Goal: Task Accomplishment & Management: Use online tool/utility

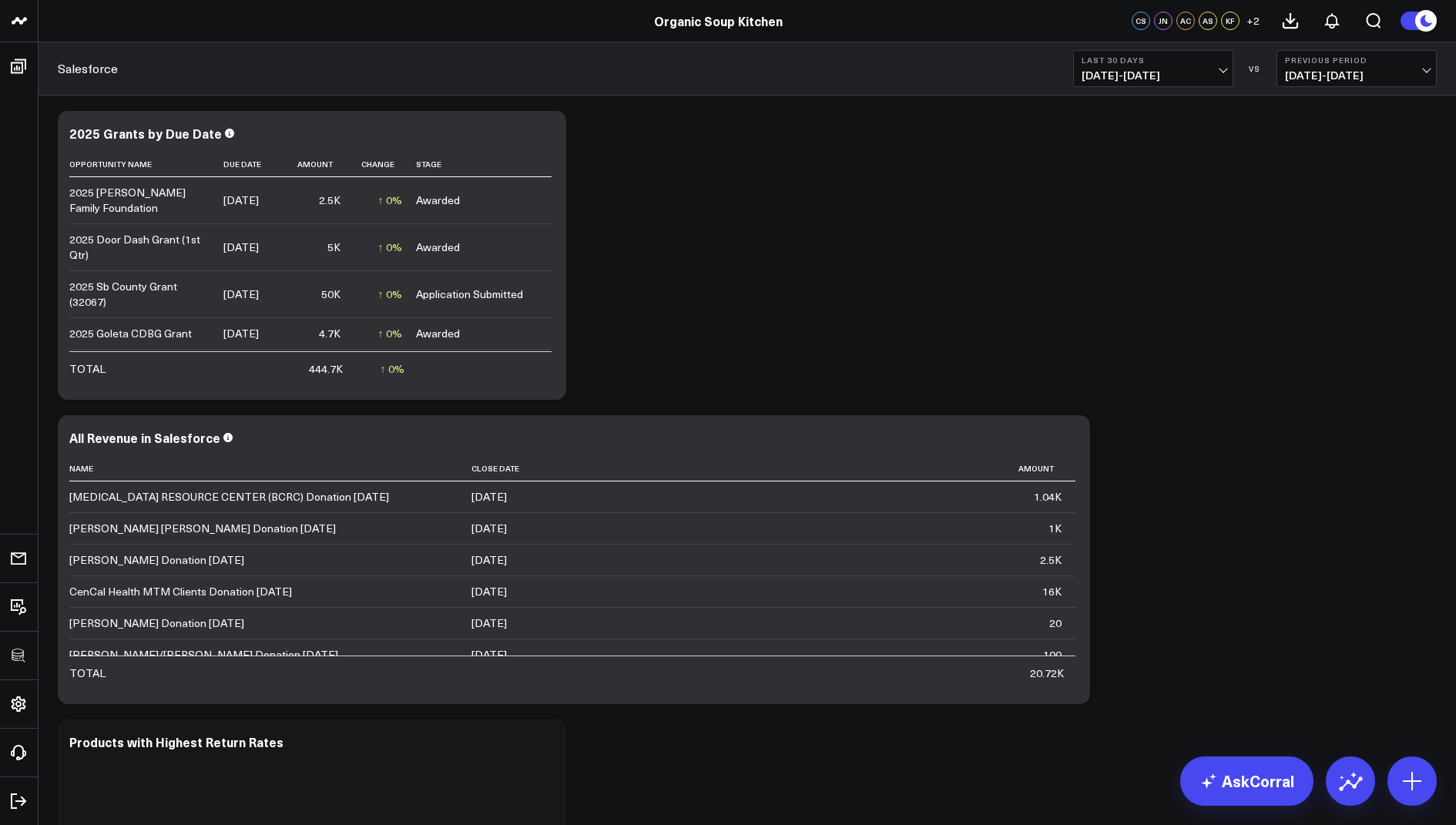
scroll to position [696, 0]
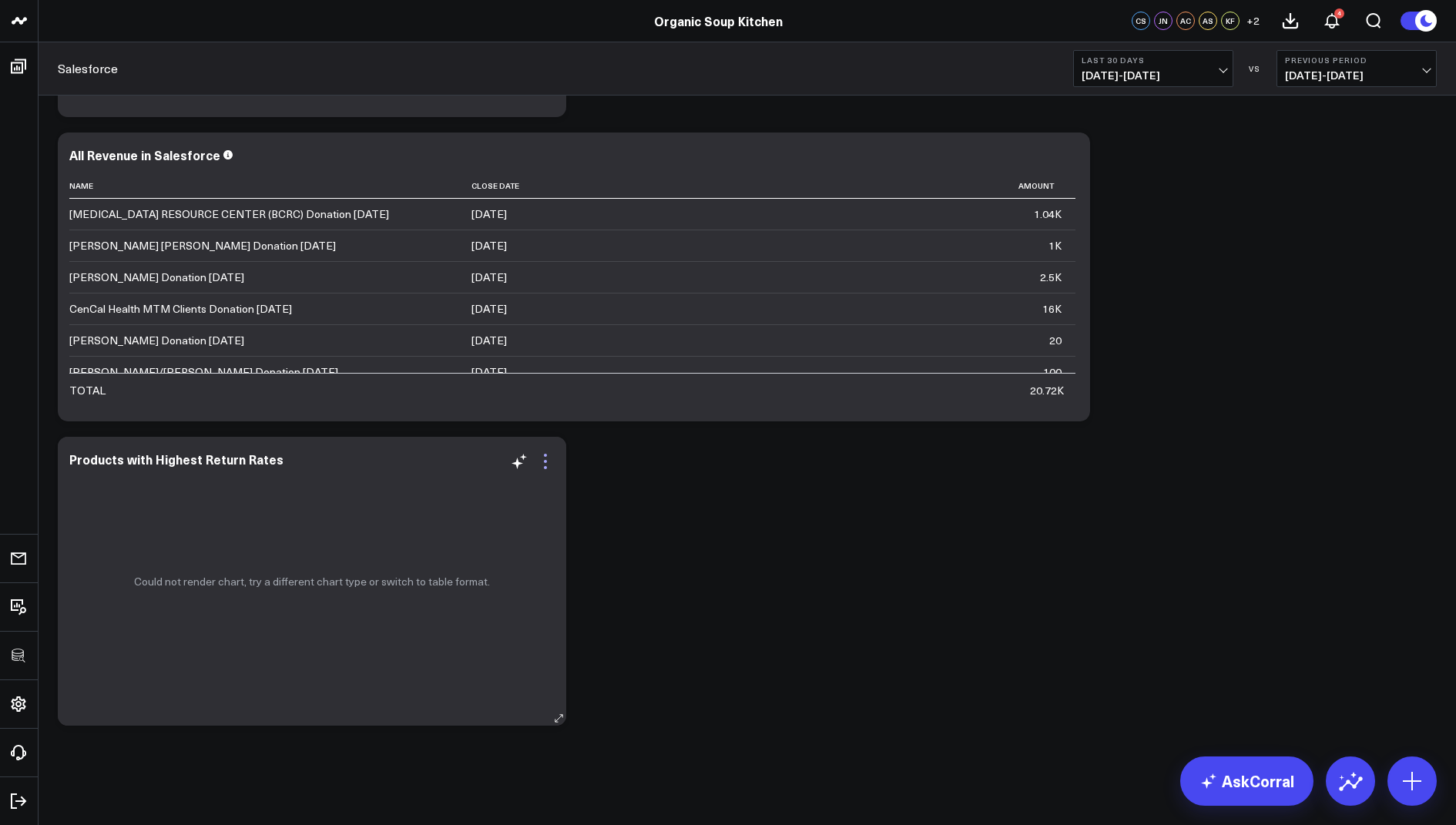
click at [548, 464] on icon at bounding box center [545, 461] width 18 height 18
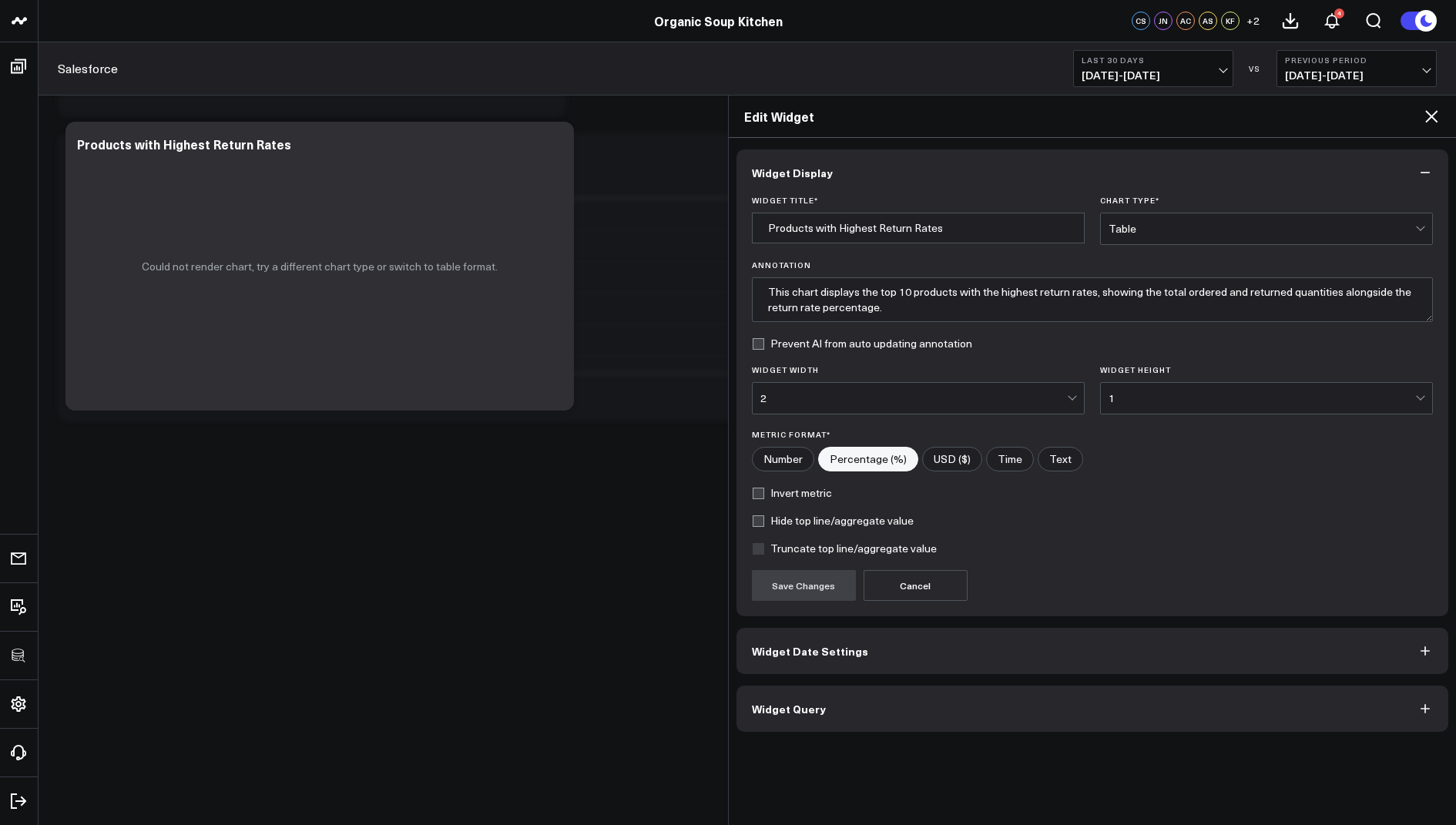
click at [777, 713] on button "Widget Query" at bounding box center [1092, 708] width 713 height 46
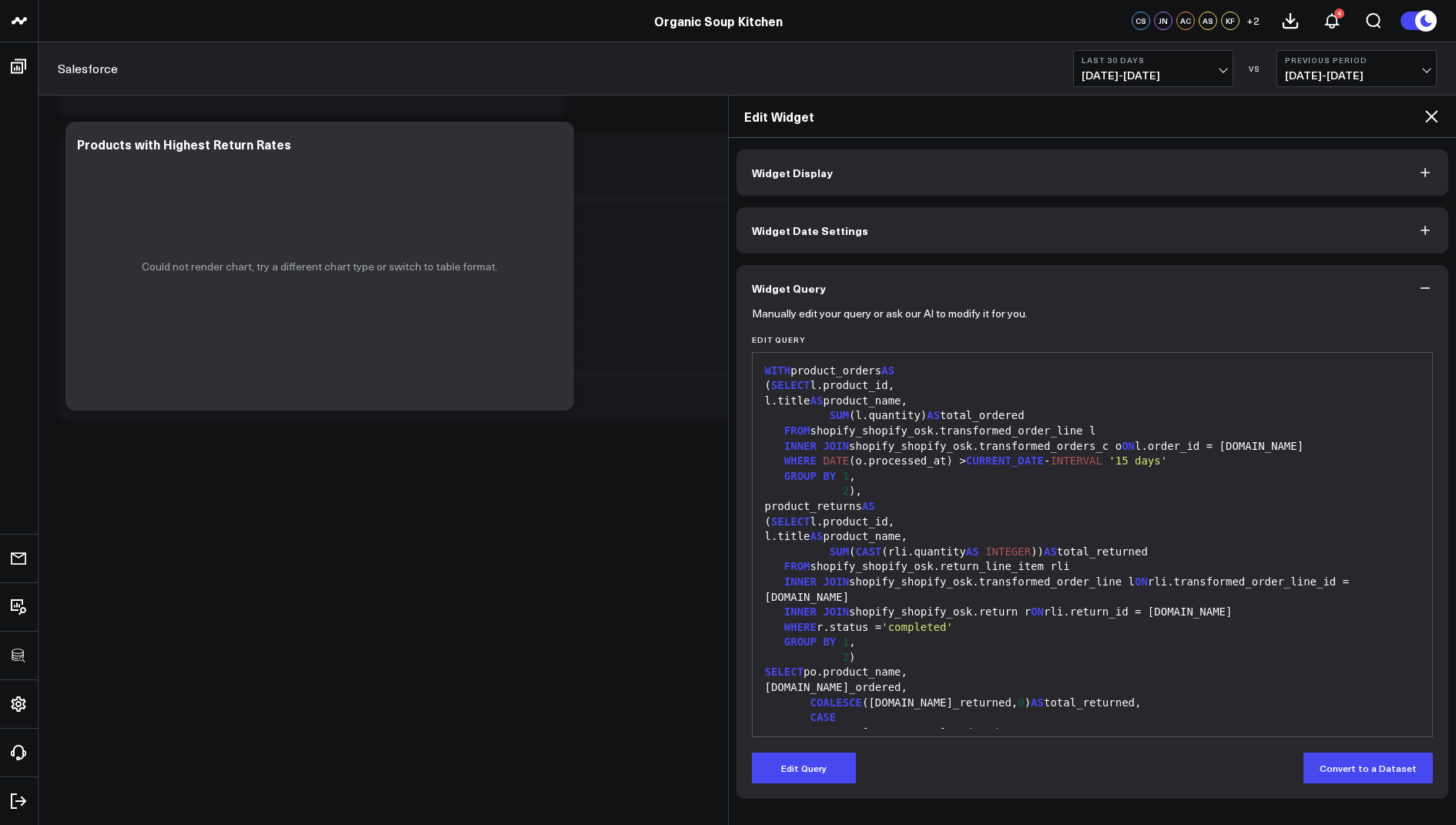
scroll to position [105, 0]
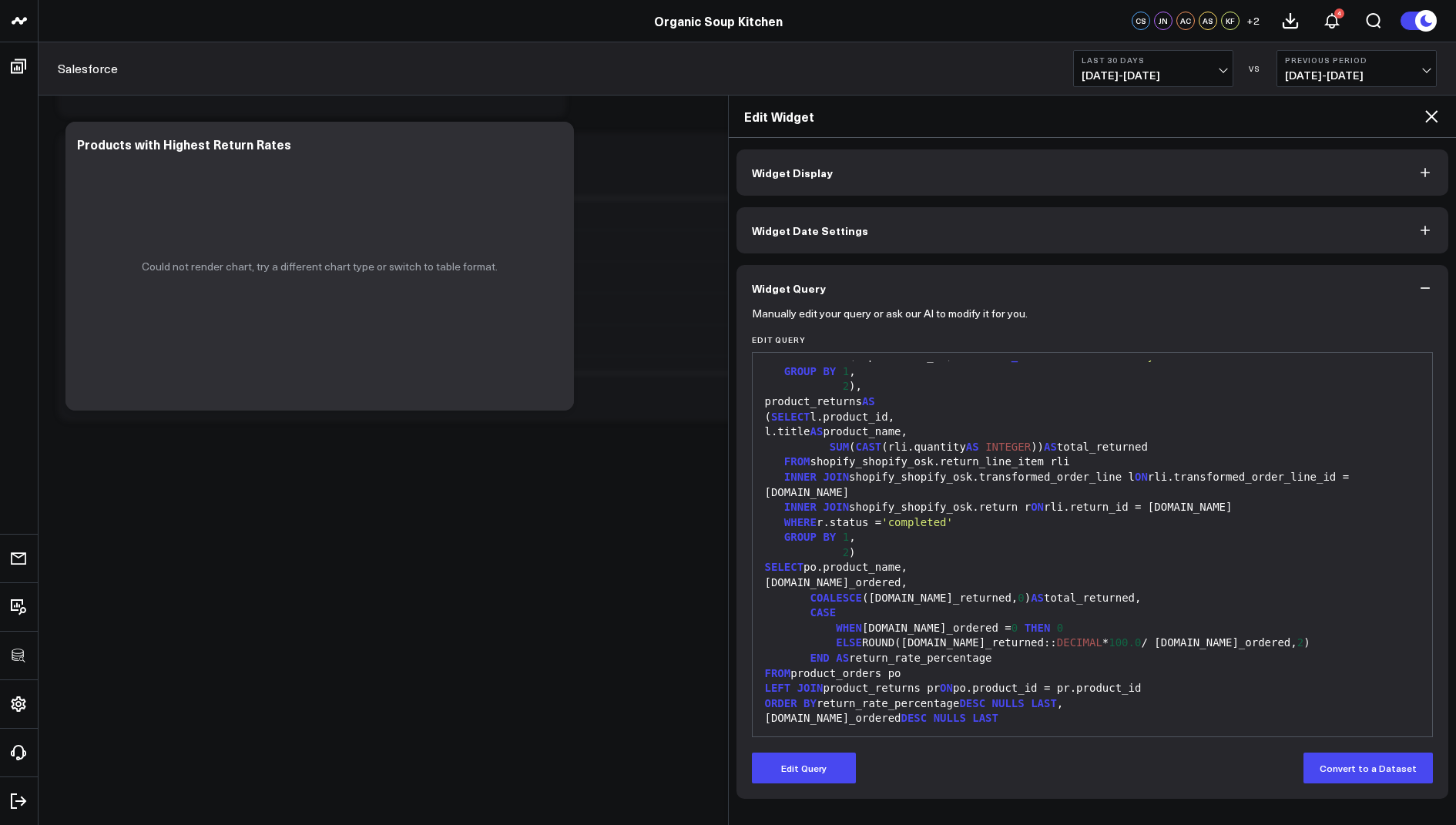
click at [1434, 116] on icon at bounding box center [1431, 117] width 18 height 18
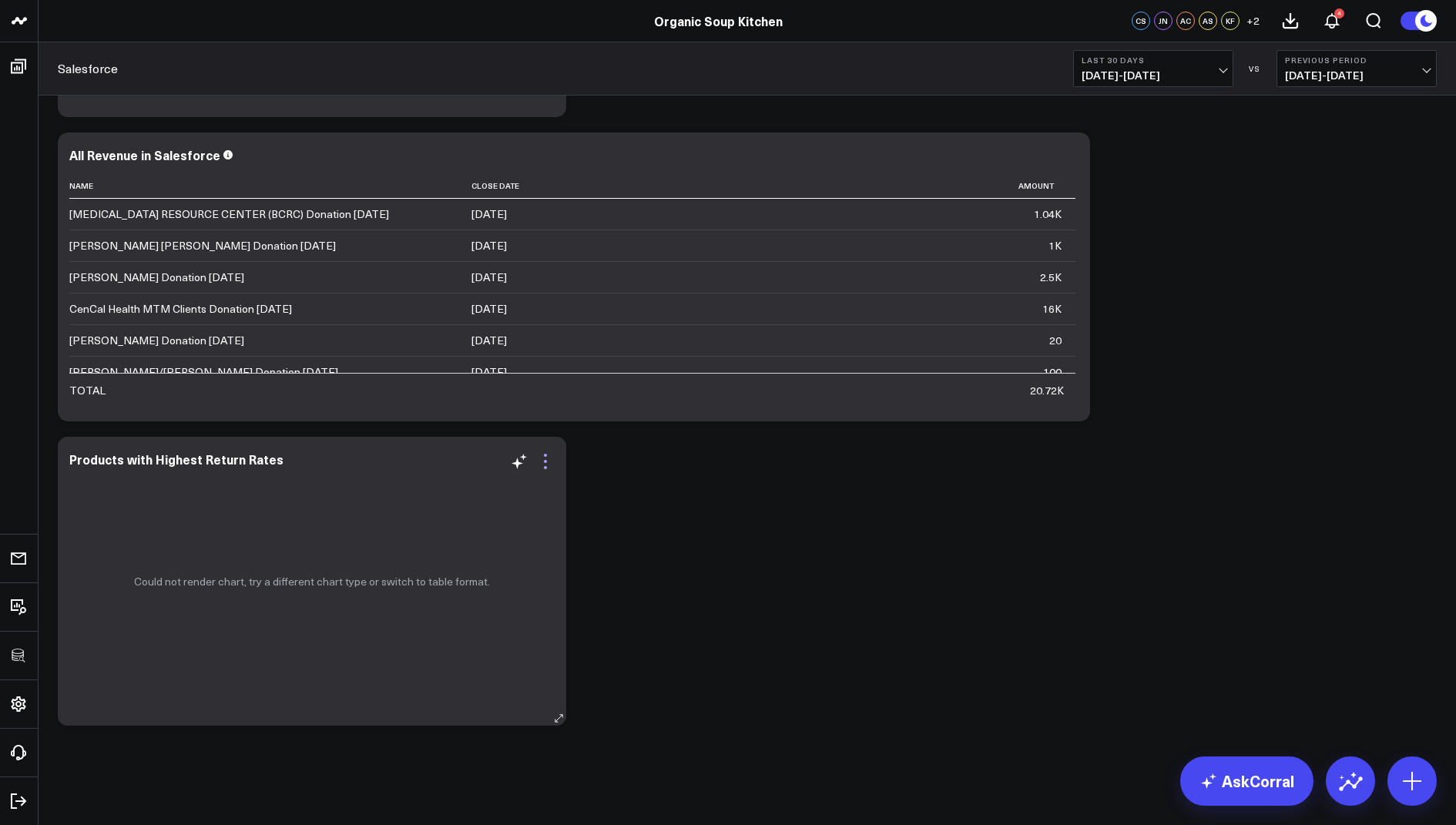
click at [549, 467] on icon at bounding box center [545, 461] width 18 height 18
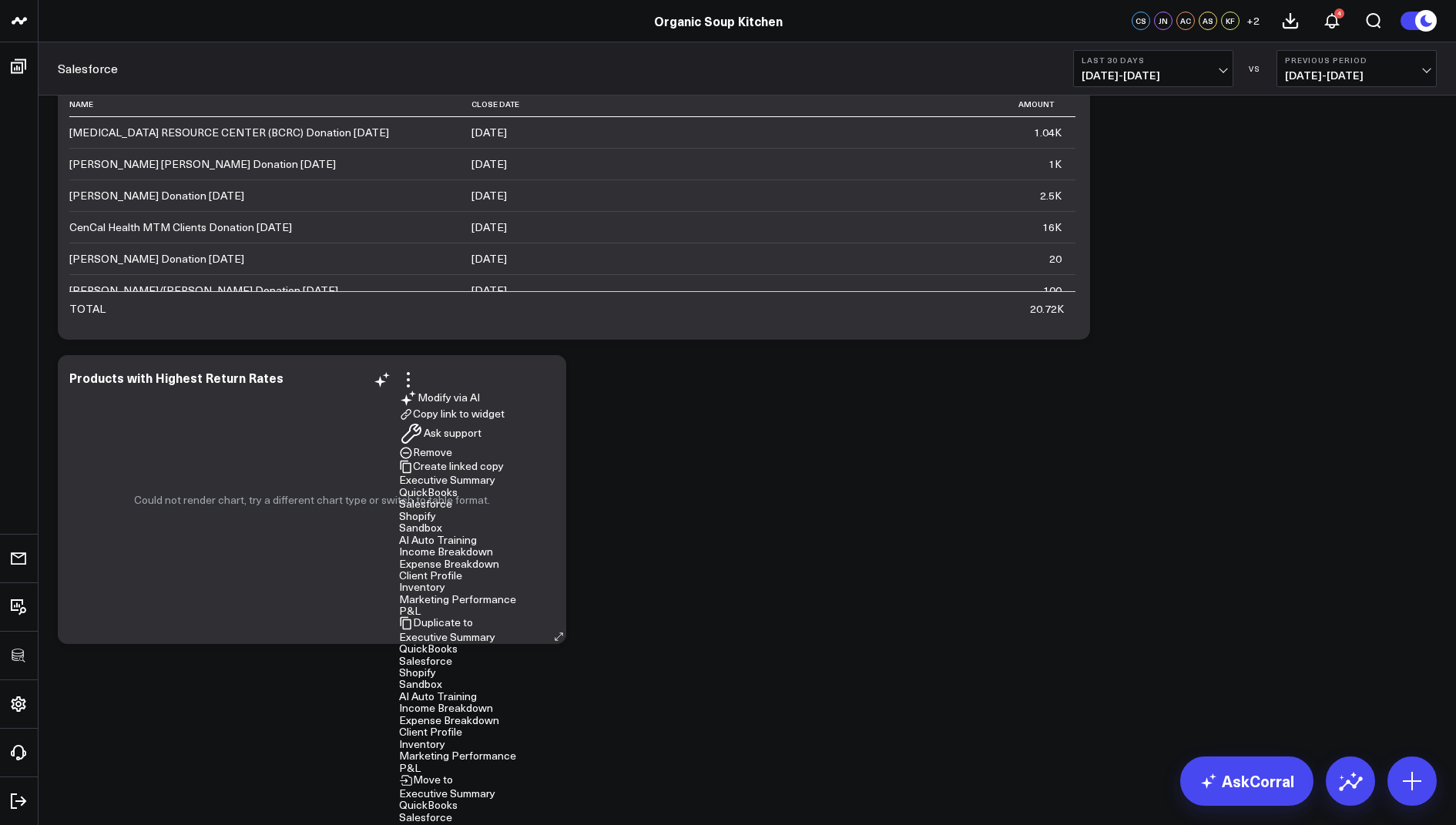
scroll to position [780, 0]
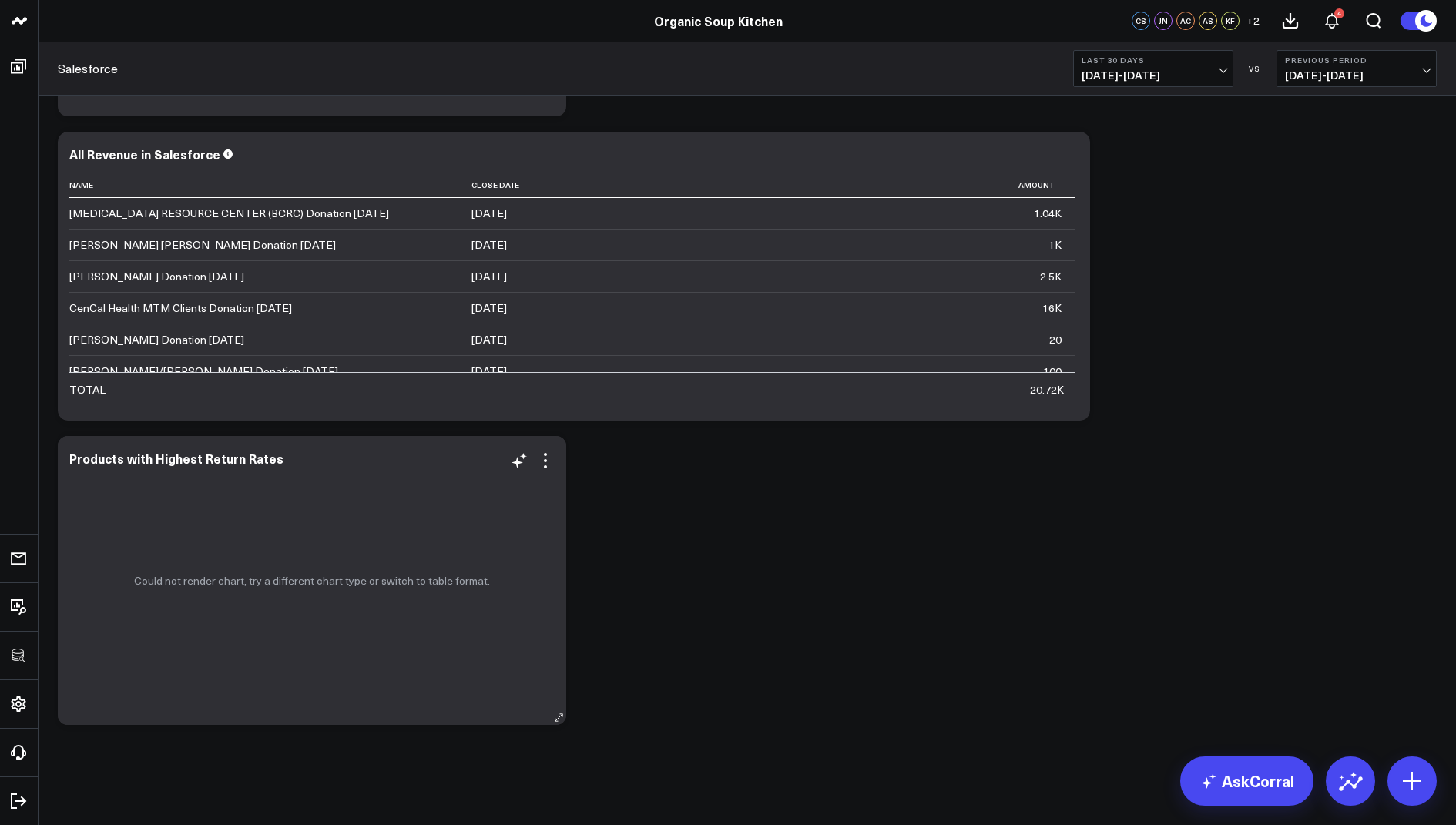
scroll to position [696, 0]
click at [548, 467] on icon at bounding box center [545, 461] width 18 height 18
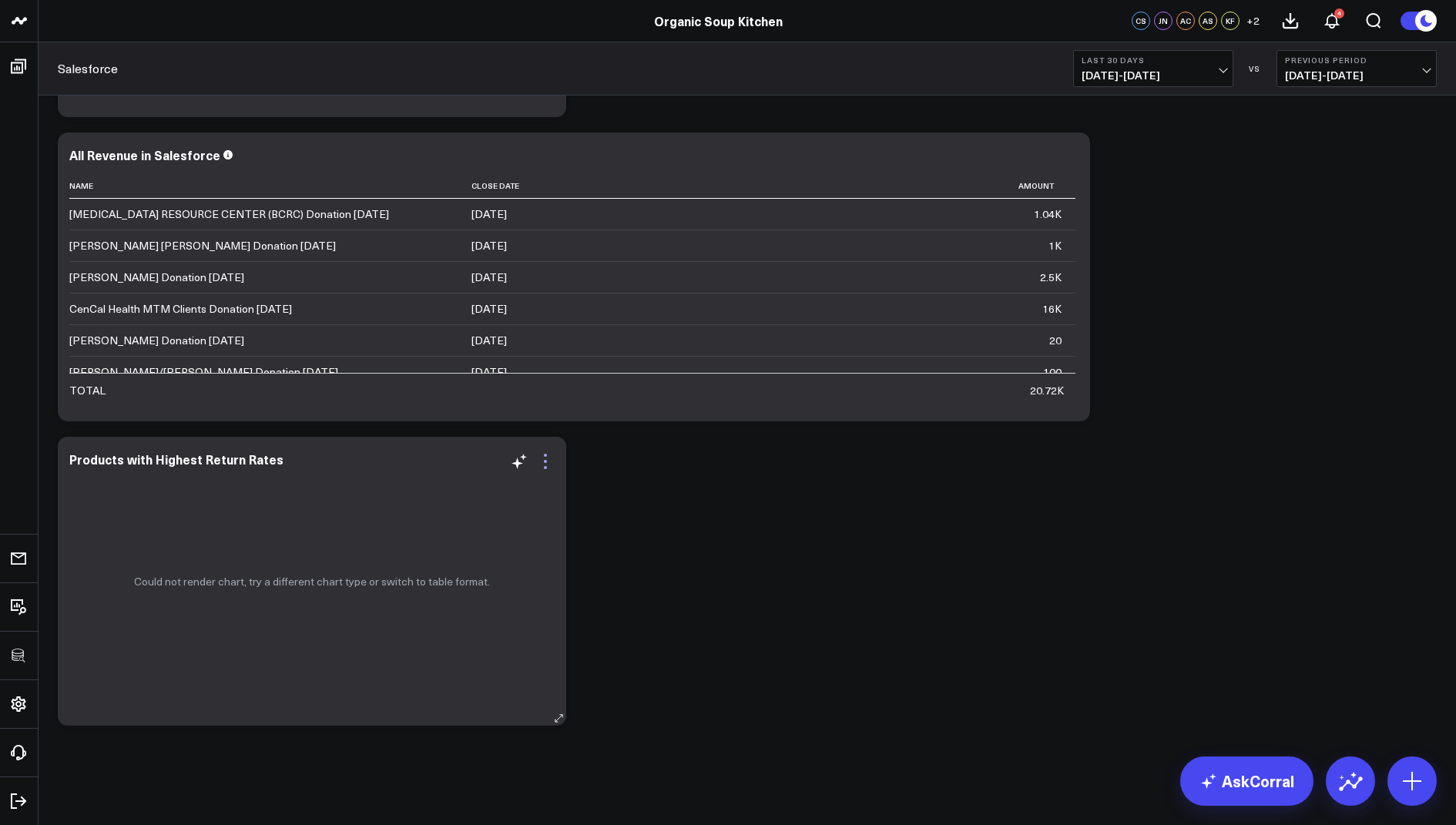
click at [544, 463] on icon at bounding box center [545, 461] width 18 height 18
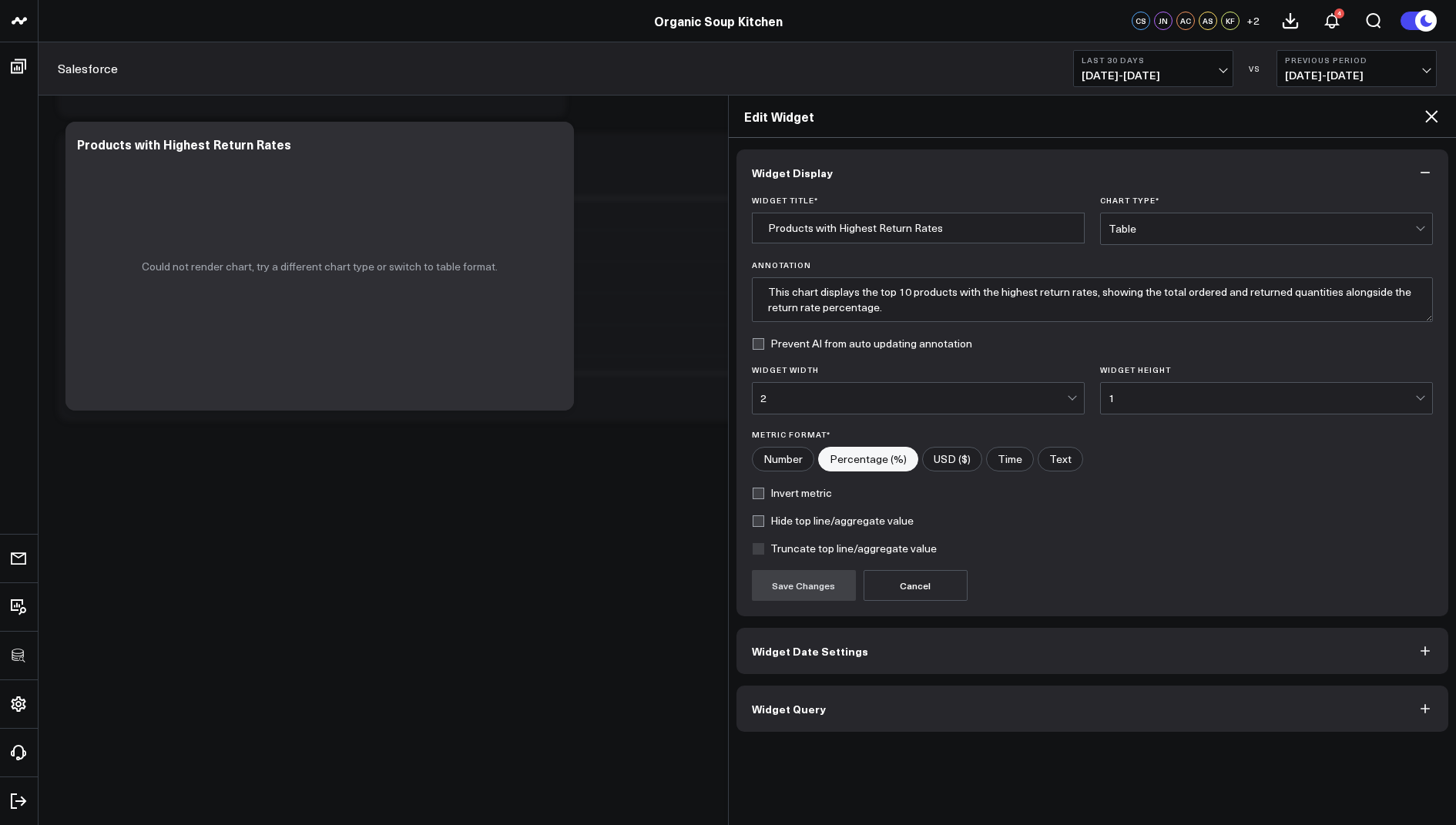
click at [755, 709] on span "Widget Query" at bounding box center [788, 709] width 74 height 13
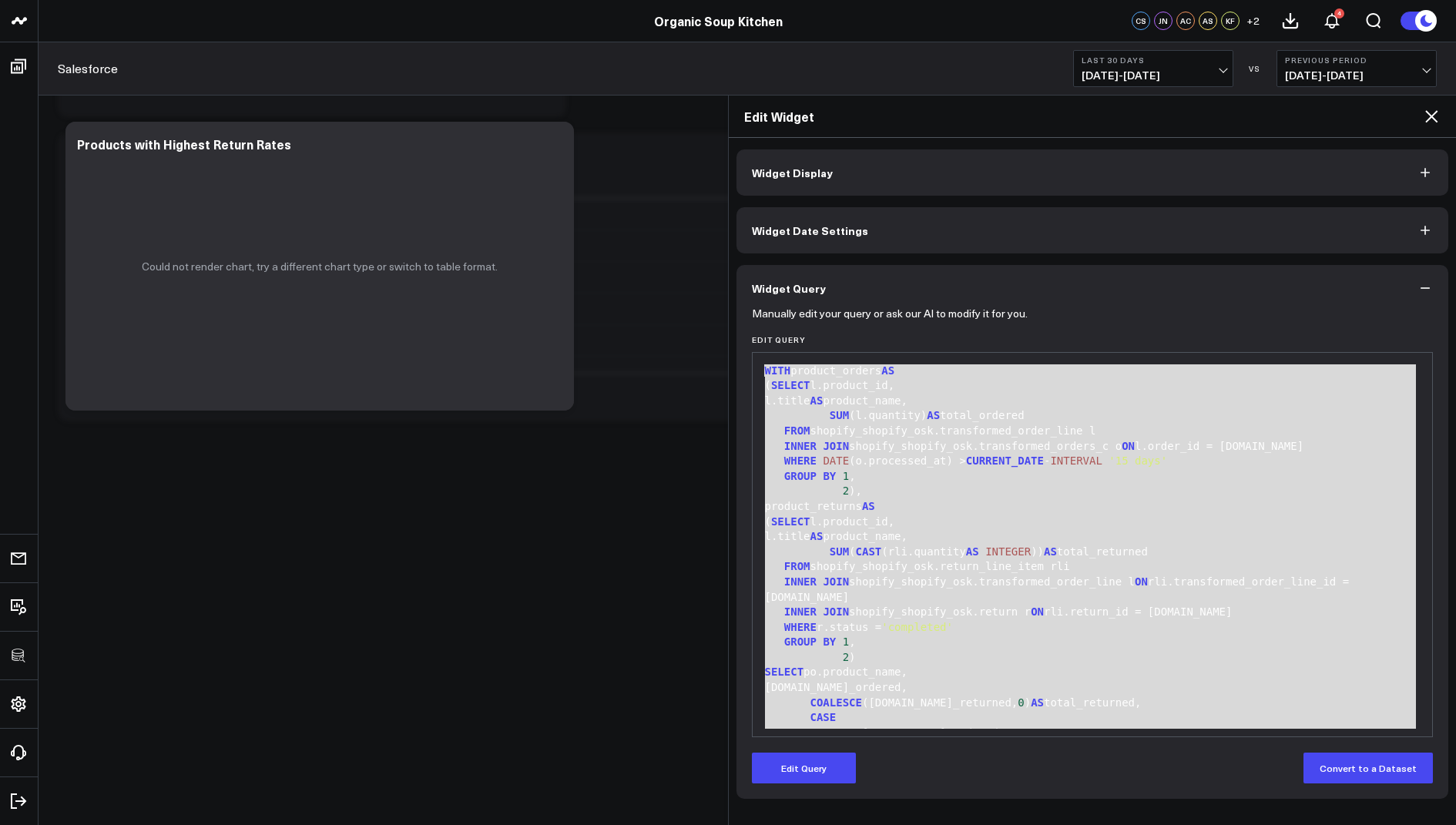
drag, startPoint x: 841, startPoint y: 722, endPoint x: 969, endPoint y: 309, distance: 432.4
click at [969, 312] on form "Manually edit your query or ask our AI to modify it for you. Edit Query 99 1 2 …" at bounding box center [1092, 548] width 682 height 472
copy div "WITH product_orders AS ( SELECT l.product_id, l.title AS product_name, SUM (l.q…"
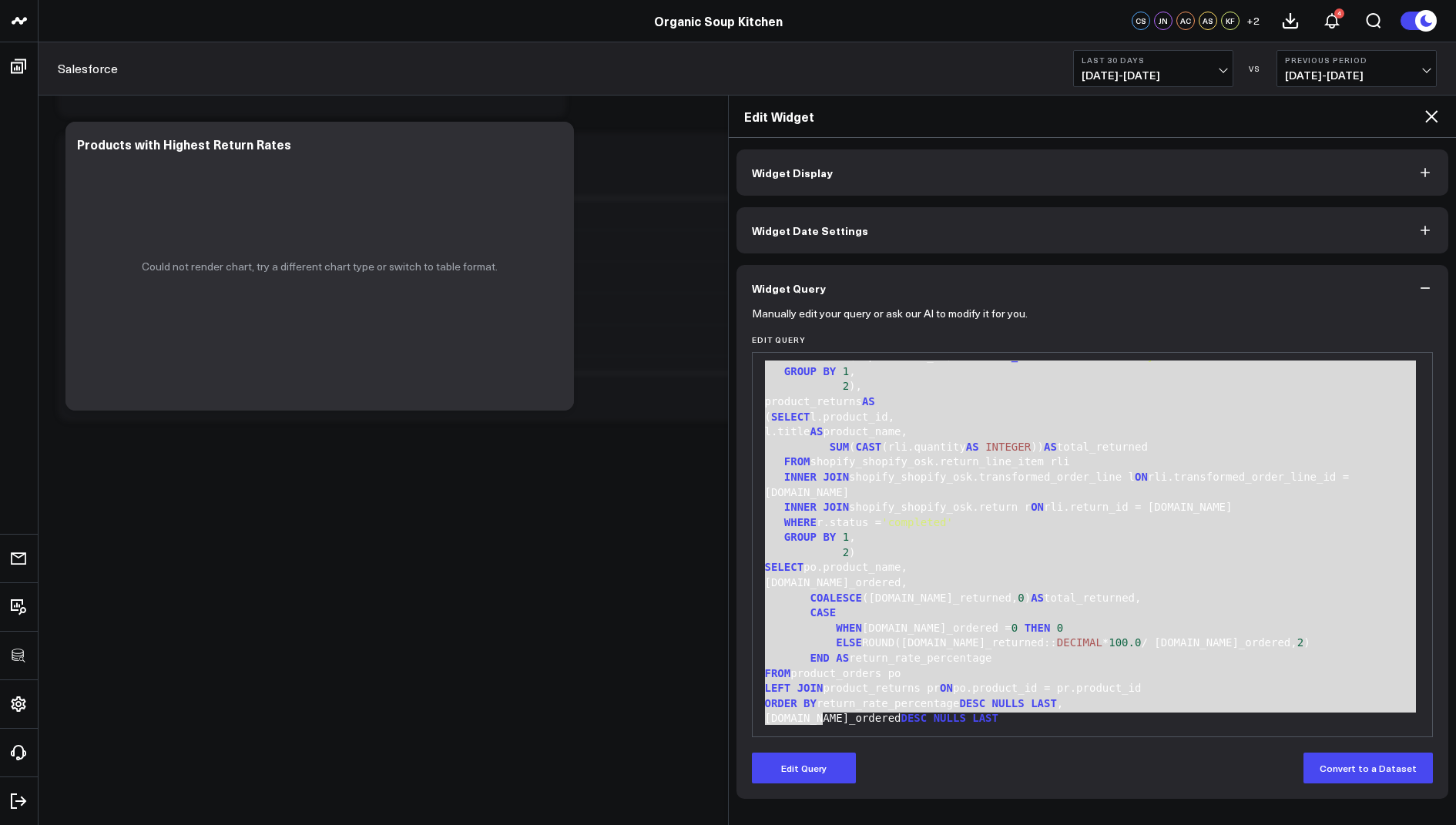
click at [924, 531] on div "GROUP BY 1 ," at bounding box center [1092, 538] width 665 height 15
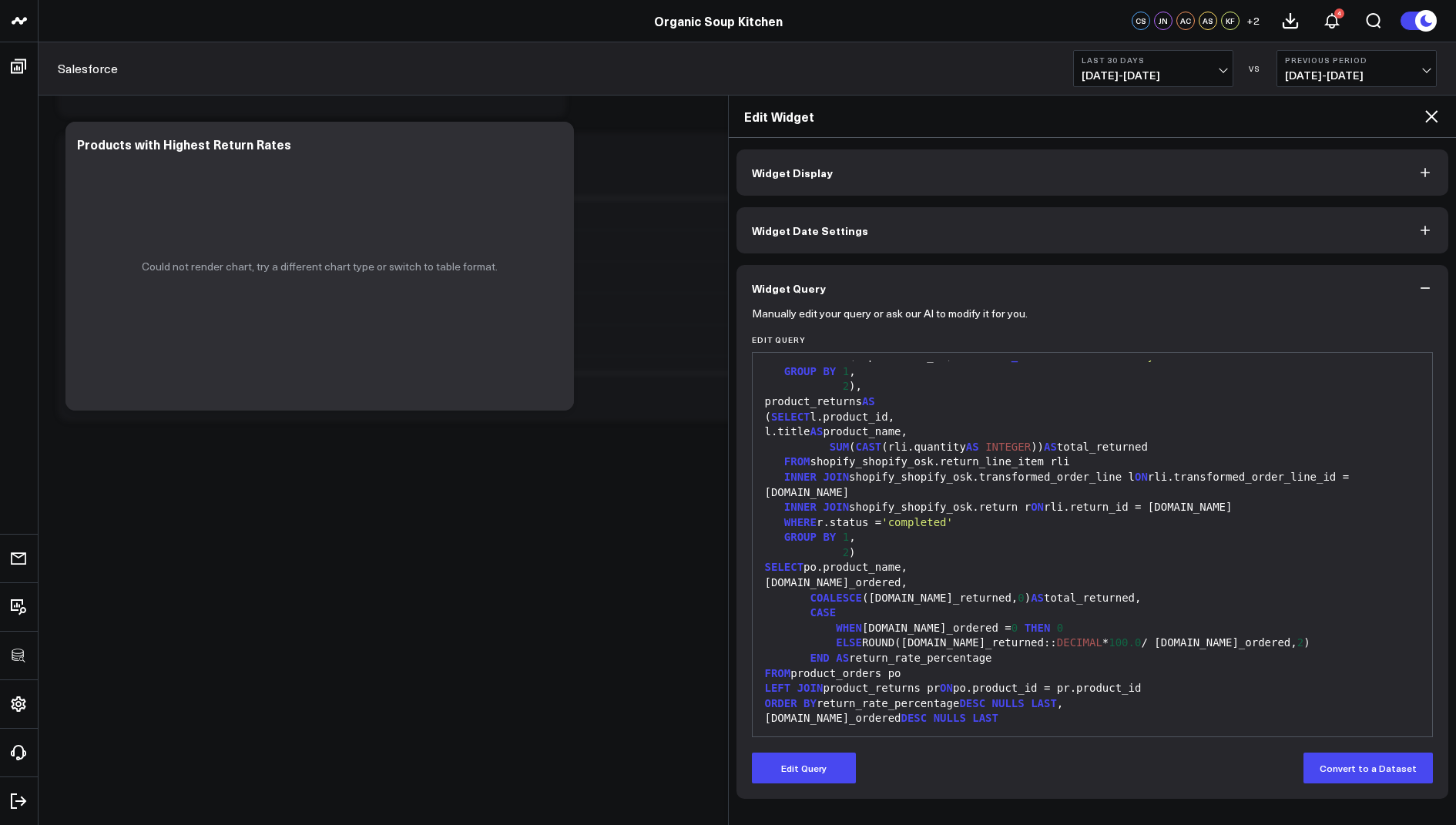
scroll to position [0, 0]
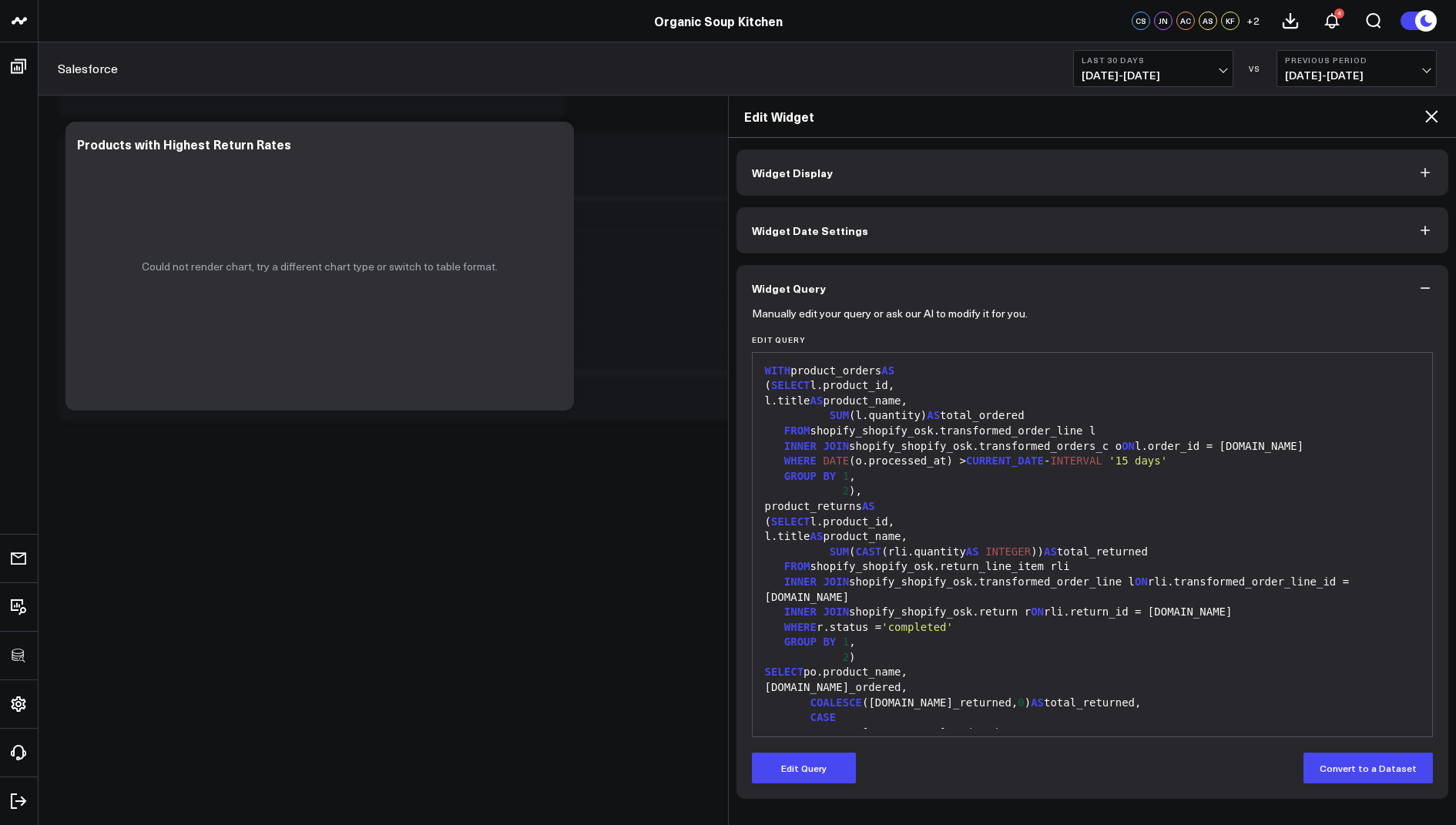
click at [1436, 113] on icon at bounding box center [1431, 117] width 18 height 18
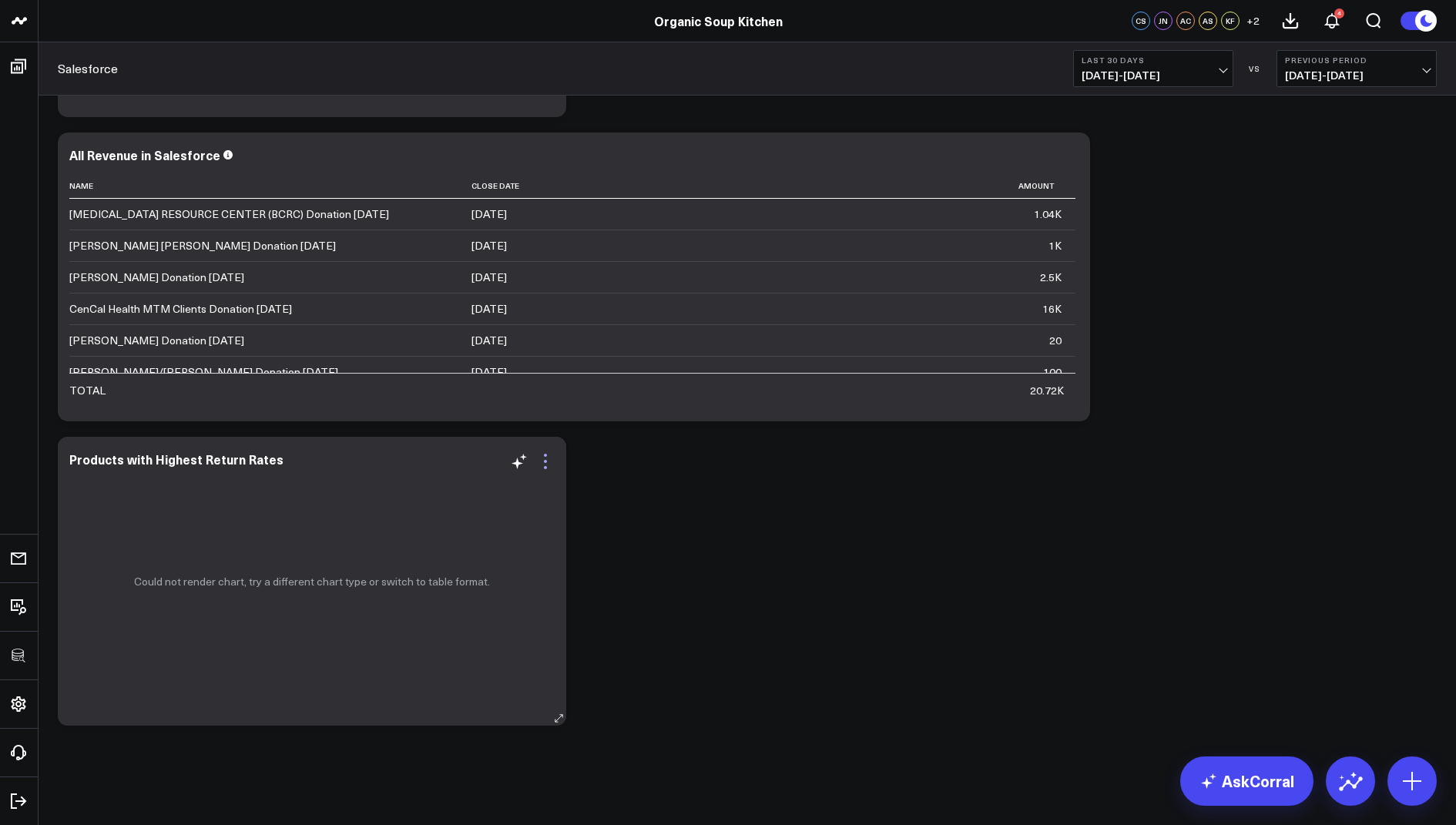
click at [540, 461] on icon at bounding box center [545, 461] width 18 height 18
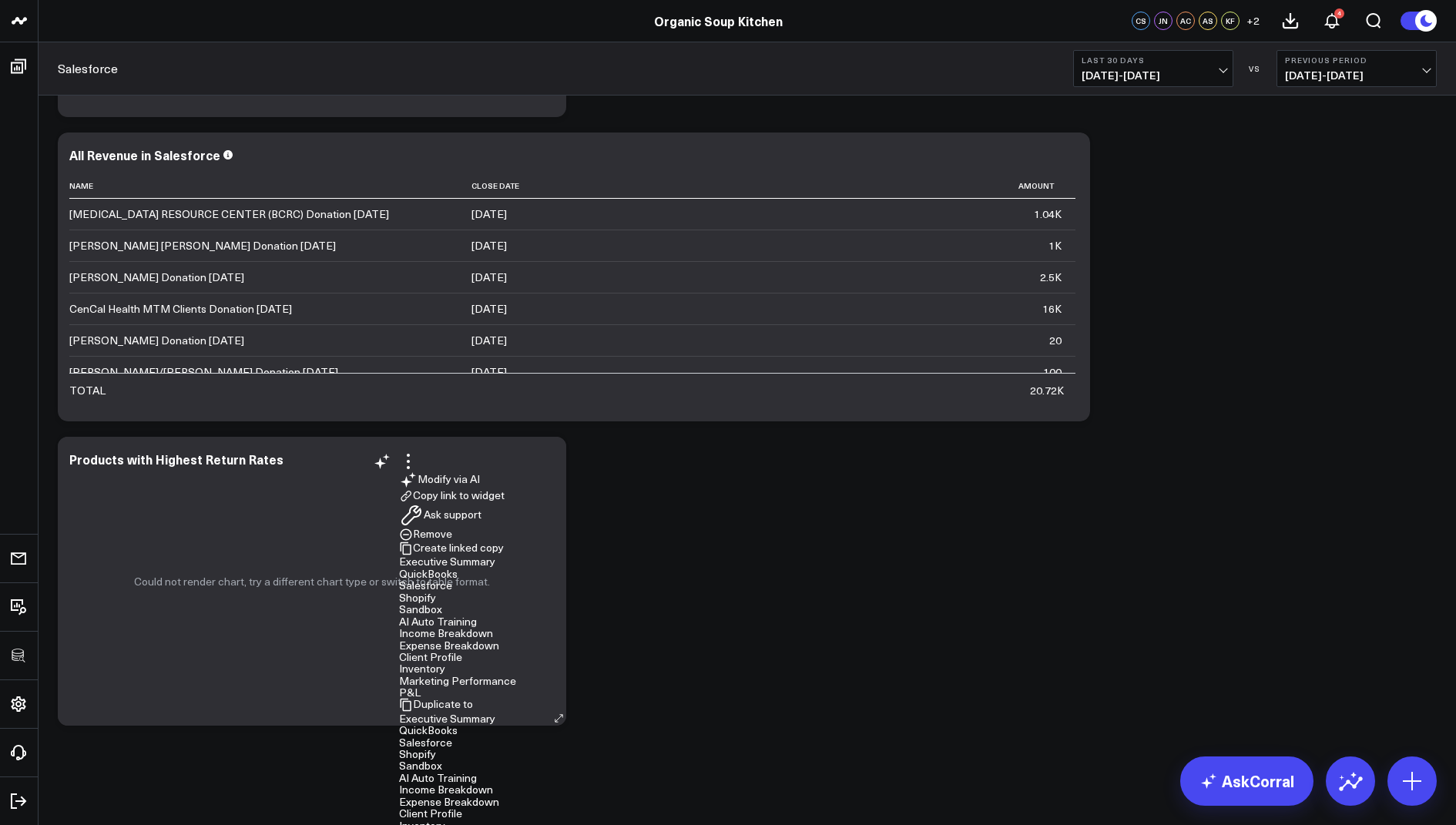
click at [452, 737] on button "Salesforce" at bounding box center [426, 743] width 53 height 11
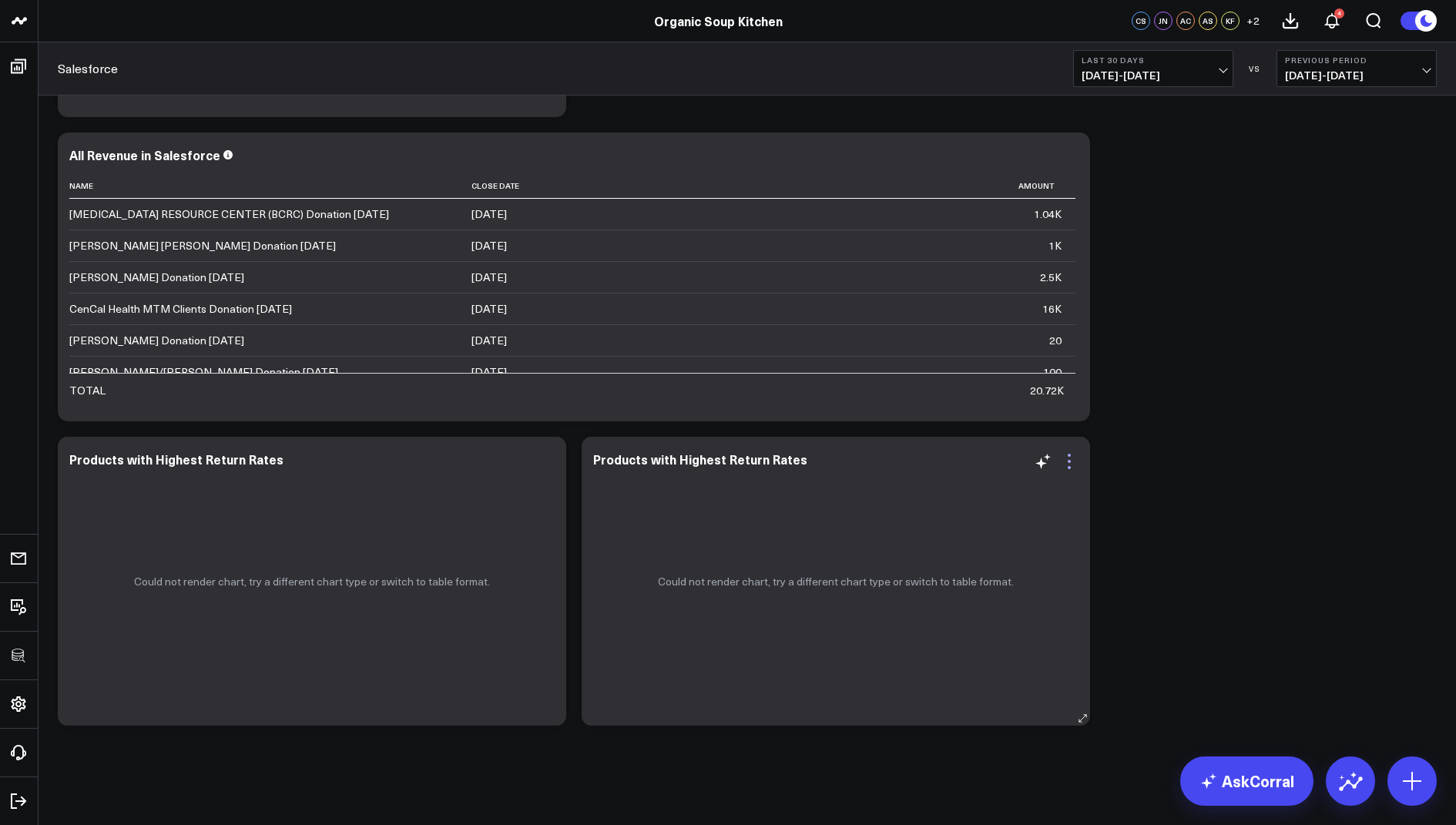
click at [1069, 461] on icon at bounding box center [1069, 461] width 3 height 3
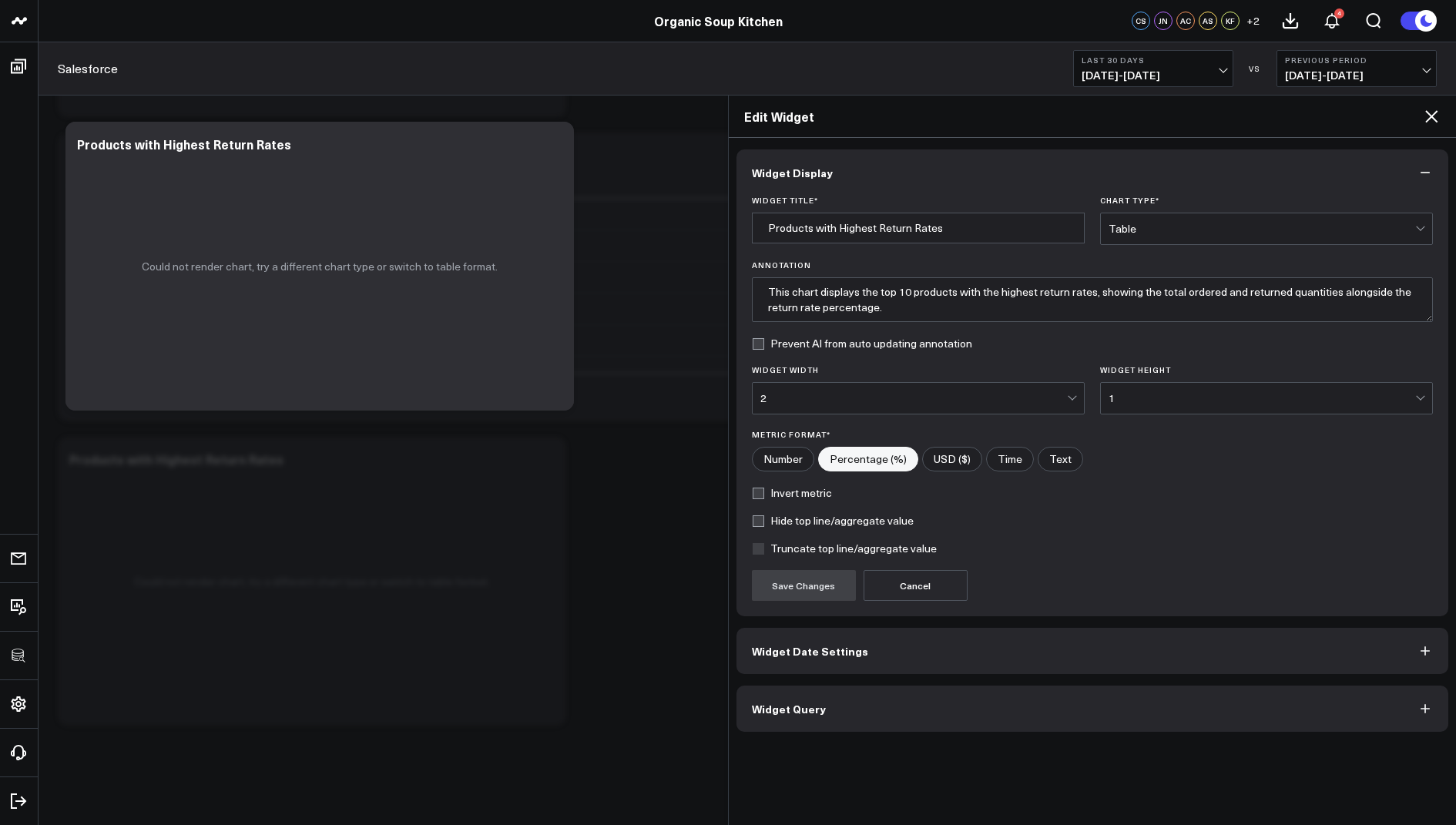
click at [776, 726] on button "Widget Query" at bounding box center [1092, 708] width 713 height 46
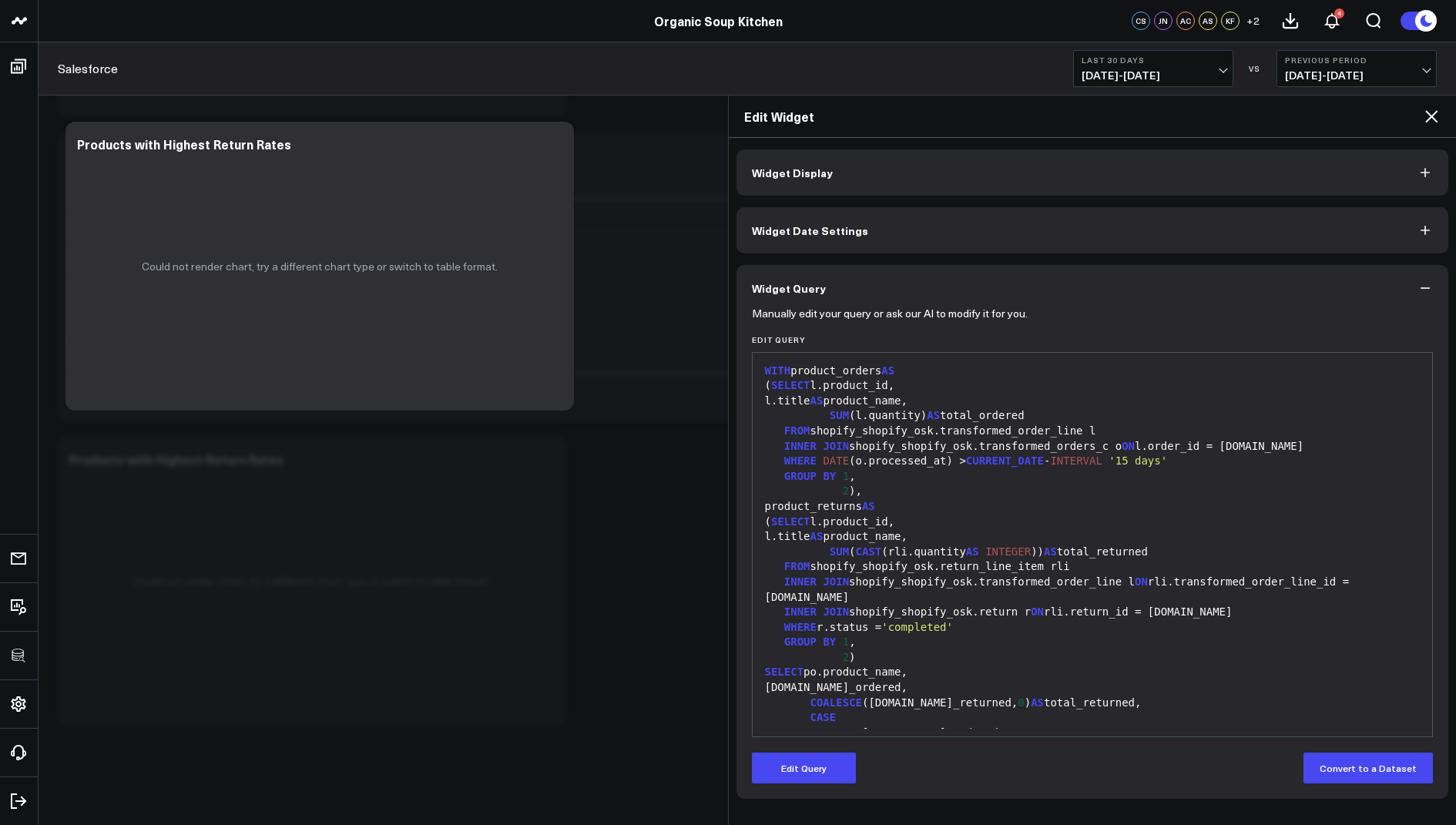
click at [776, 726] on div "WHEN po.total_ordered = 0 THEN 0" at bounding box center [1092, 733] width 665 height 15
click at [775, 763] on button "Edit Query" at bounding box center [804, 768] width 104 height 31
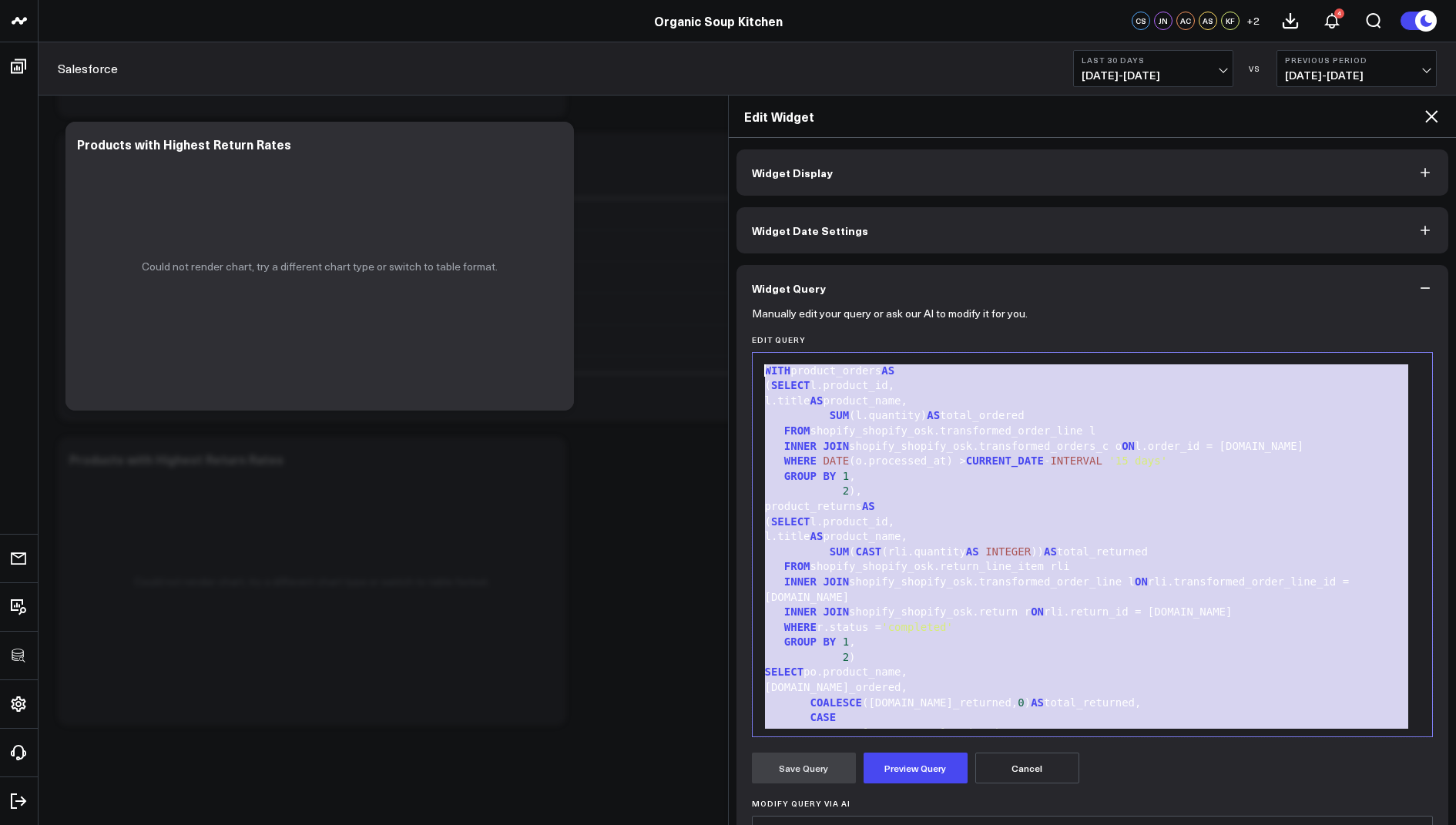
drag, startPoint x: 858, startPoint y: 716, endPoint x: 979, endPoint y: 249, distance: 482.4
click at [979, 249] on div "Widget Display Widget Date Settings Widget Query Manually edit your query or as…" at bounding box center [1092, 570] width 713 height 840
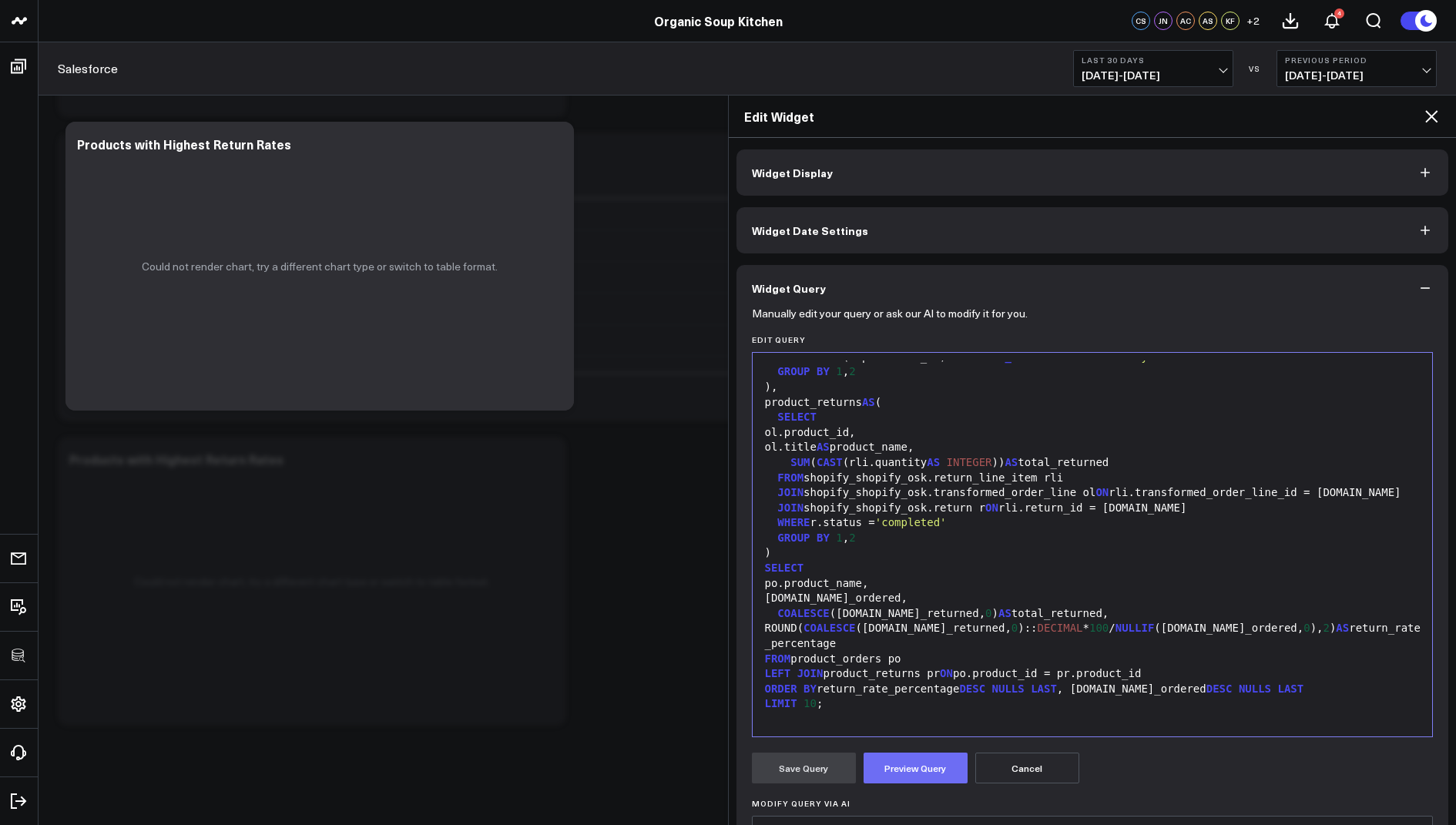
click at [914, 765] on button "Preview Query" at bounding box center [916, 768] width 104 height 31
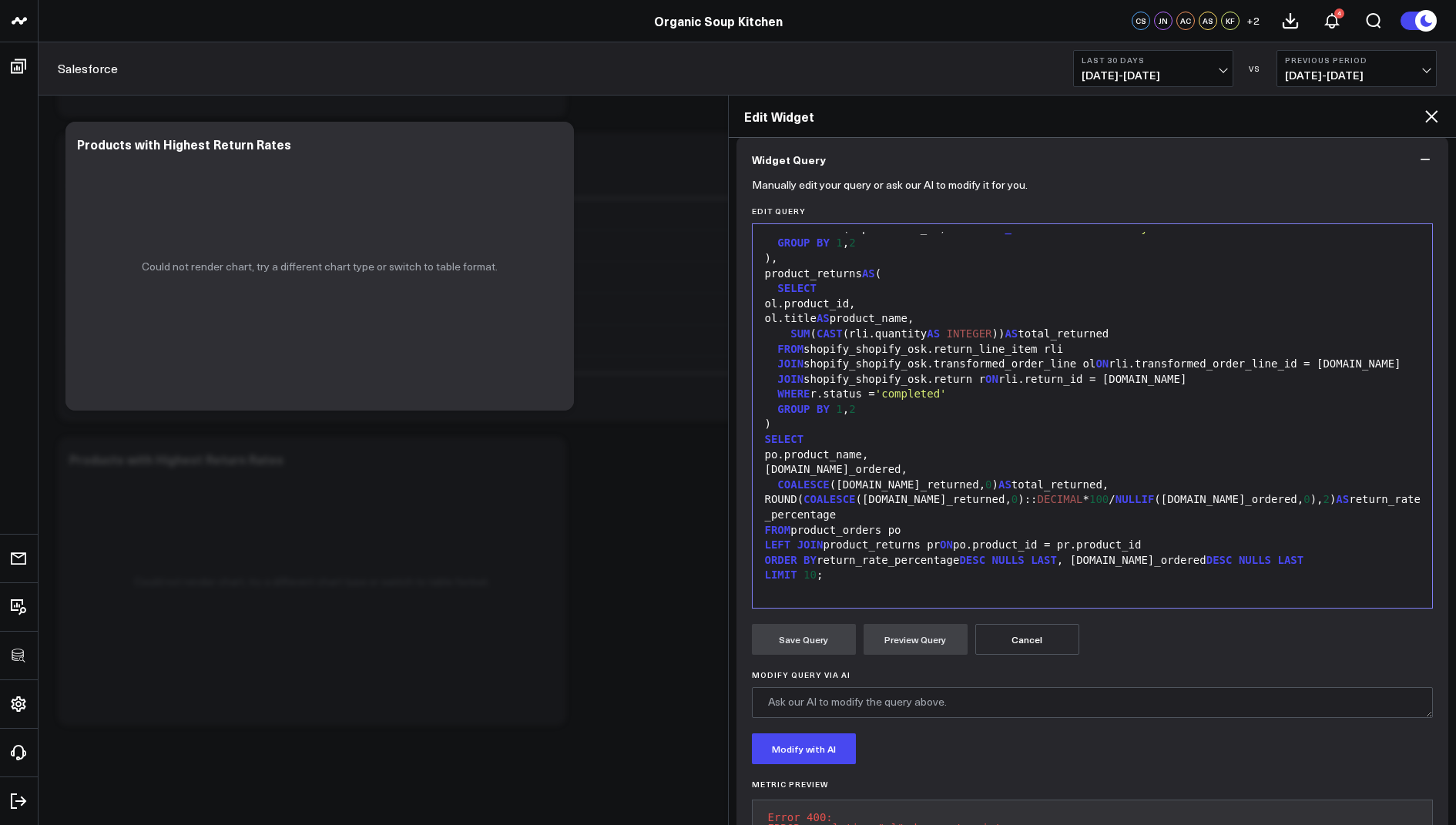
scroll to position [195, 0]
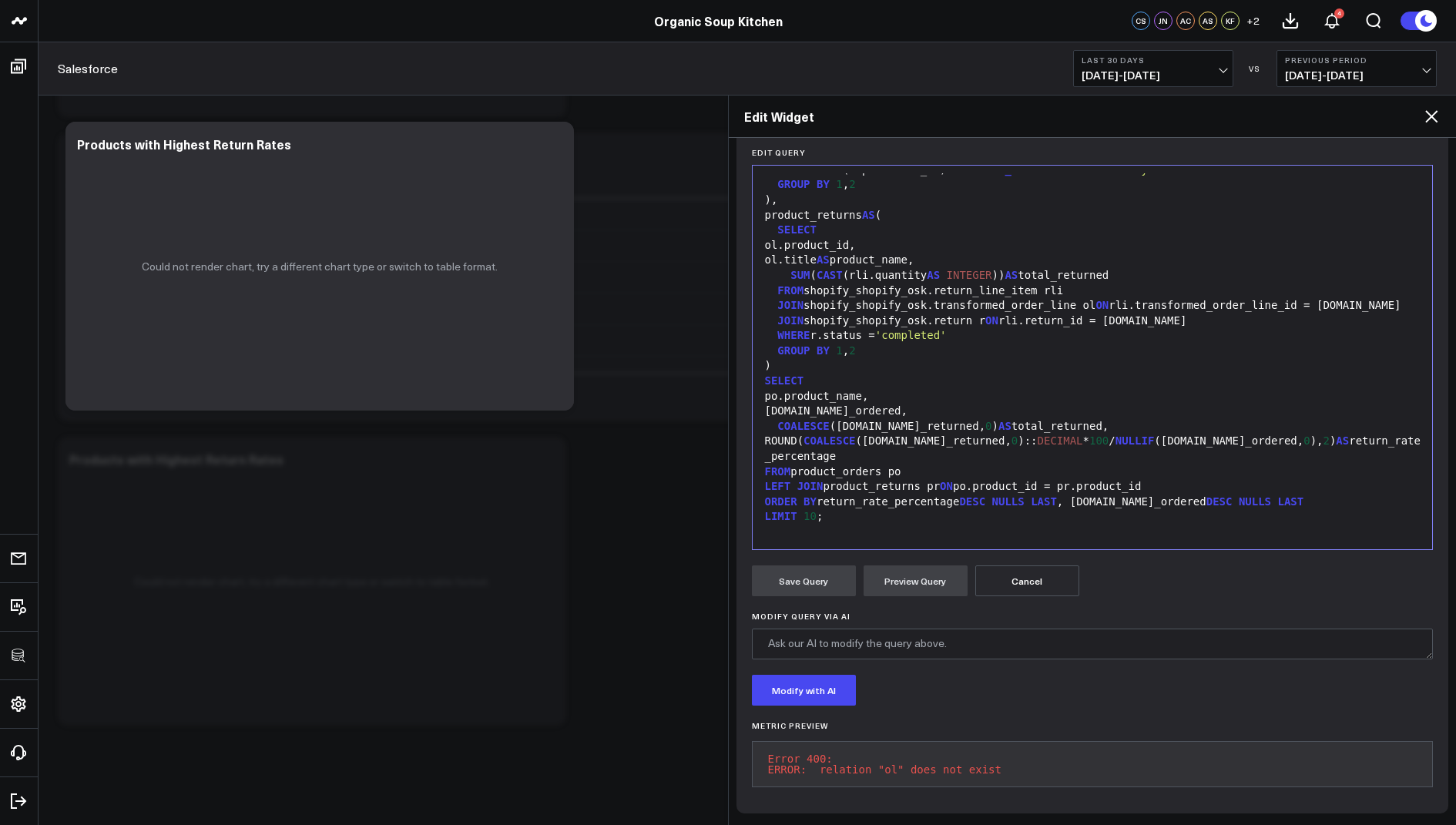
drag, startPoint x: 1023, startPoint y: 766, endPoint x: 750, endPoint y: 737, distance: 274.5
click at [750, 737] on div "Manually edit your query or ask our AI to modify it for you. Edit Query 99 1 2 …" at bounding box center [1092, 469] width 713 height 690
copy pre "Error 400: ERROR: relation "ol" does not exist"
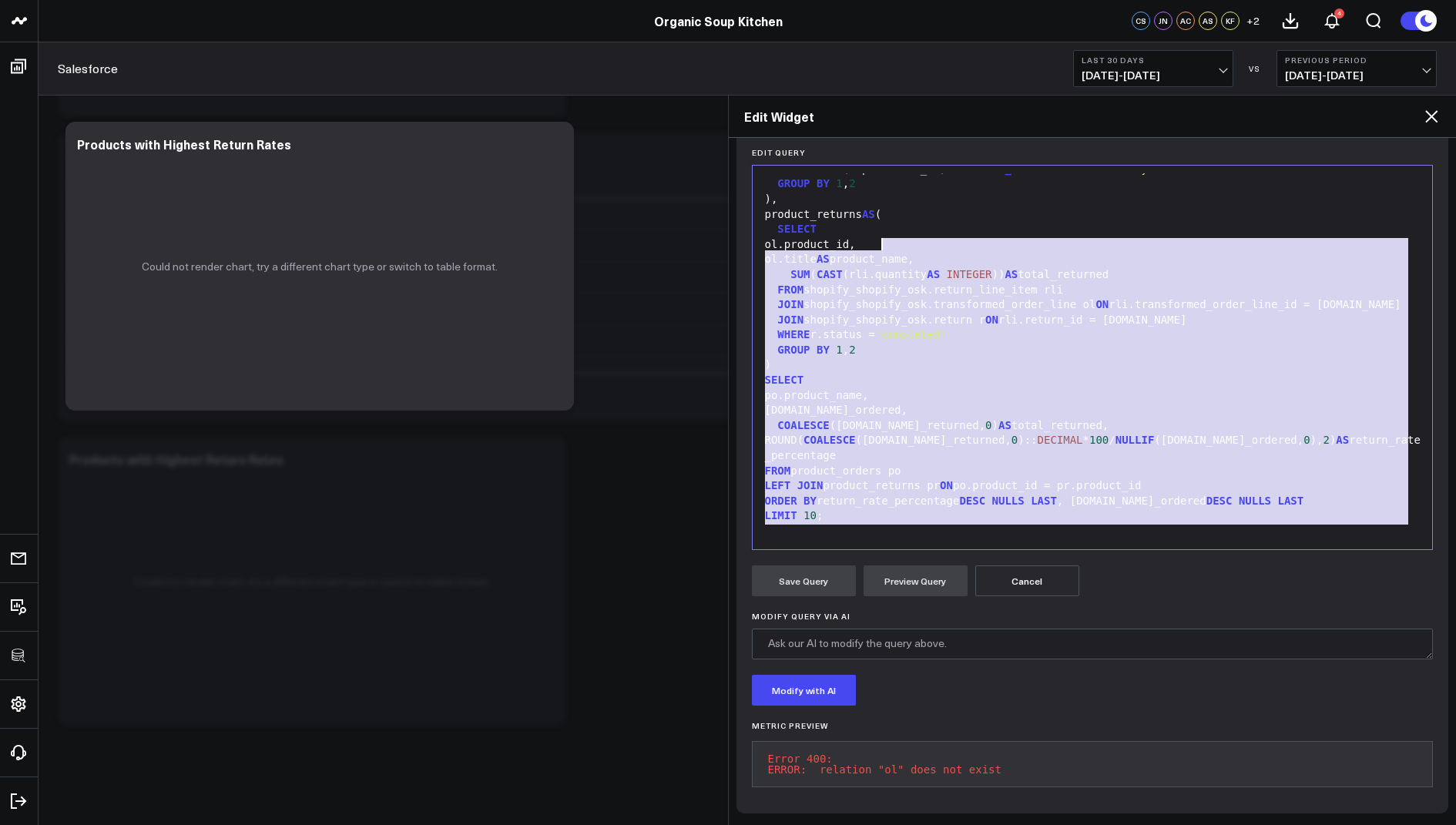
scroll to position [0, 0]
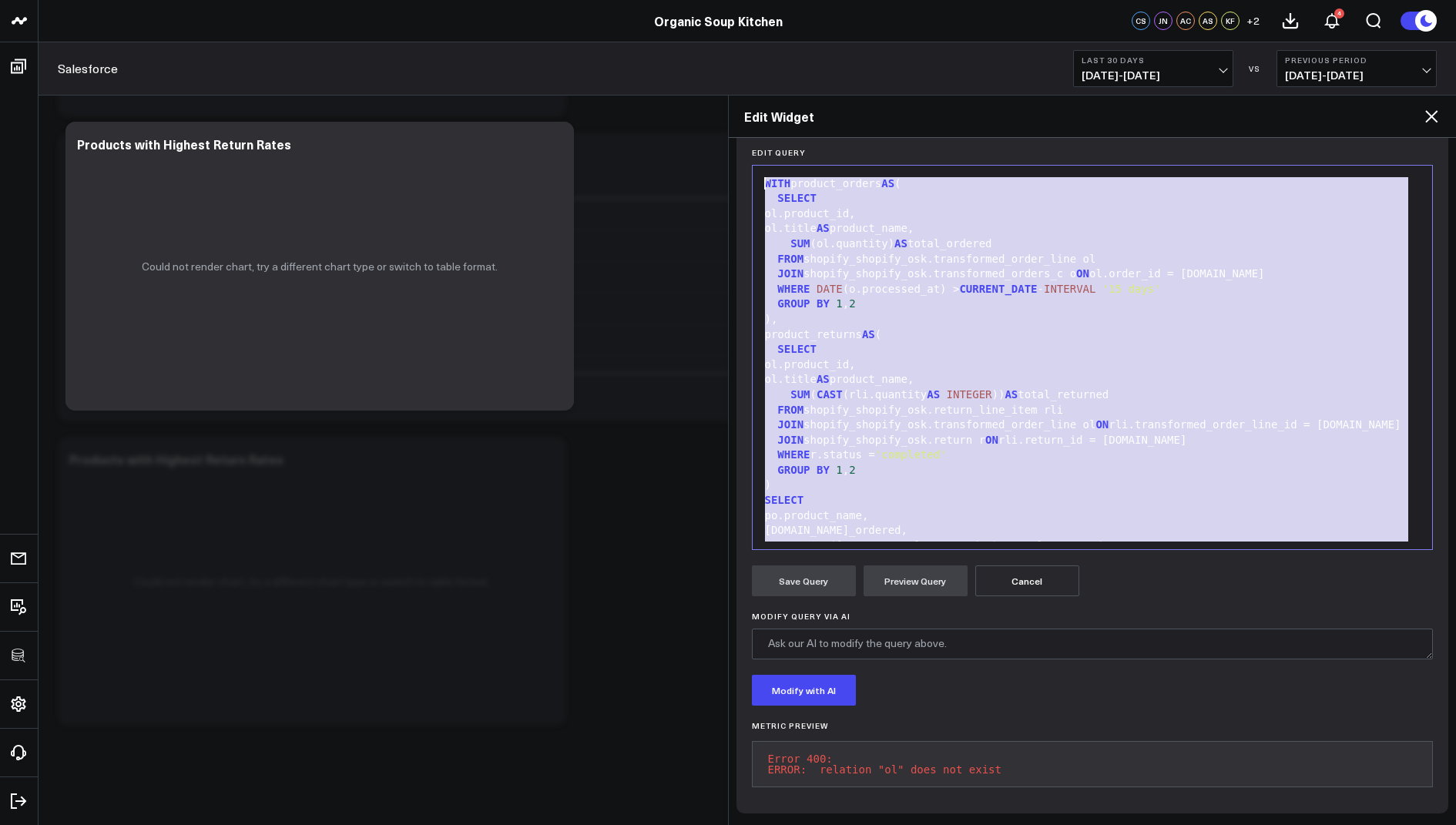
drag, startPoint x: 838, startPoint y: 518, endPoint x: 1016, endPoint y: 17, distance: 531.7
click at [1016, 17] on body "3725 Test 829 Studios Accenture Acme Industrial Activant Capital ADVENT Agricul…" at bounding box center [728, 66] width 1456 height 1522
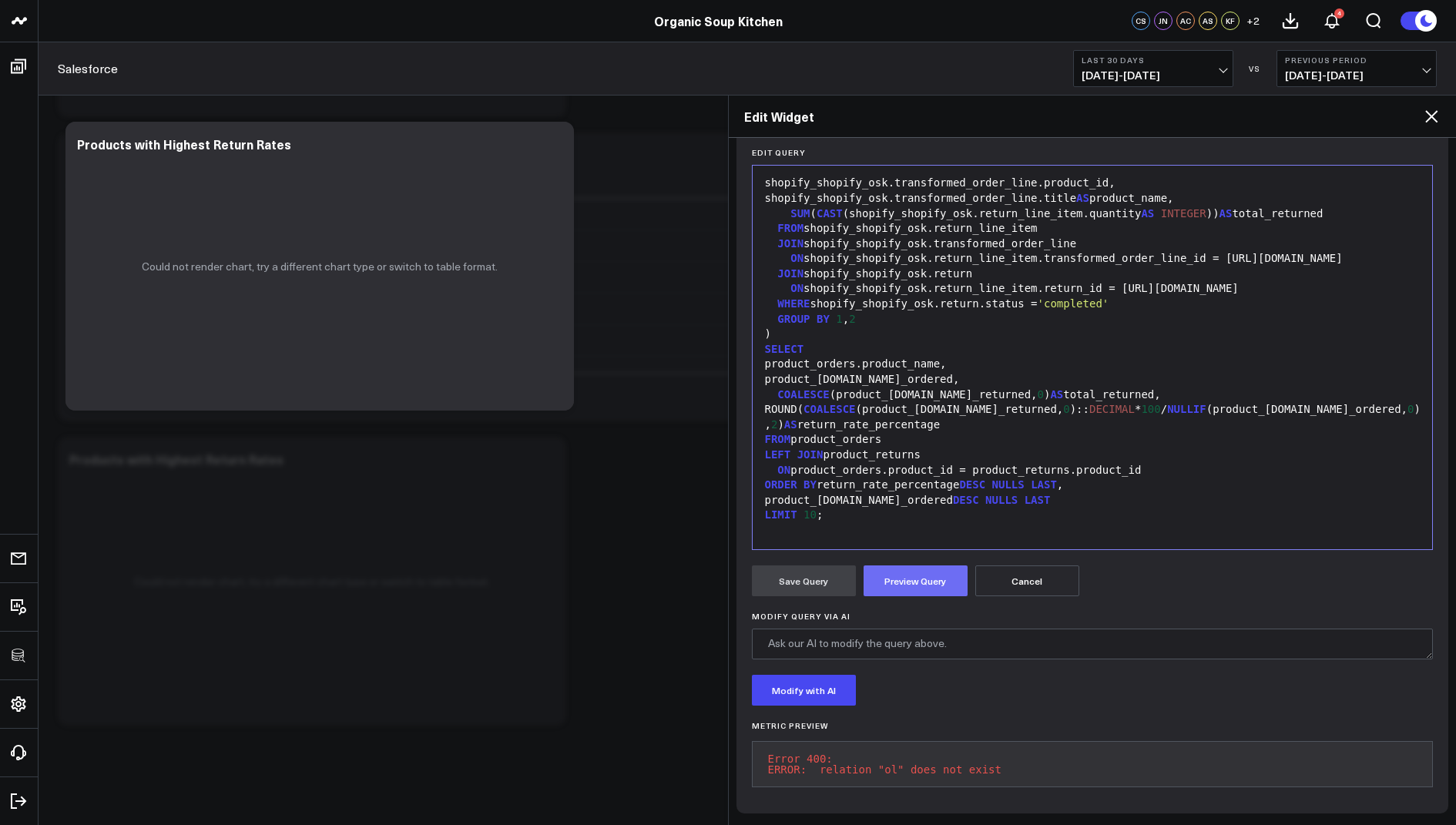
click at [919, 570] on button "Preview Query" at bounding box center [916, 582] width 104 height 31
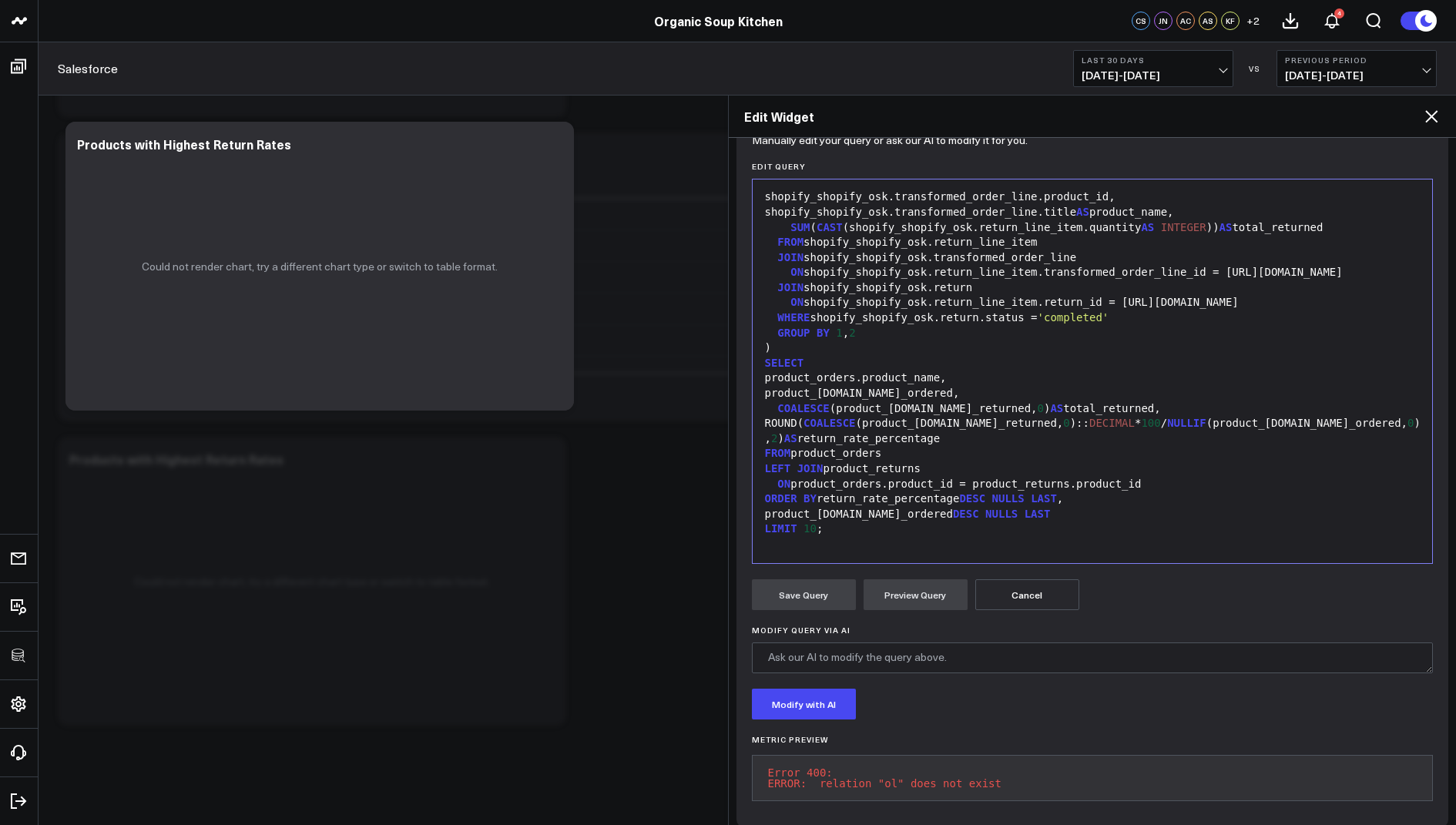
scroll to position [195, 0]
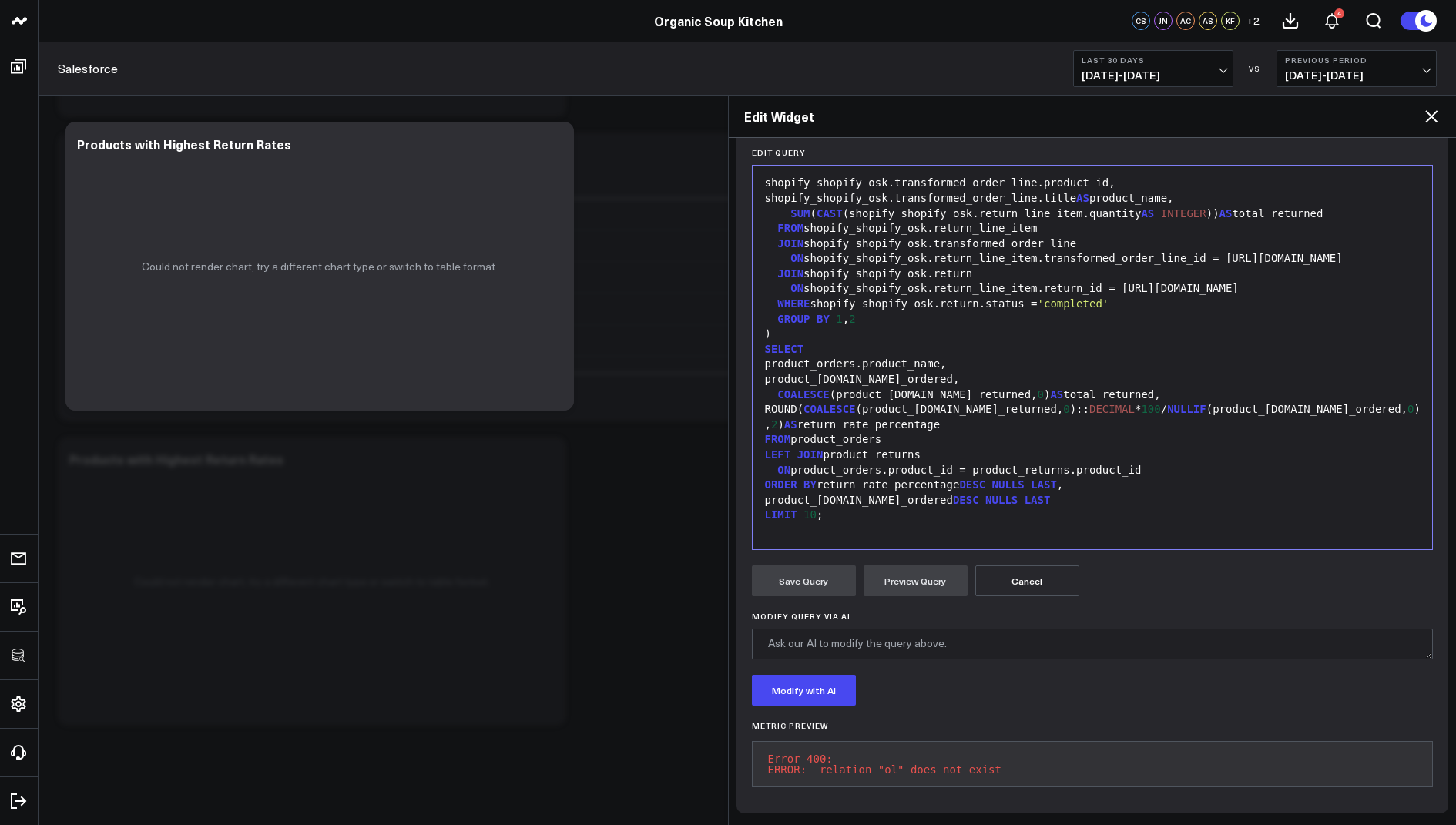
click at [1437, 110] on icon at bounding box center [1431, 117] width 18 height 18
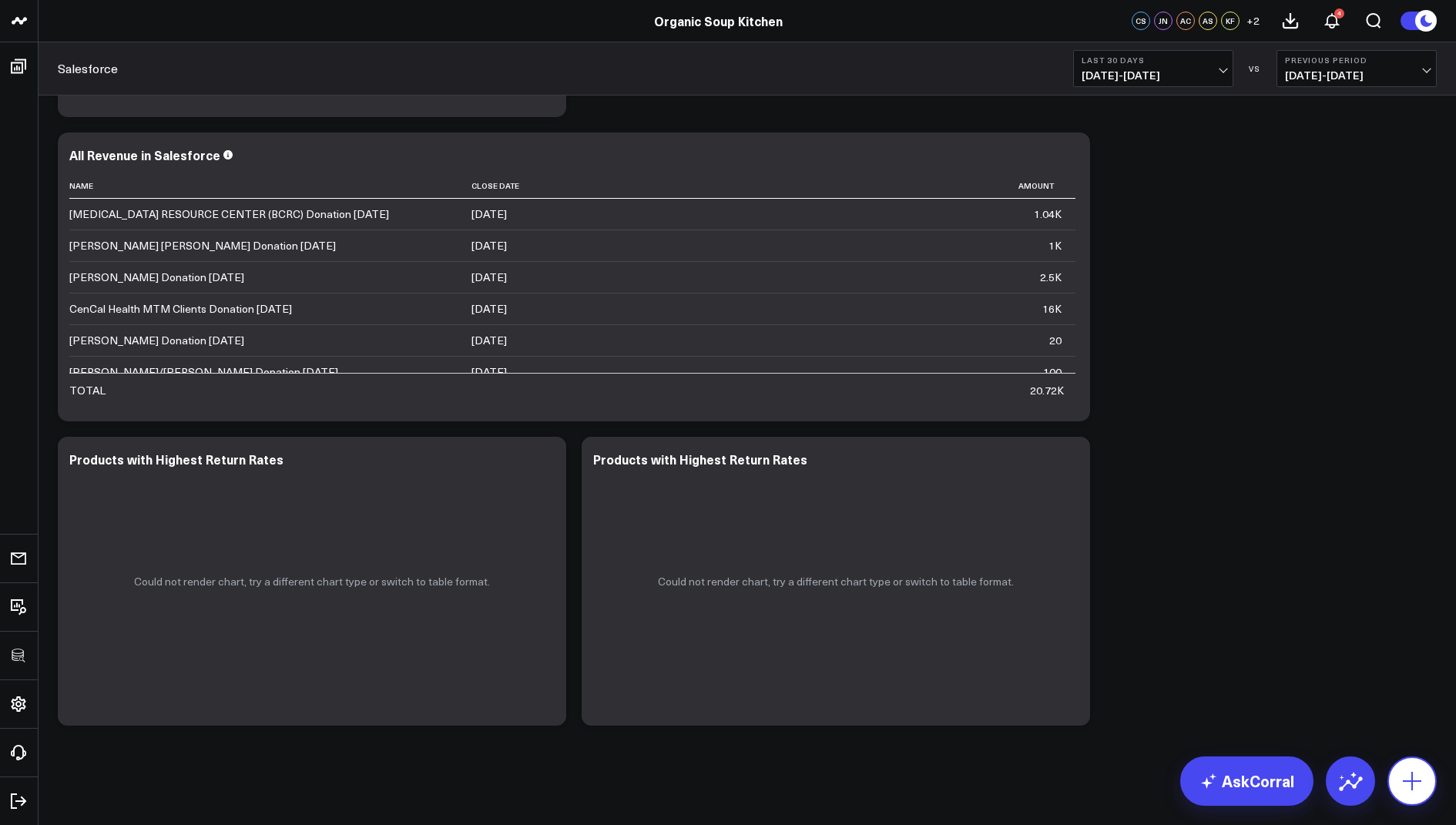
click at [1410, 778] on icon at bounding box center [1411, 781] width 25 height 25
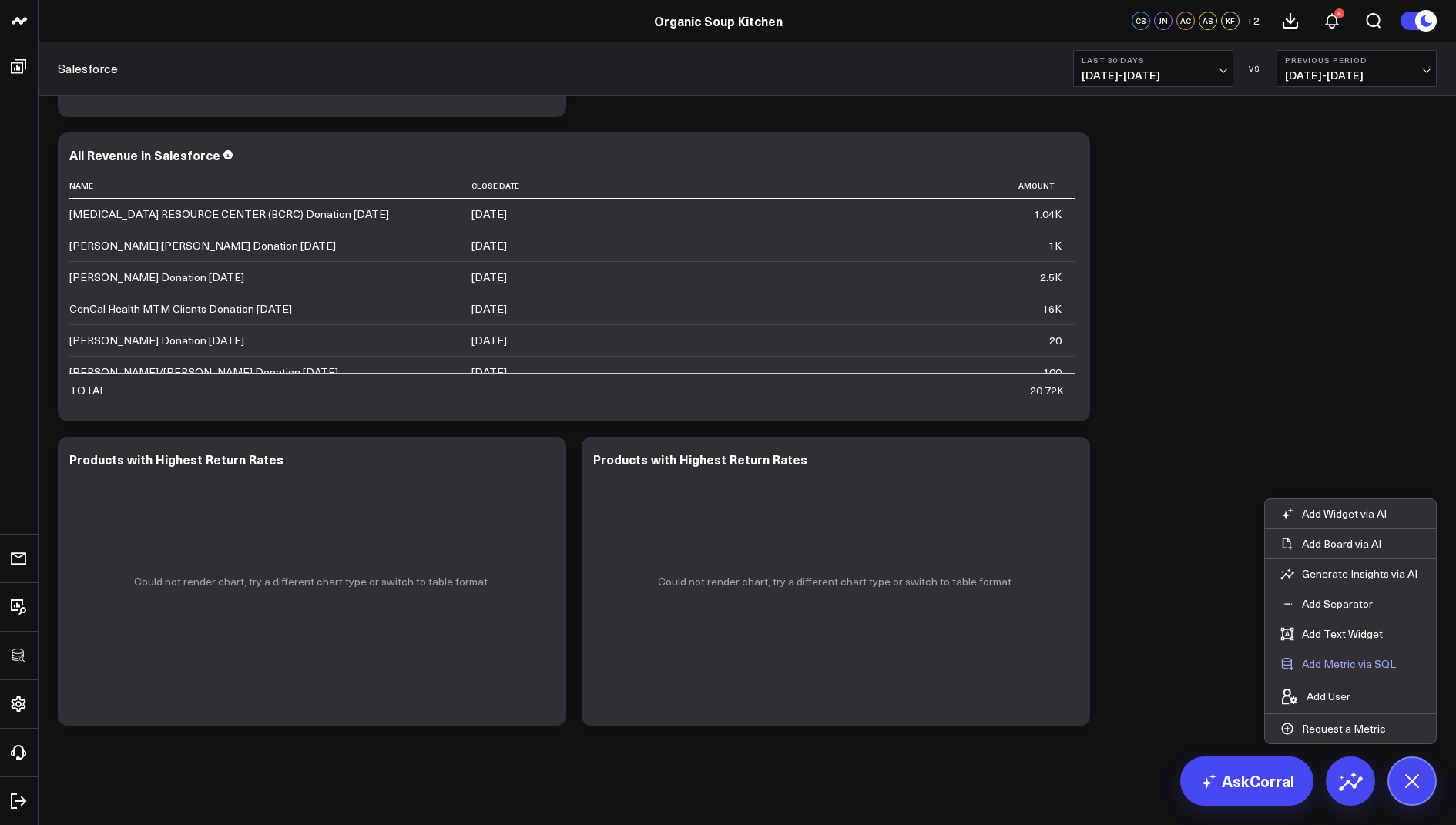
click at [1341, 668] on button "Add Metric via SQL" at bounding box center [1338, 665] width 147 height 29
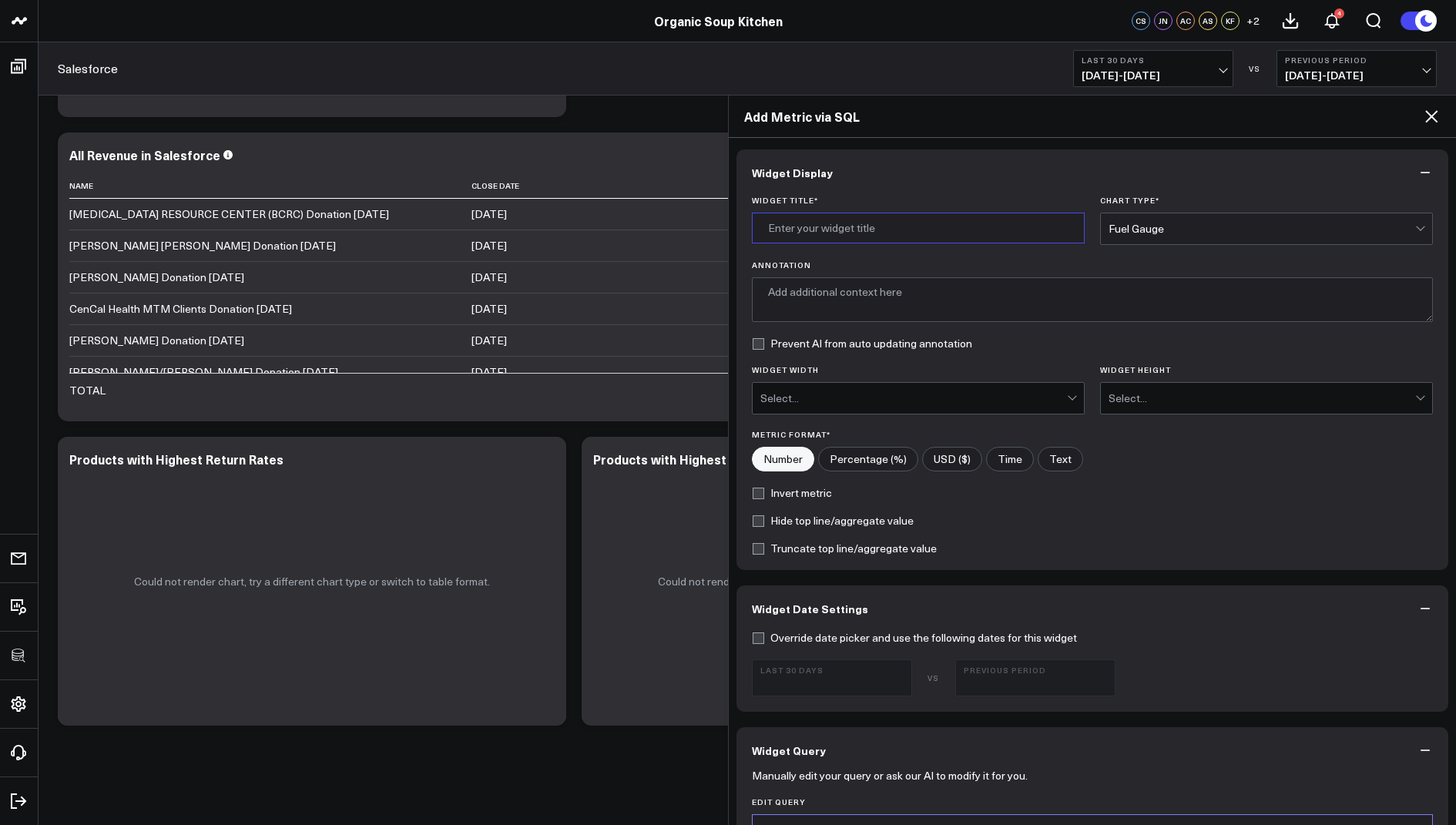
click at [805, 220] on input "Widget Title *" at bounding box center [918, 228] width 333 height 31
type input "uefhewuh"
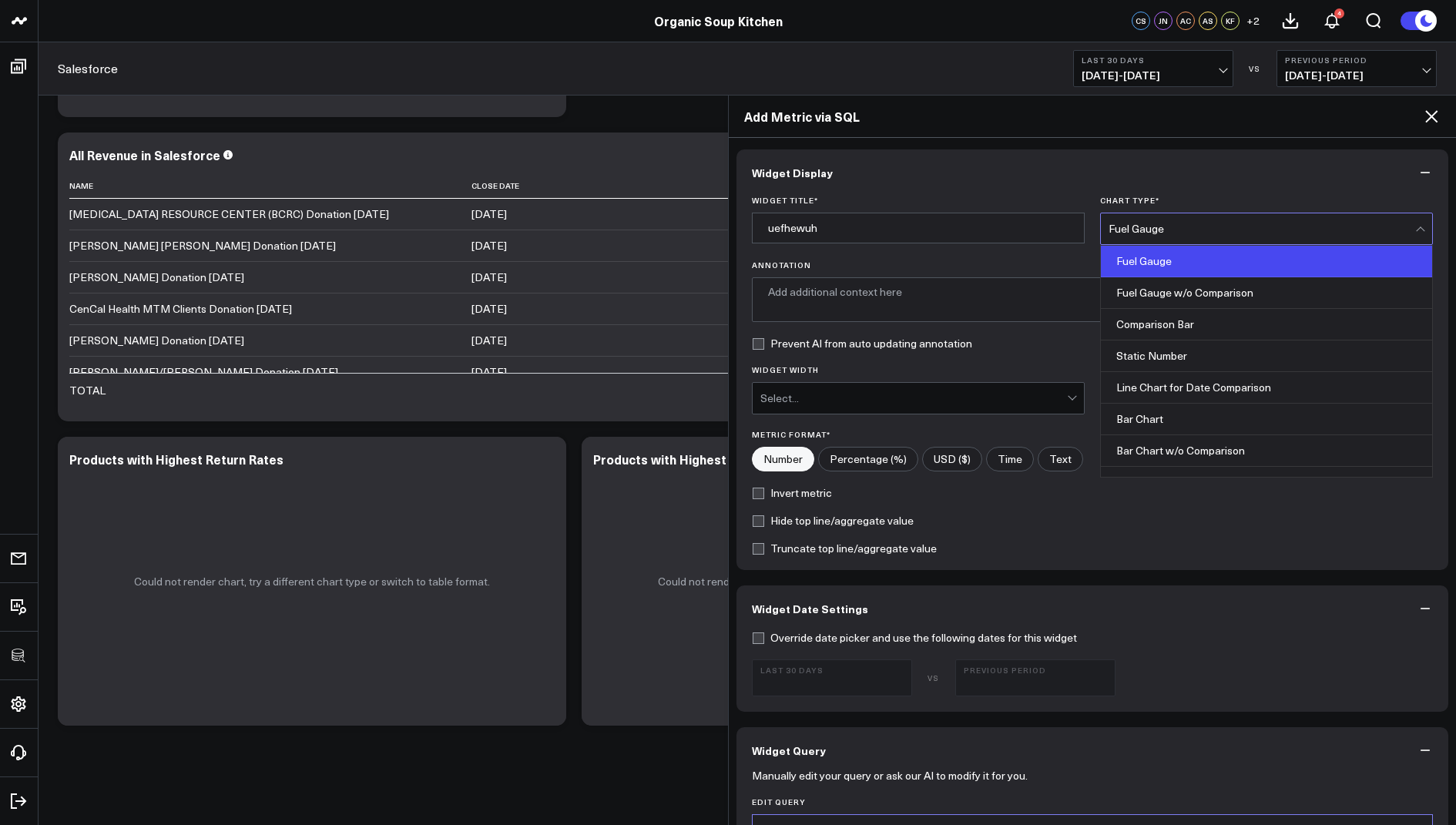
click at [1133, 232] on div "Fuel Gauge" at bounding box center [1262, 229] width 306 height 13
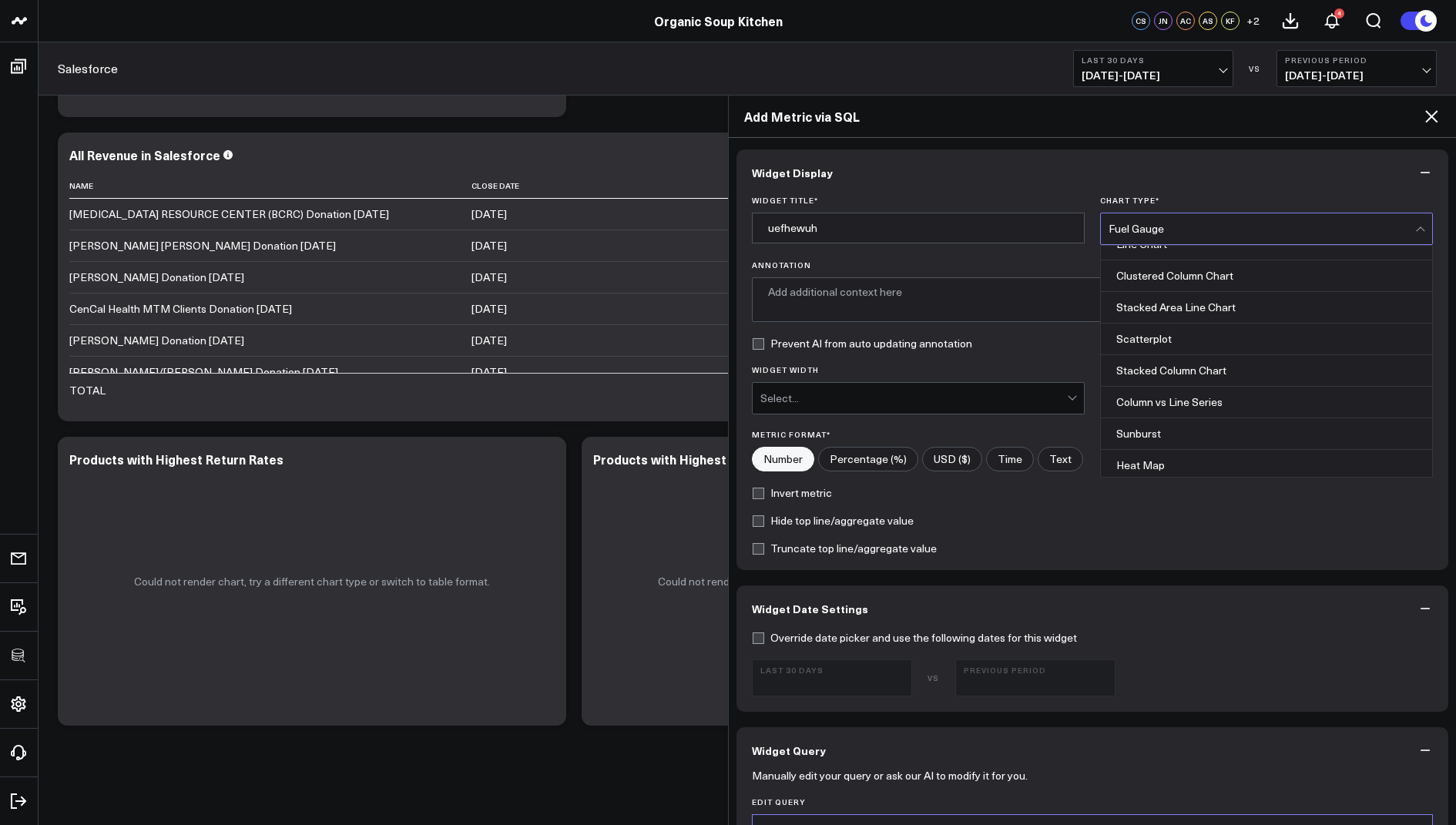
scroll to position [613, 0]
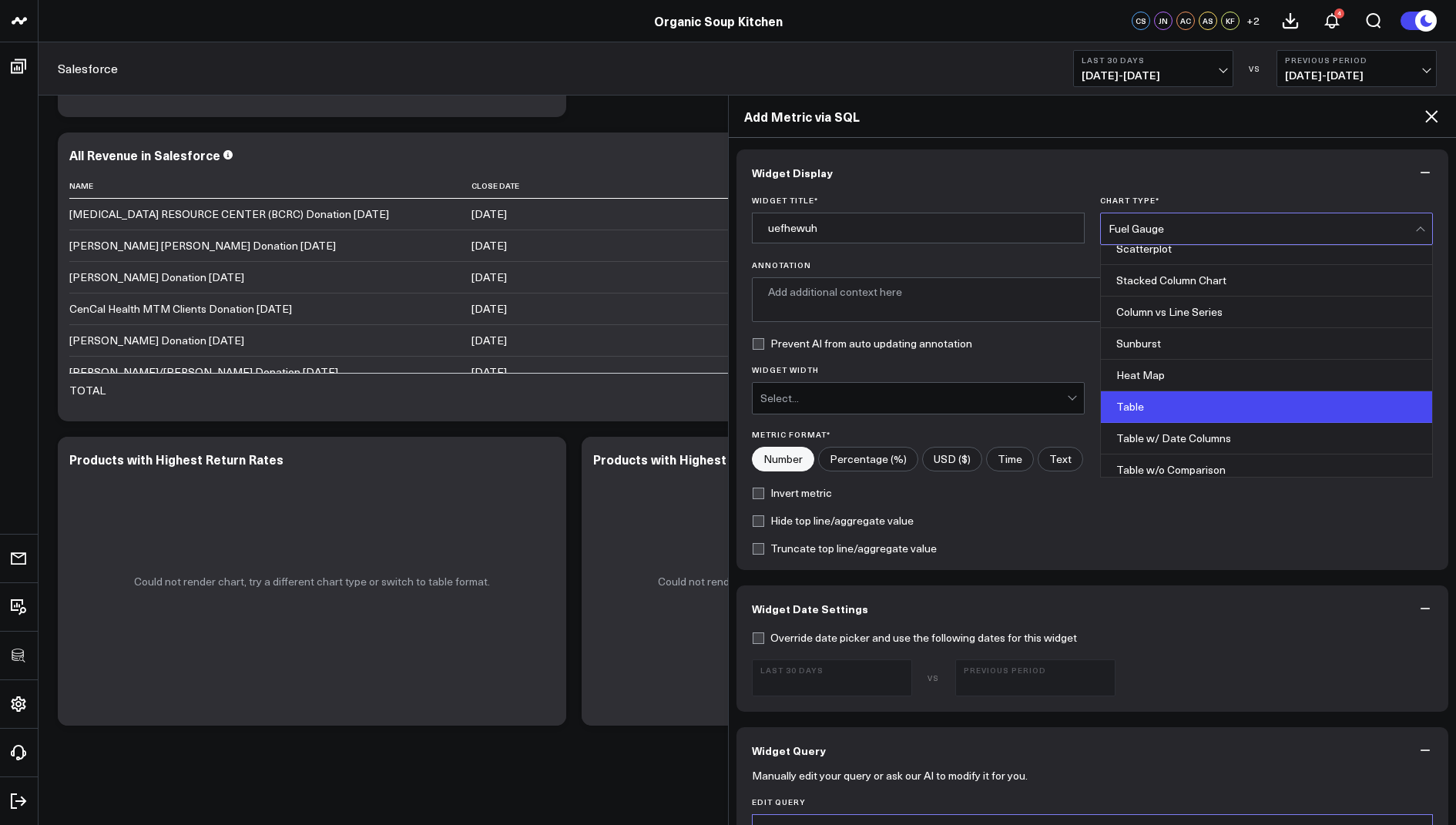
click at [1145, 400] on div "Table" at bounding box center [1266, 407] width 332 height 32
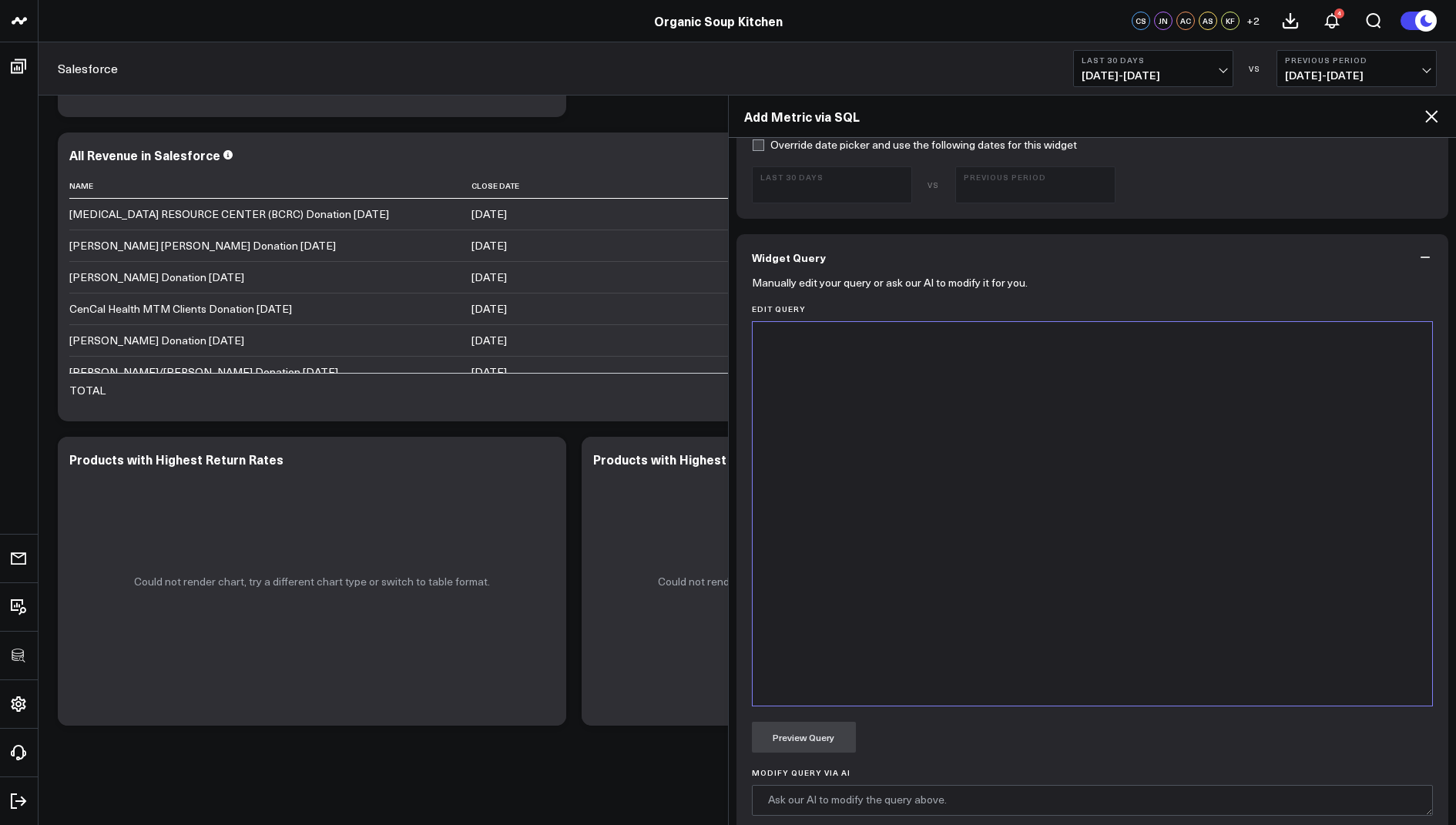
scroll to position [541, 0]
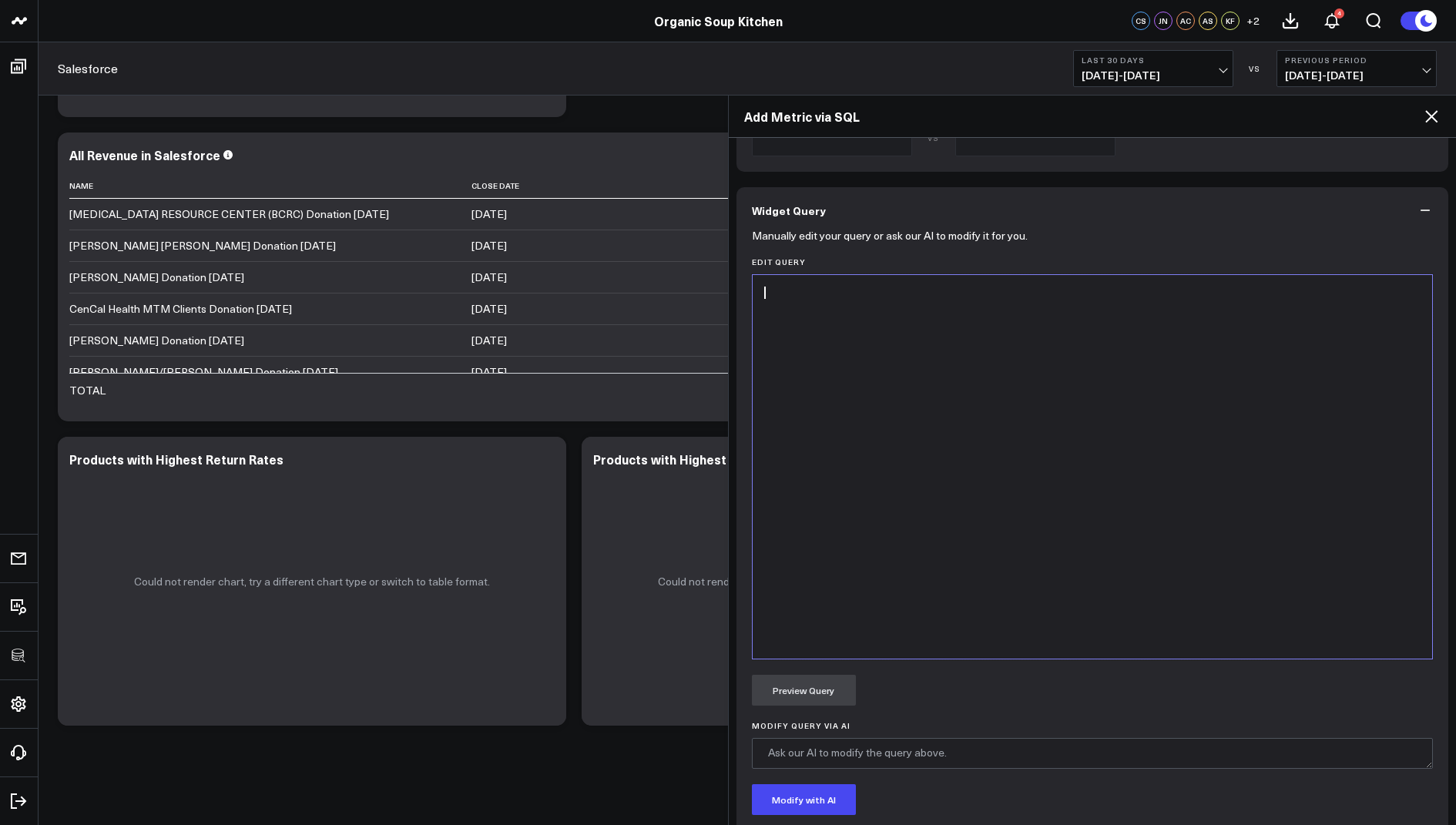
click at [874, 405] on div at bounding box center [1092, 467] width 665 height 368
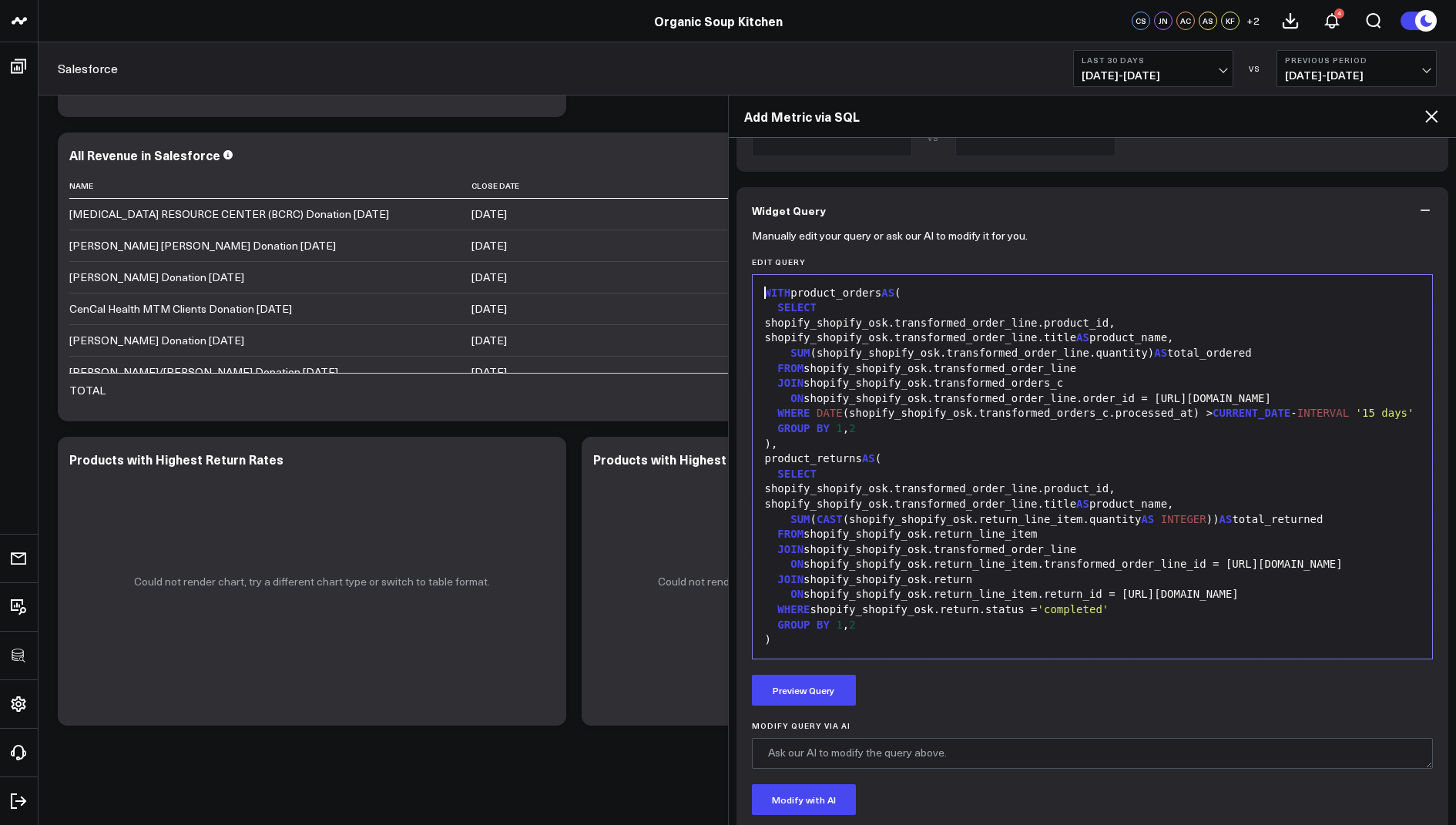
scroll to position [240, 0]
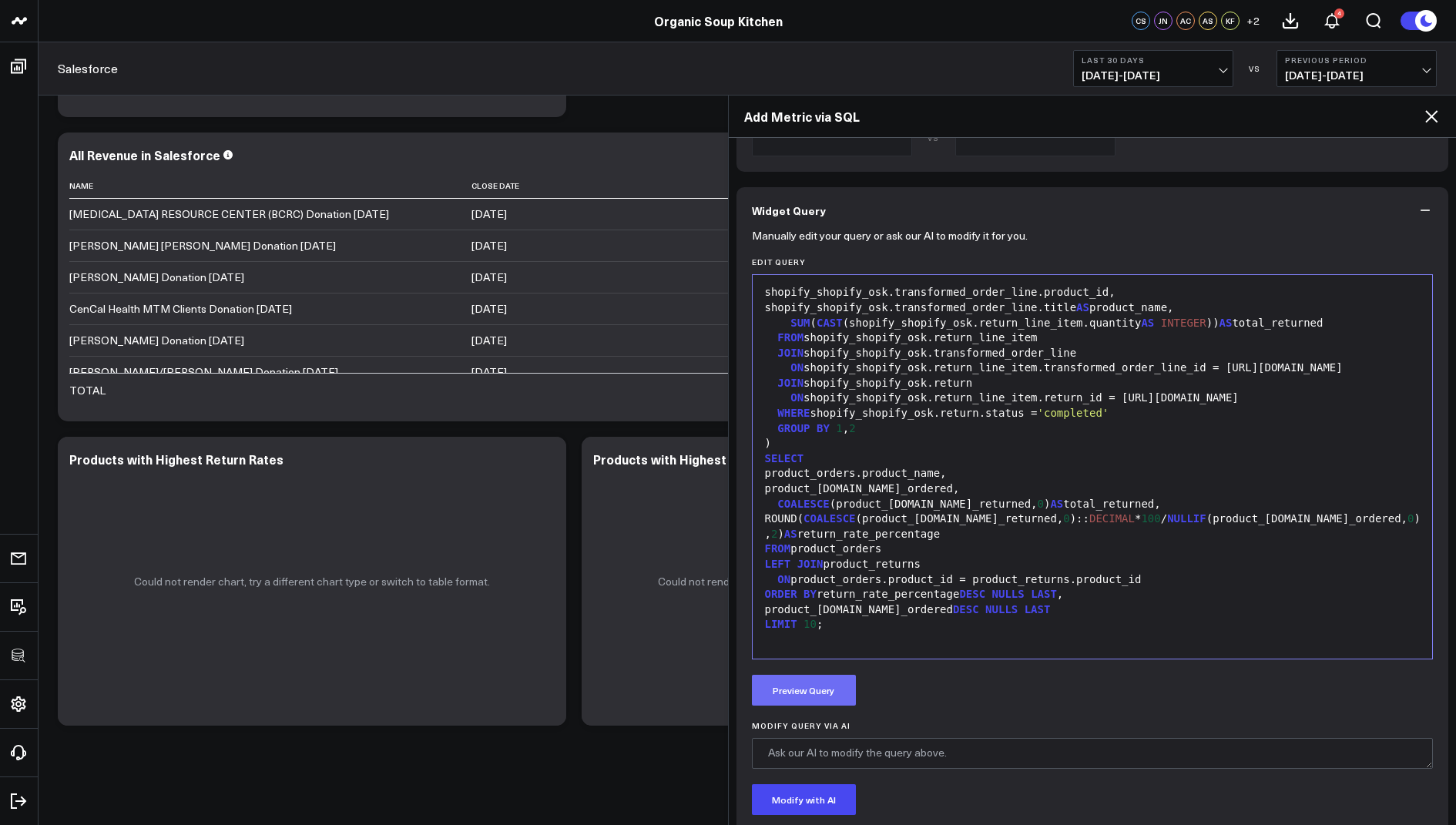
click at [795, 675] on button "Preview Query" at bounding box center [804, 691] width 104 height 31
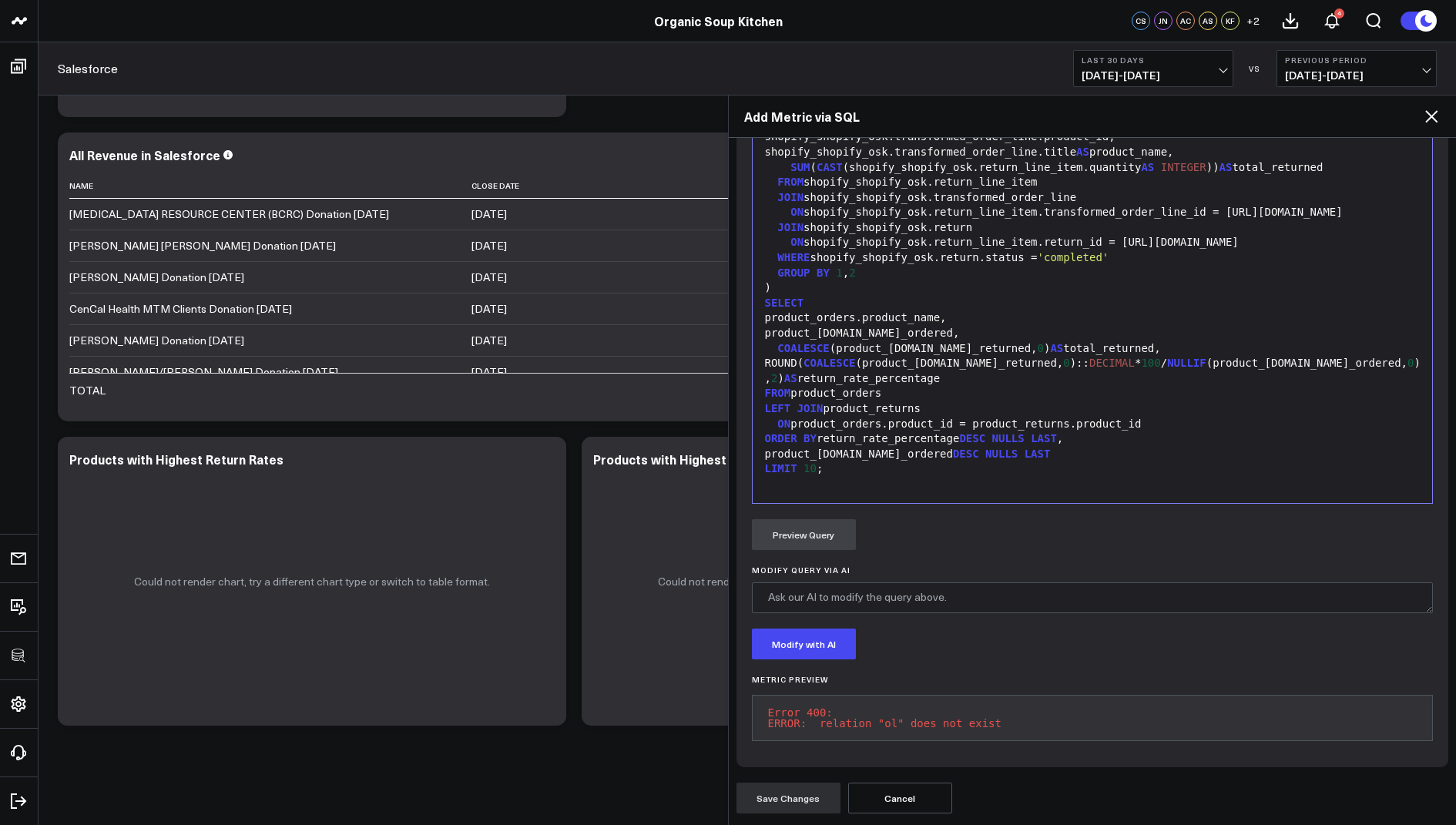
drag, startPoint x: 1022, startPoint y: 733, endPoint x: 760, endPoint y: 700, distance: 264.1
click at [760, 700] on pre "Error 400: ERROR: relation "ol" does not exist" at bounding box center [1092, 718] width 682 height 46
copy pre "Error 400: ERROR: relation "ol" does not exist"
click at [1116, 675] on h6 "Metric Preview" at bounding box center [1092, 680] width 682 height 9
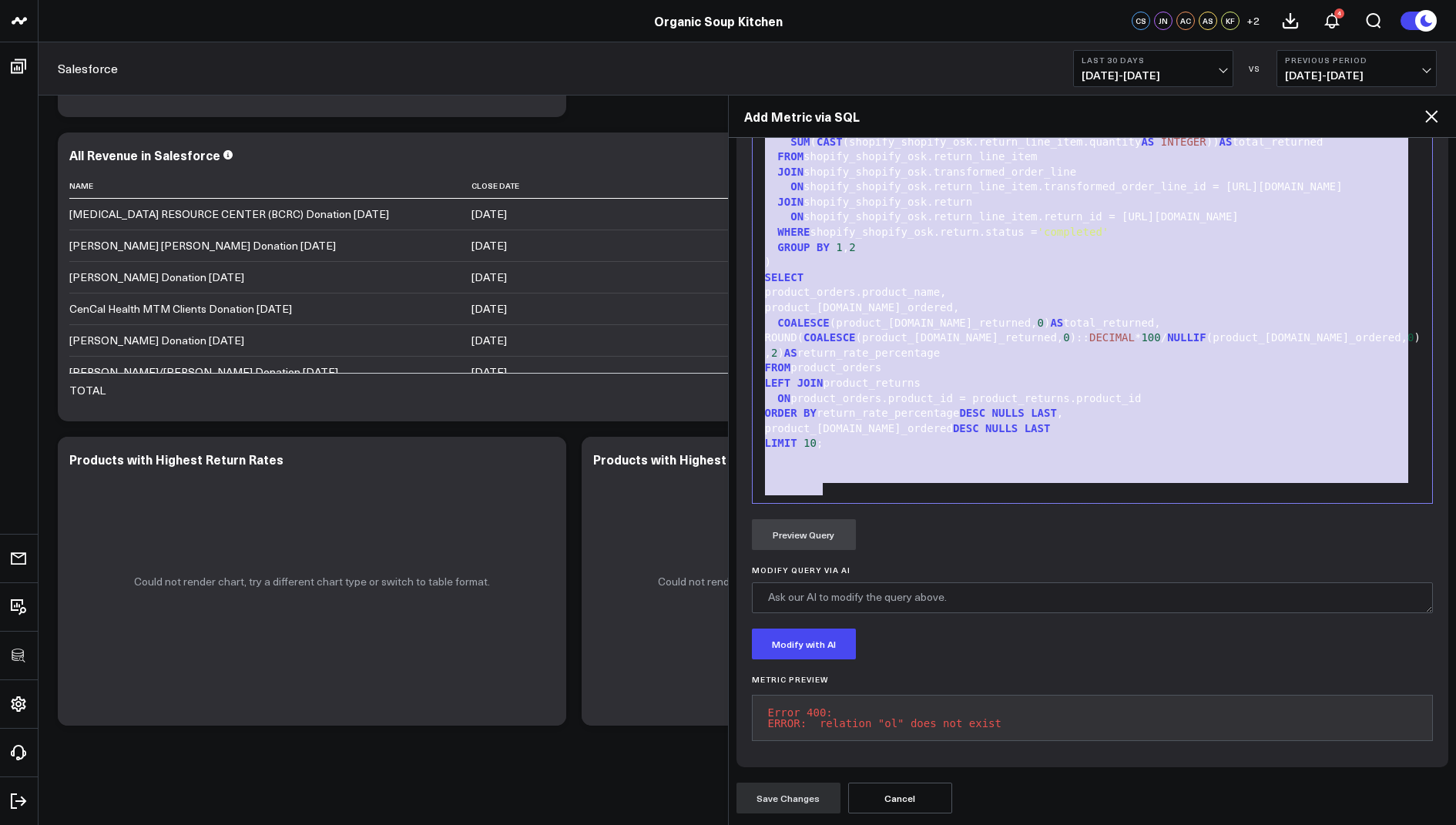
scroll to position [0, 0]
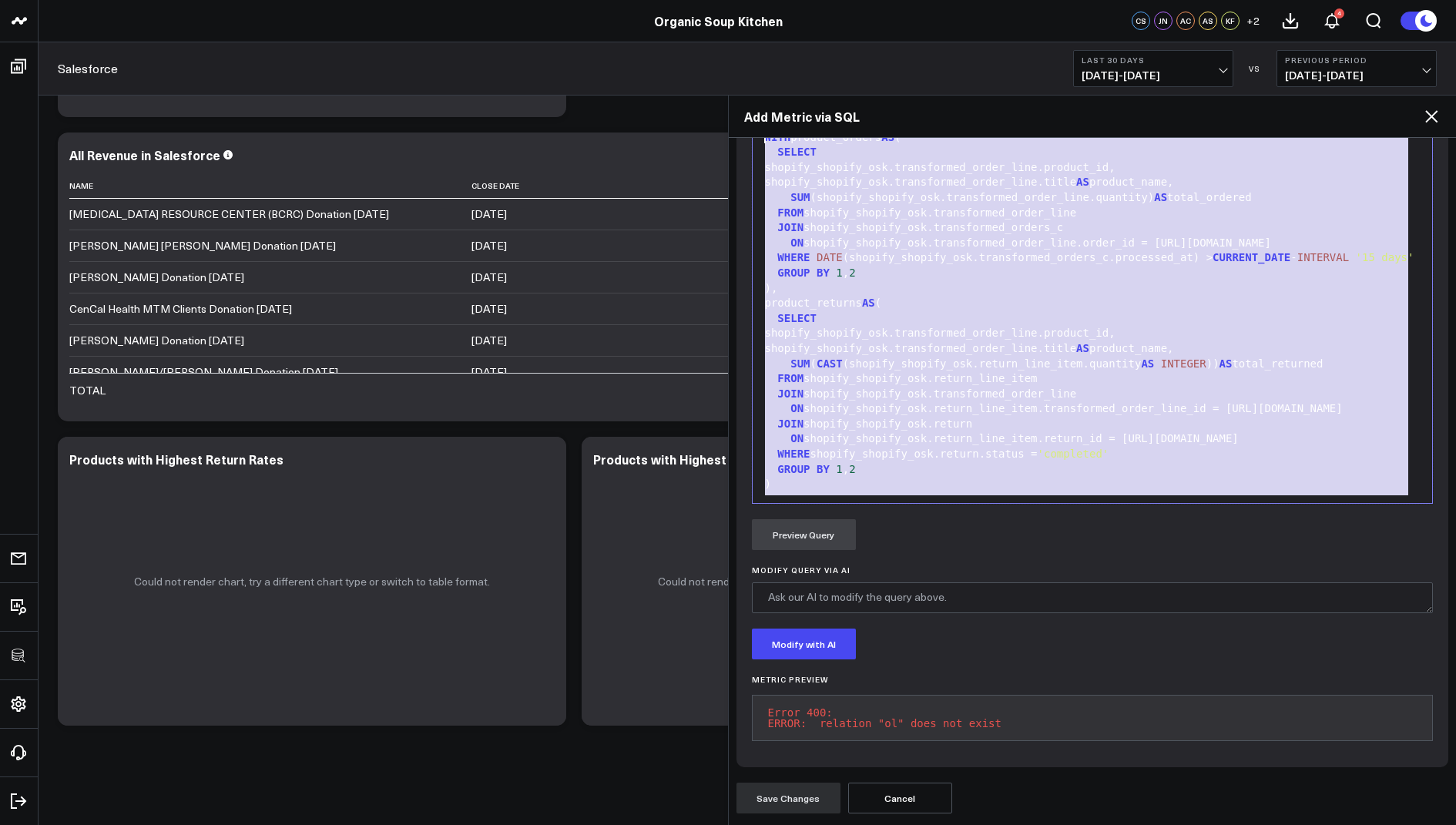
drag, startPoint x: 842, startPoint y: 463, endPoint x: 1085, endPoint y: -88, distance: 602.2
click at [1085, 0] on html "3725 Test 829 Studios Accenture Acme Industrial Activant Capital ADVENT Agricul…" at bounding box center [728, 66] width 1456 height 1522
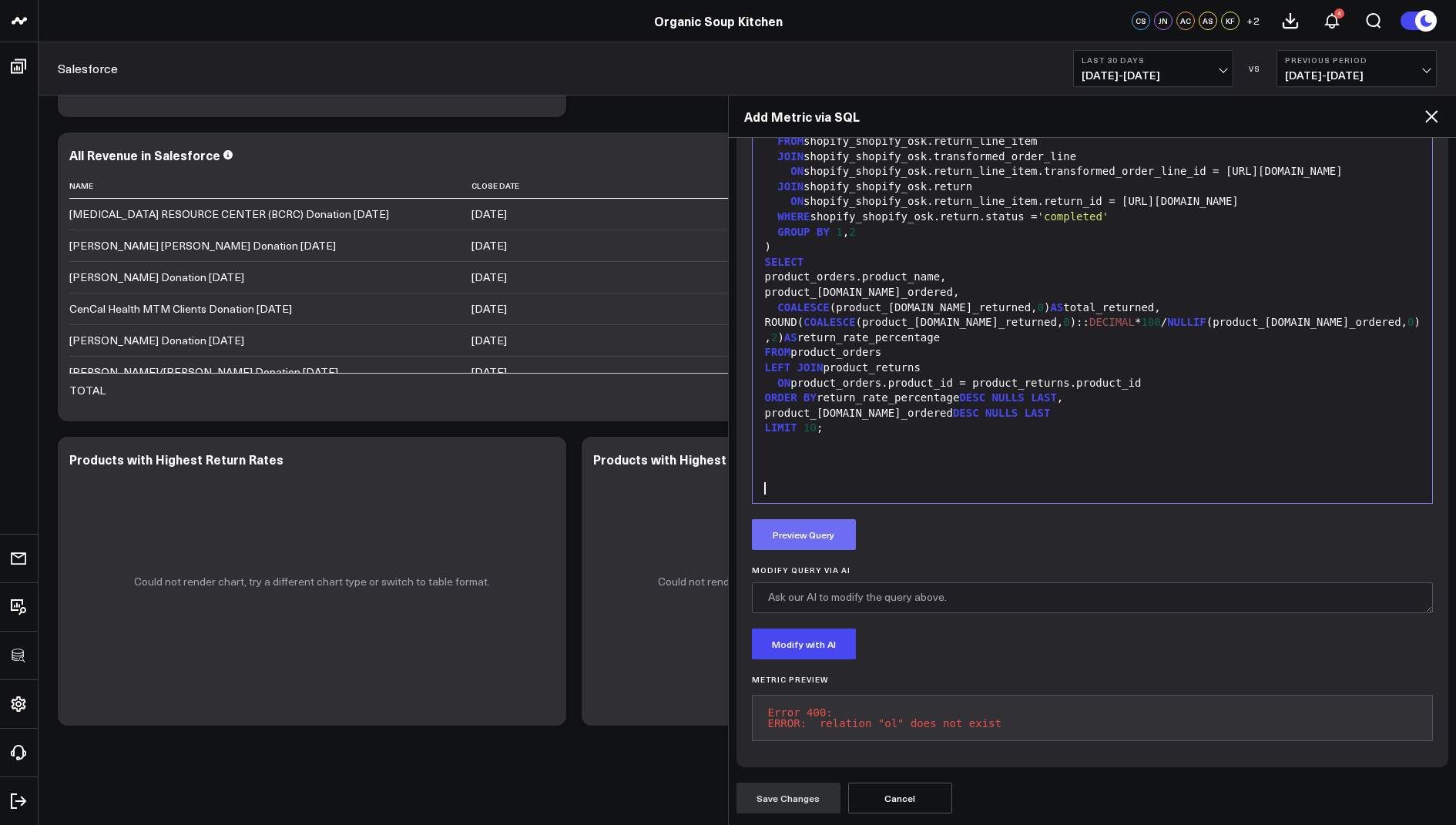
click at [806, 520] on button "Preview Query" at bounding box center [804, 535] width 104 height 31
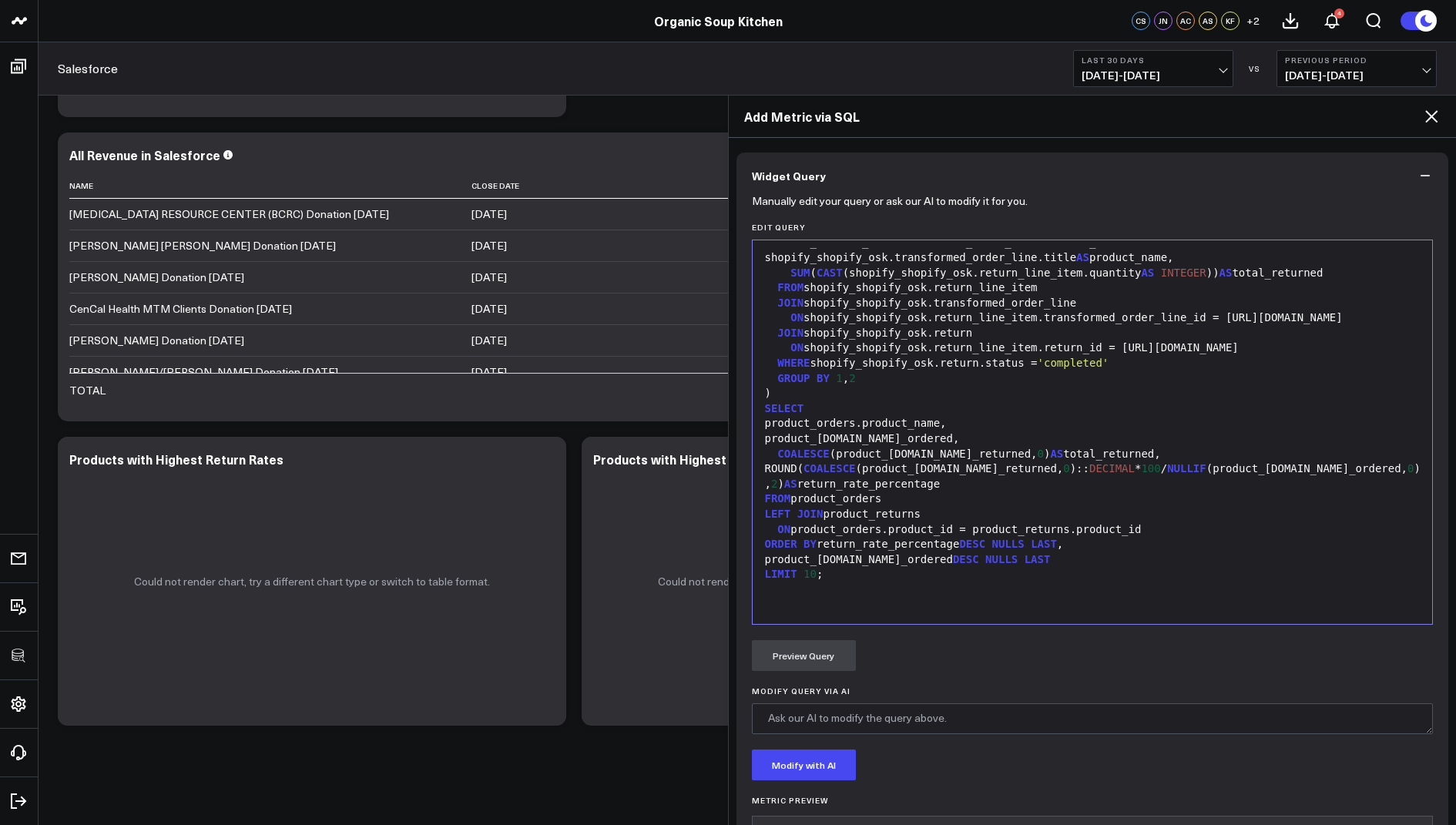
scroll to position [700, 0]
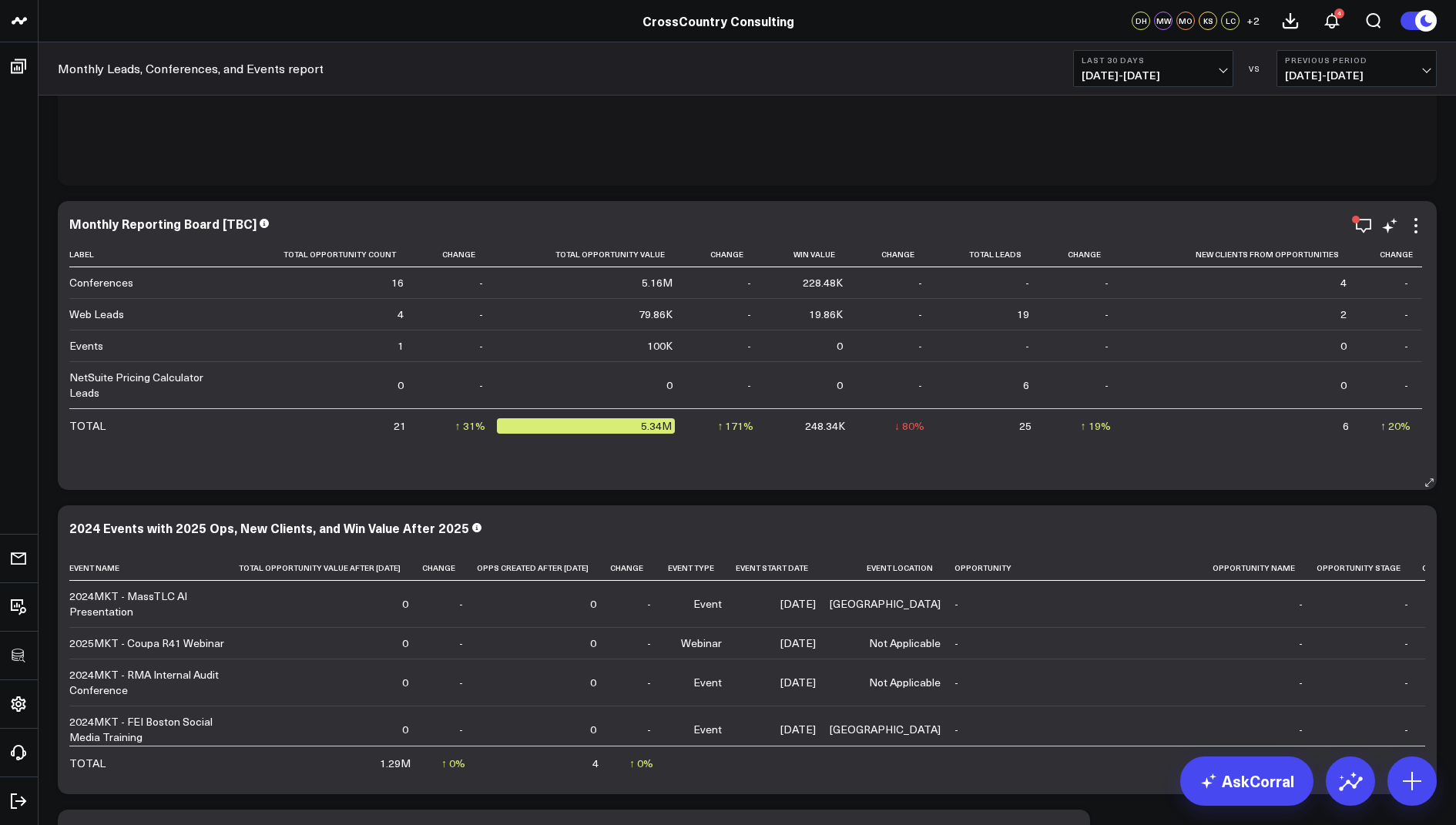
scroll to position [183, 0]
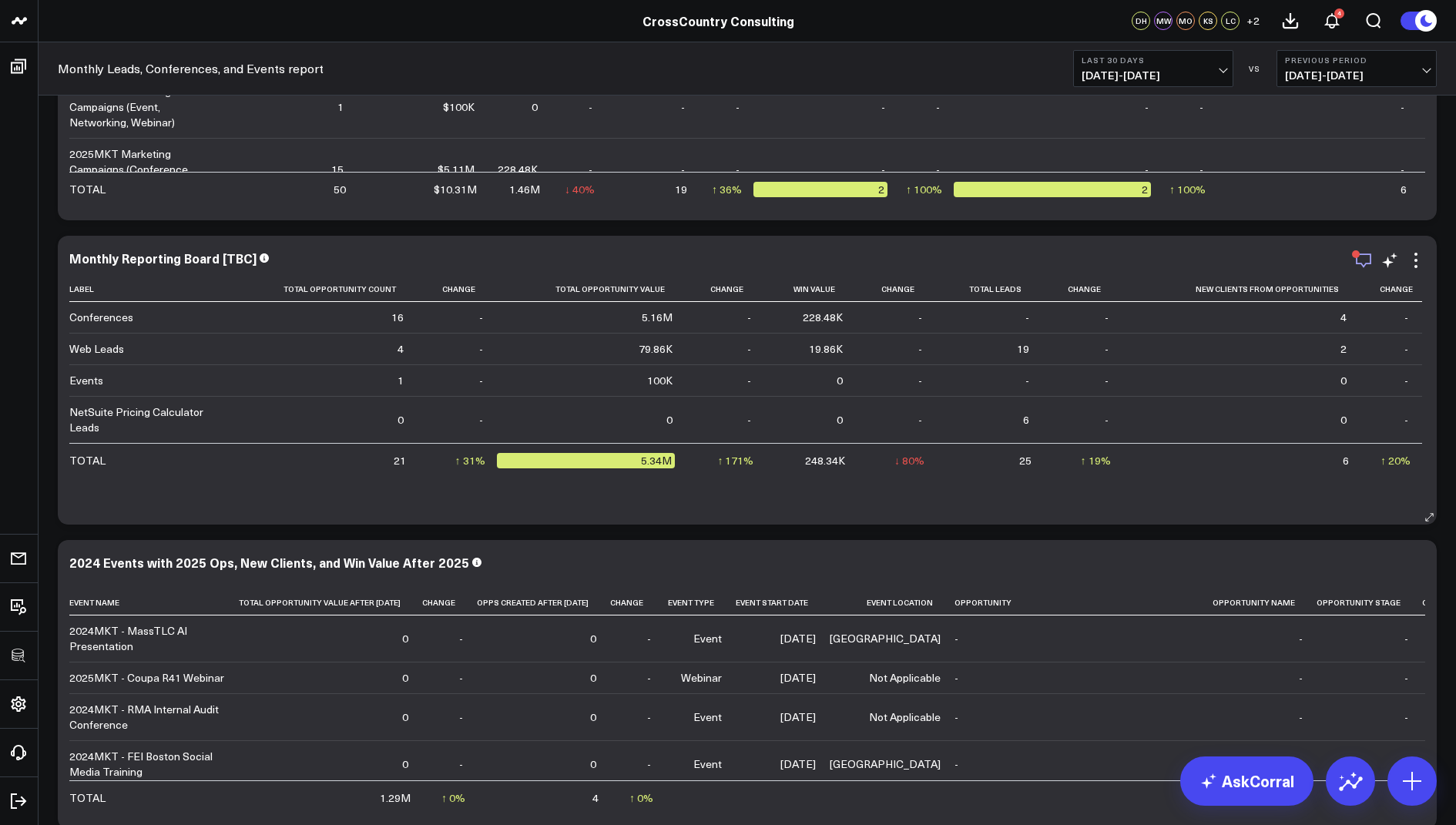
click at [1359, 262] on icon "button" at bounding box center [1363, 261] width 15 height 15
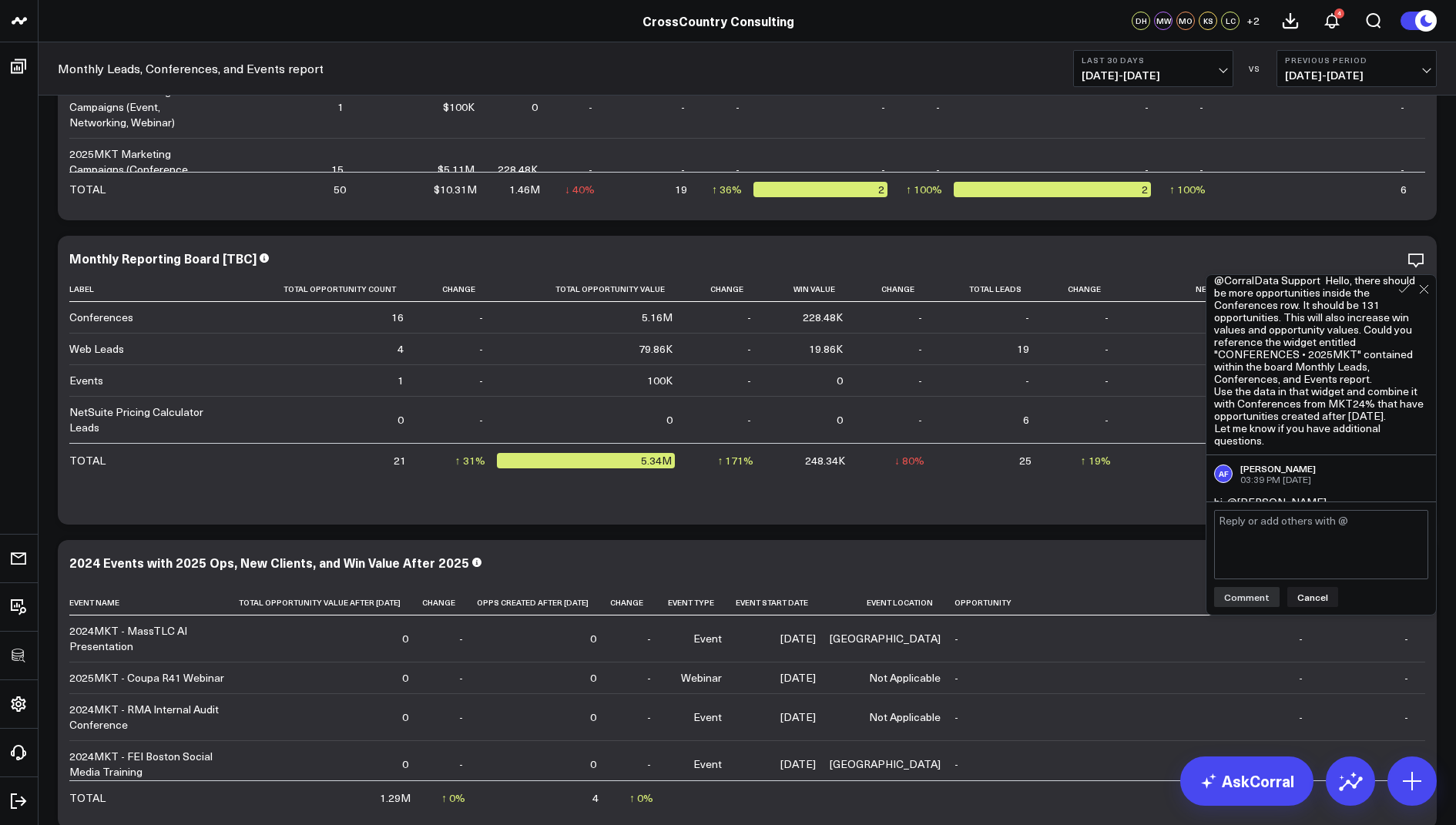
scroll to position [1076, 0]
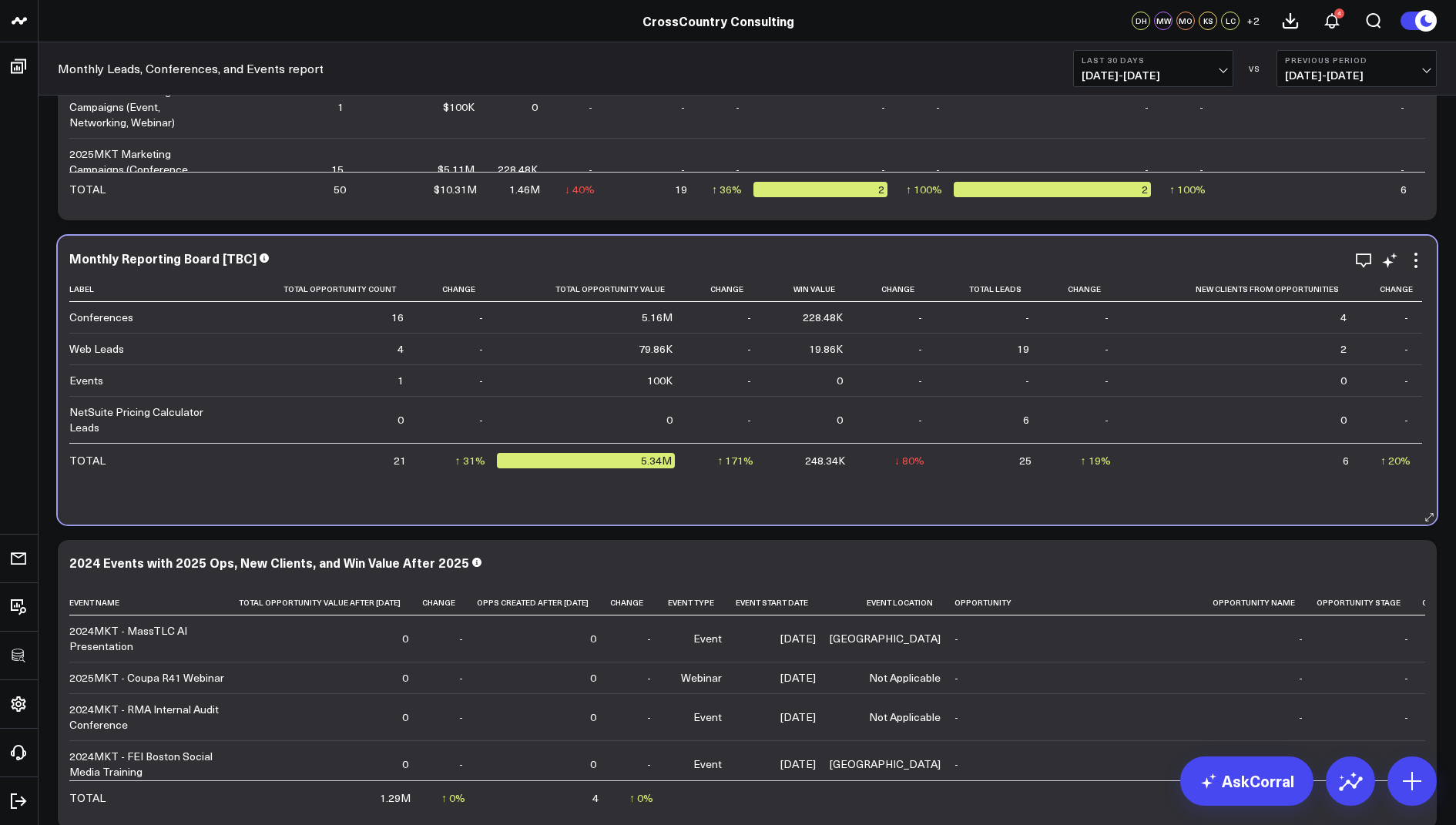
click at [1123, 521] on div "Monthly Reporting Board [TBC] Label Total Opportunity Count Change Total Opport…" at bounding box center [746, 380] width 1379 height 289
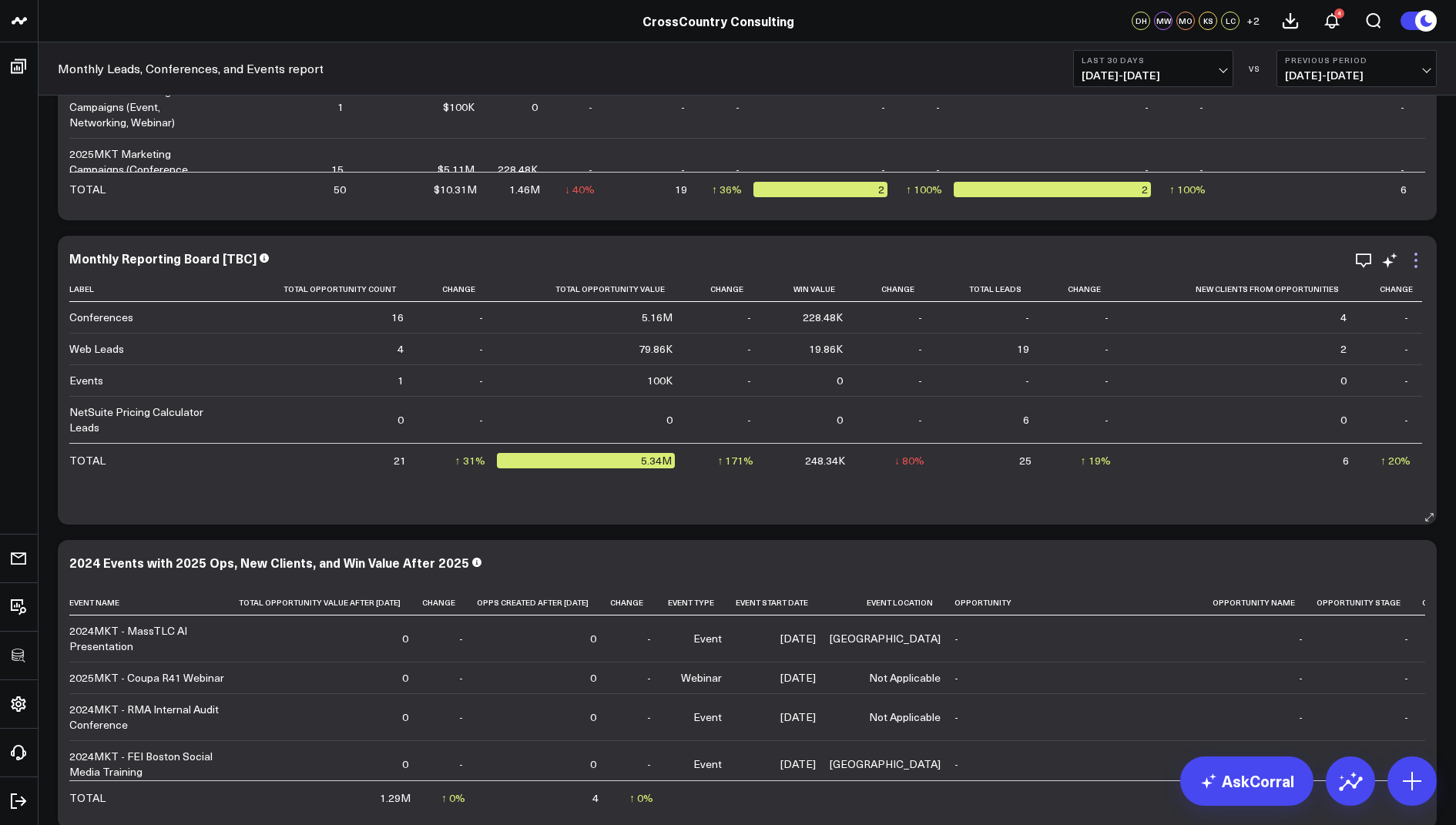
click at [1414, 262] on icon at bounding box center [1416, 261] width 18 height 18
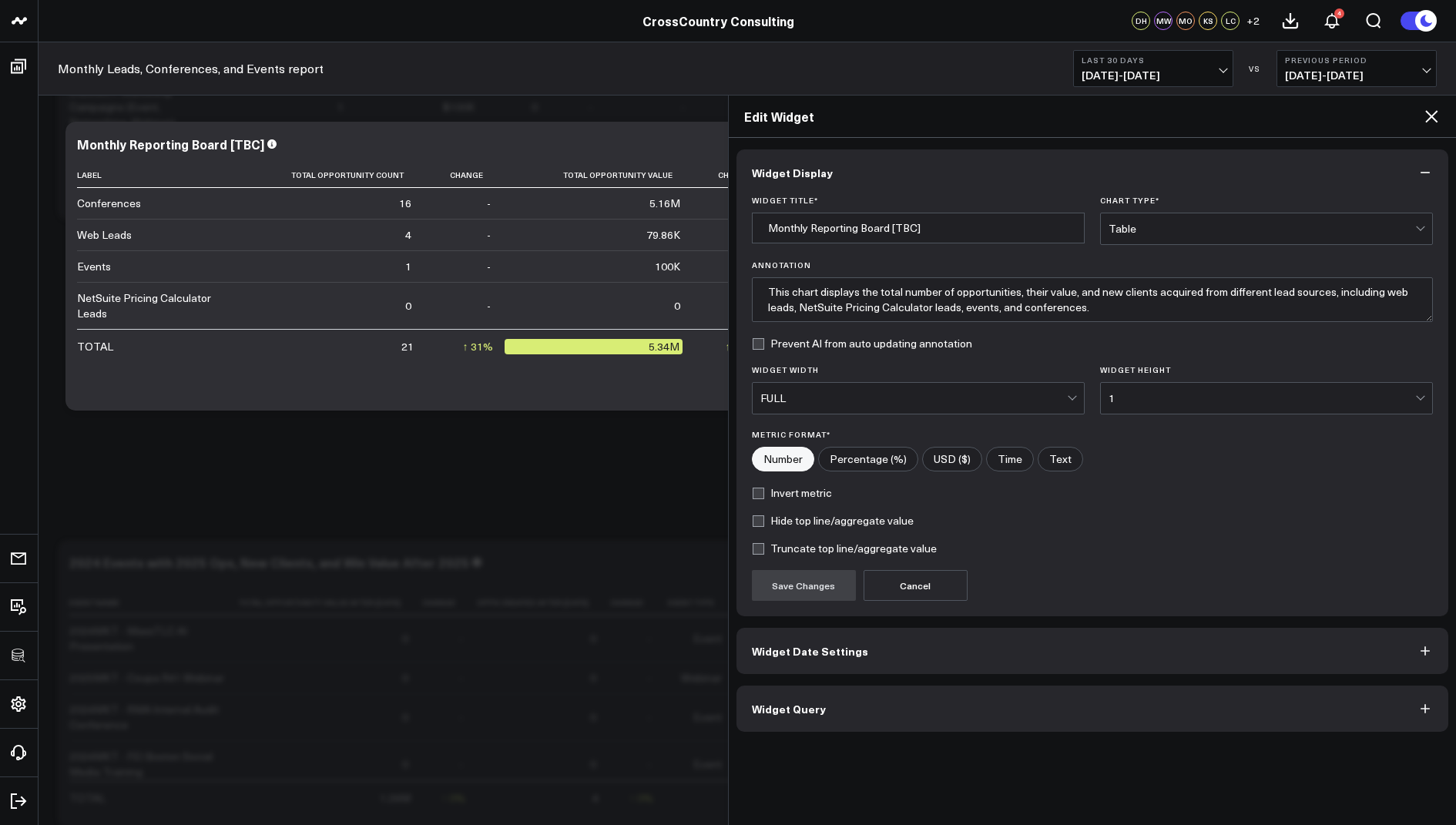
click at [806, 710] on span "Widget Query" at bounding box center [788, 709] width 74 height 13
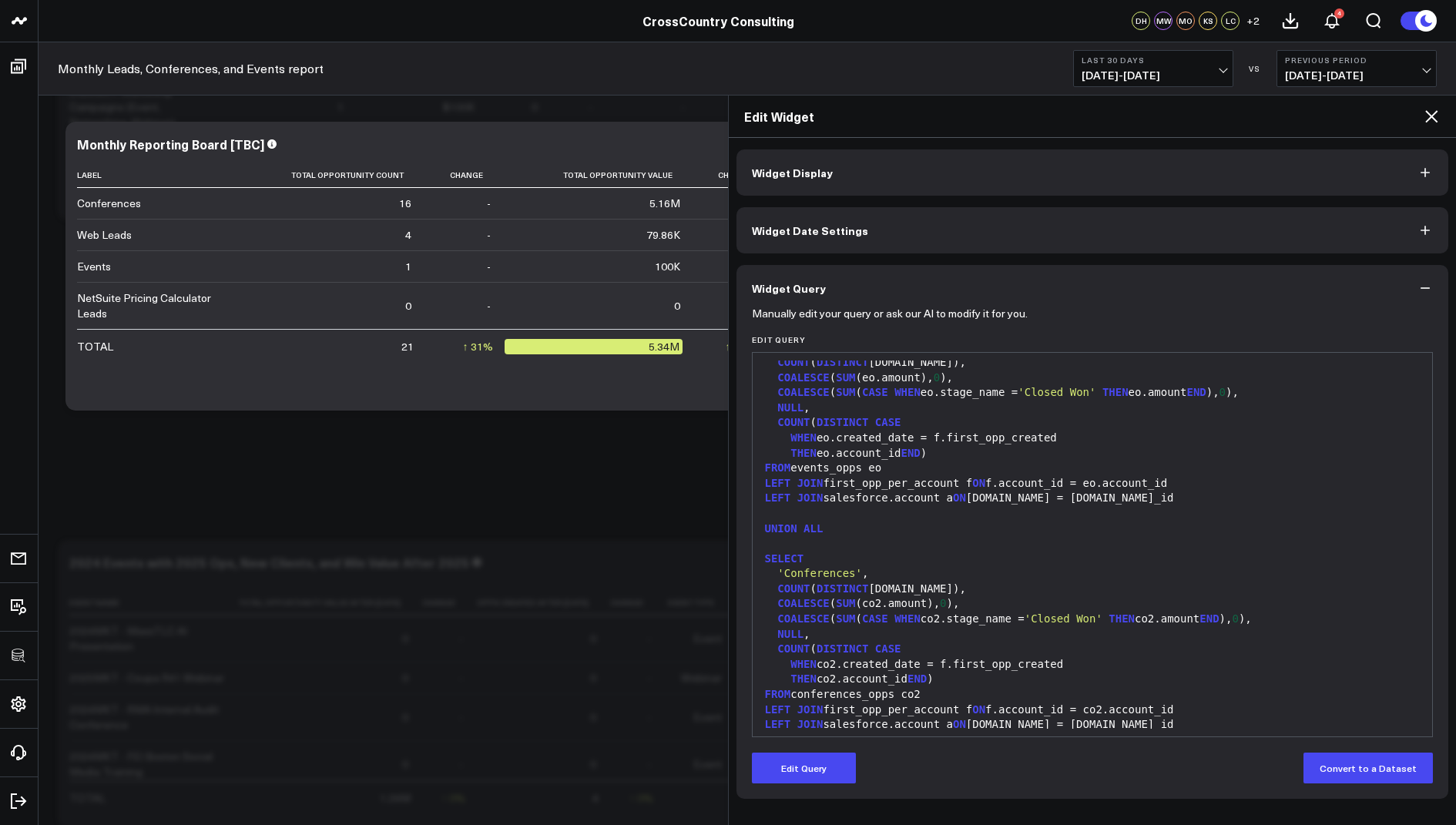
scroll to position [1661, 0]
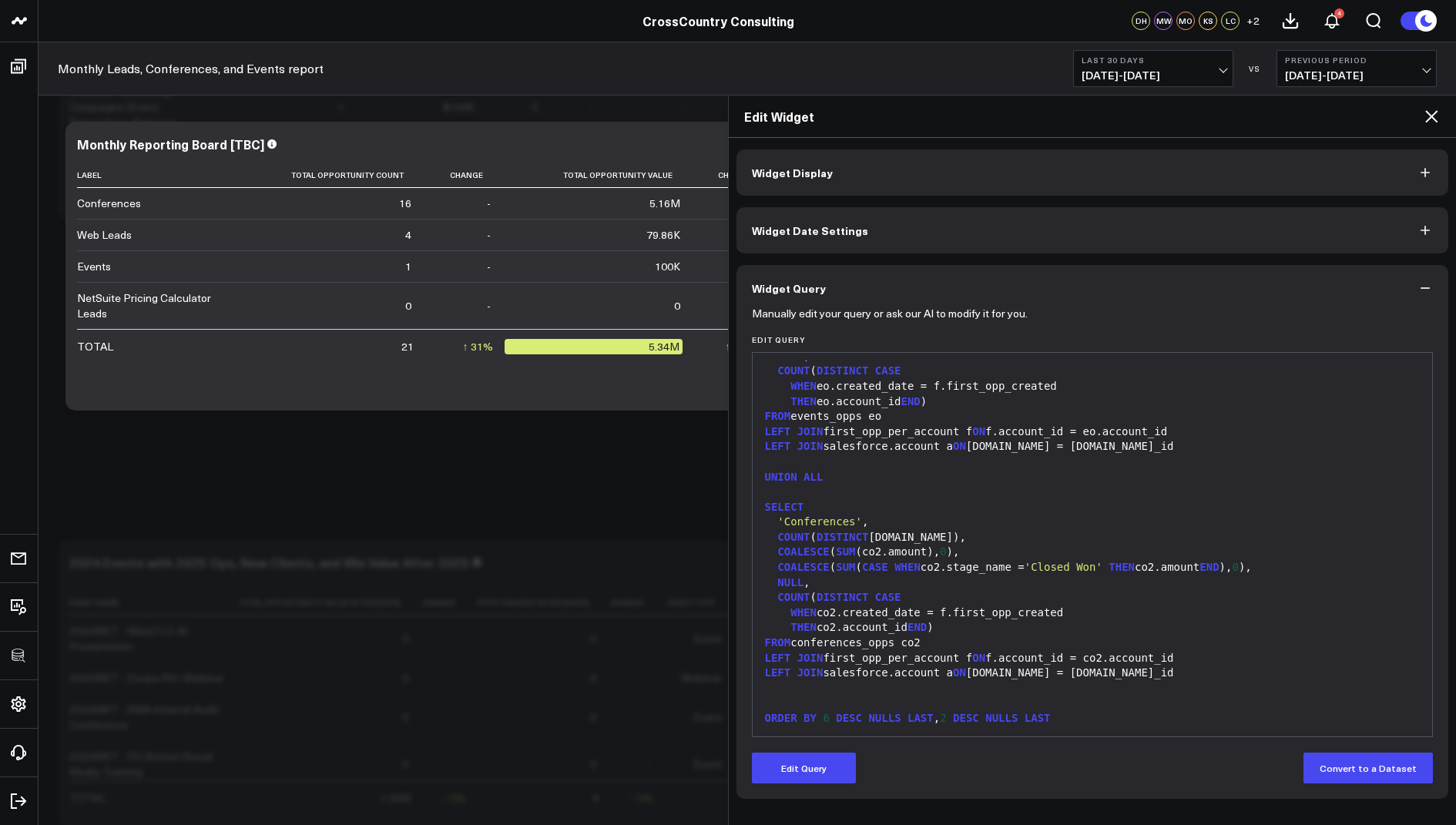
click at [1422, 117] on icon at bounding box center [1431, 117] width 18 height 18
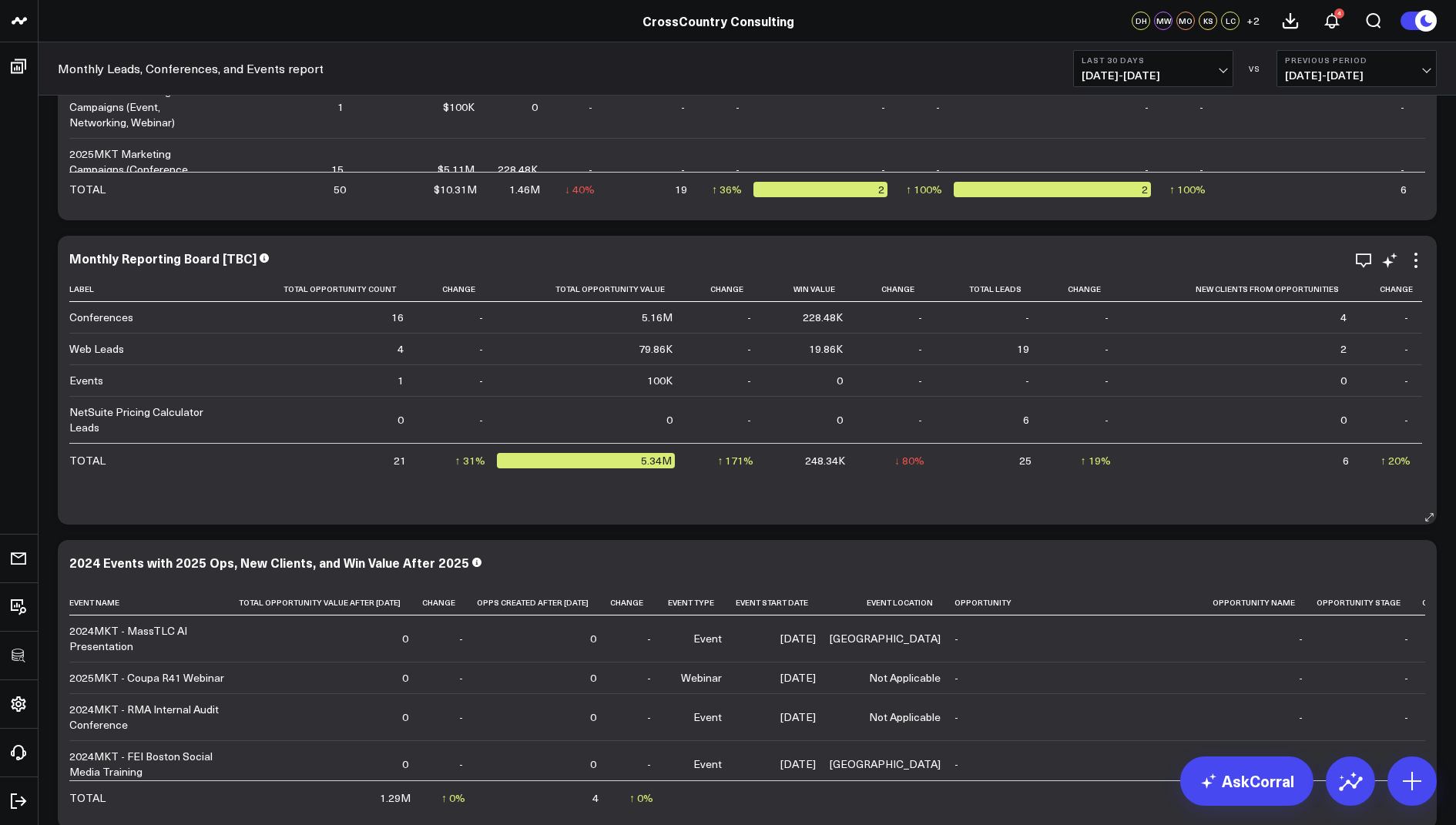
scroll to position [185, 0]
click at [1355, 253] on icon "button" at bounding box center [1363, 259] width 18 height 18
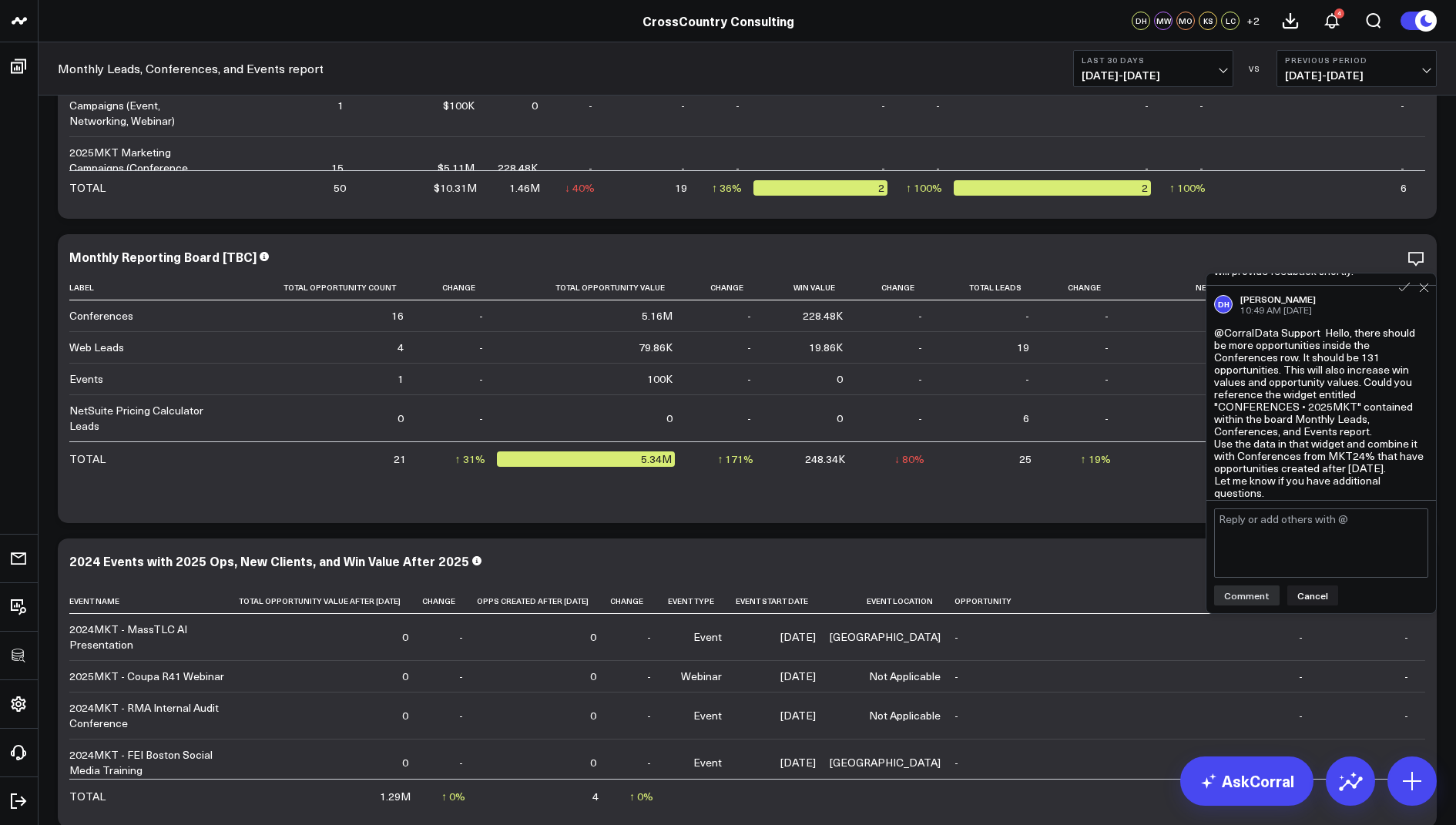
scroll to position [1076, 0]
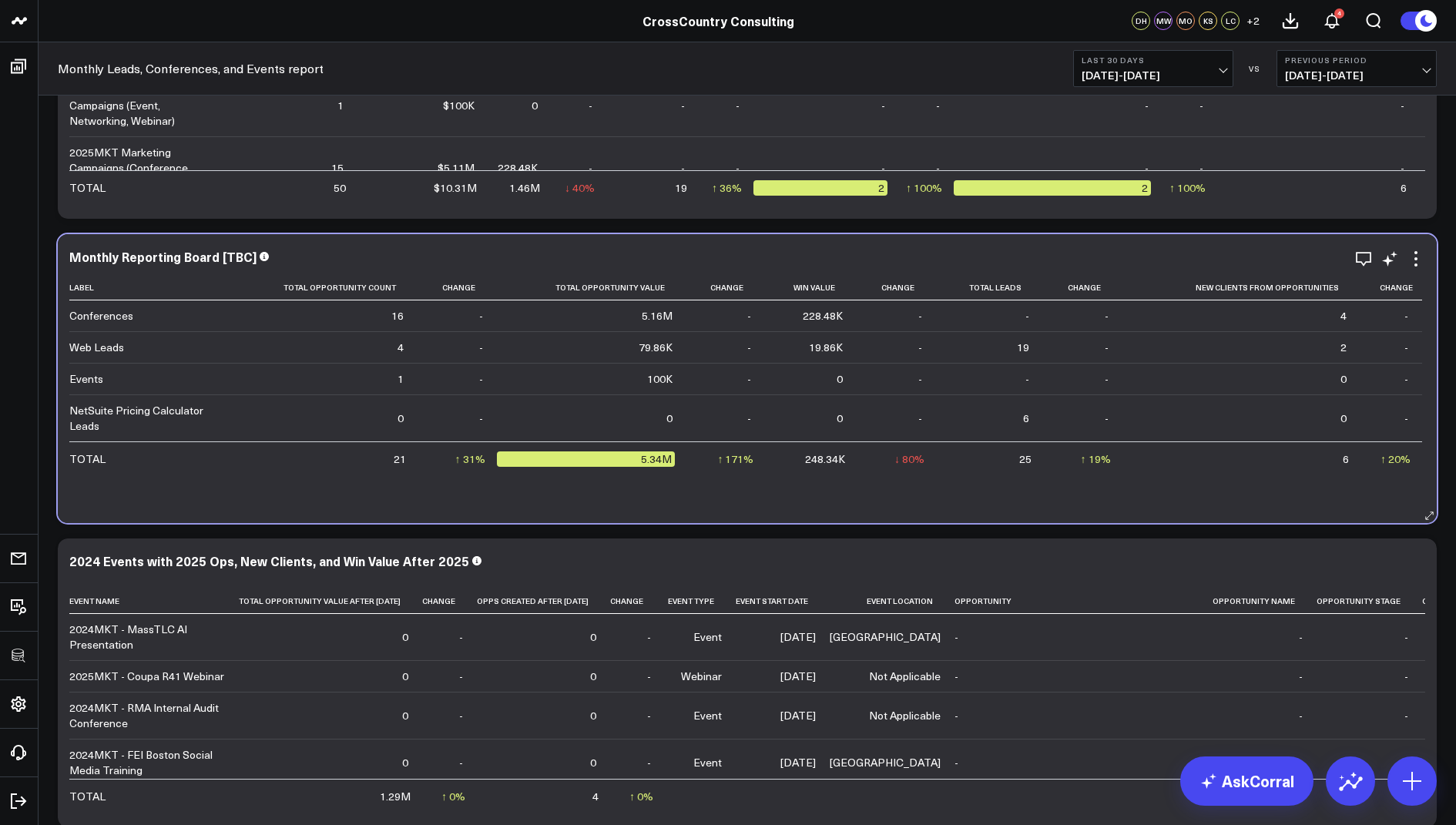
click at [820, 513] on div "Monthly Reporting Board [TBC] Label Total Opportunity Count Change Total Opport…" at bounding box center [746, 378] width 1379 height 289
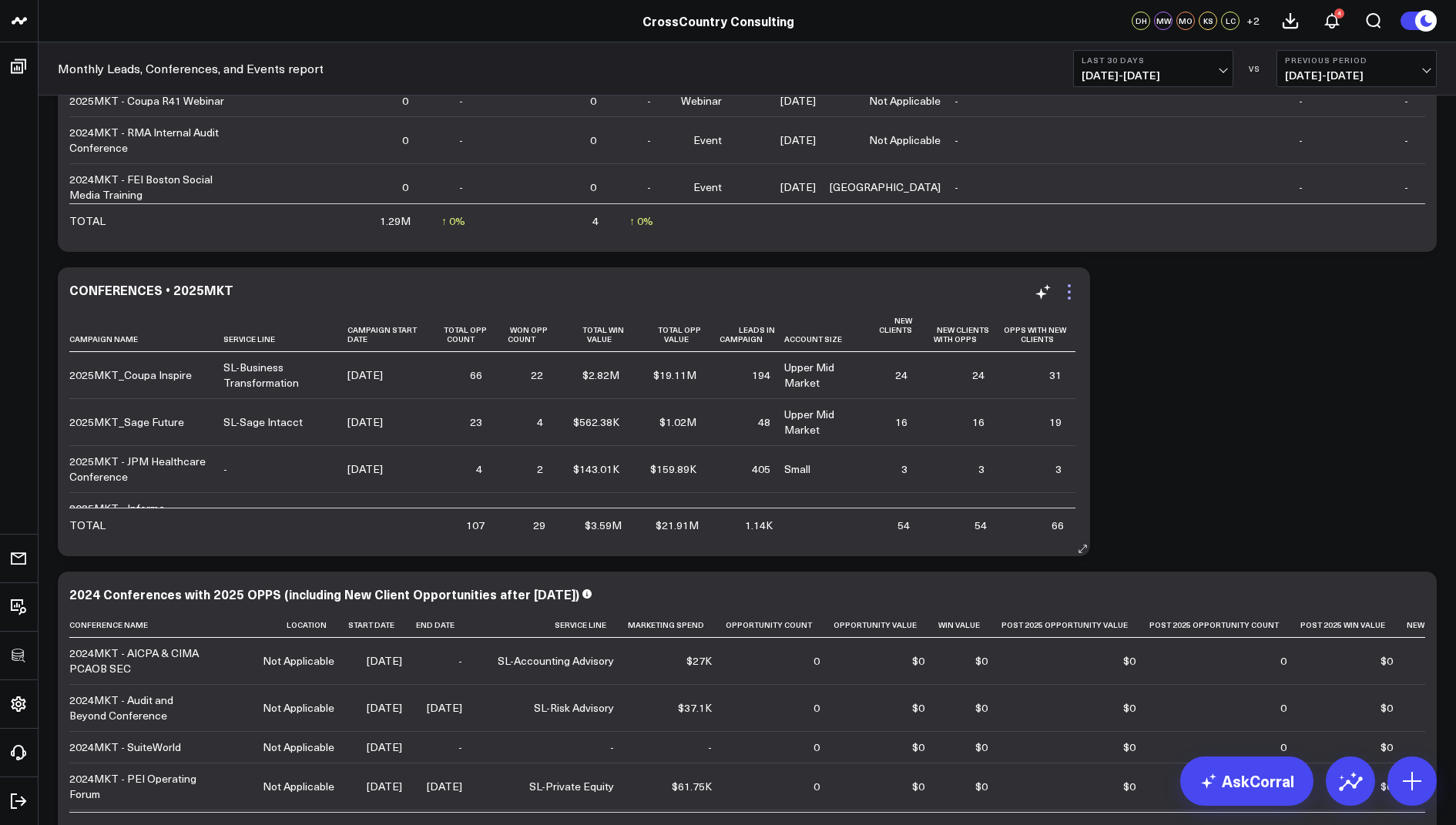
click at [1073, 288] on icon at bounding box center [1069, 292] width 18 height 18
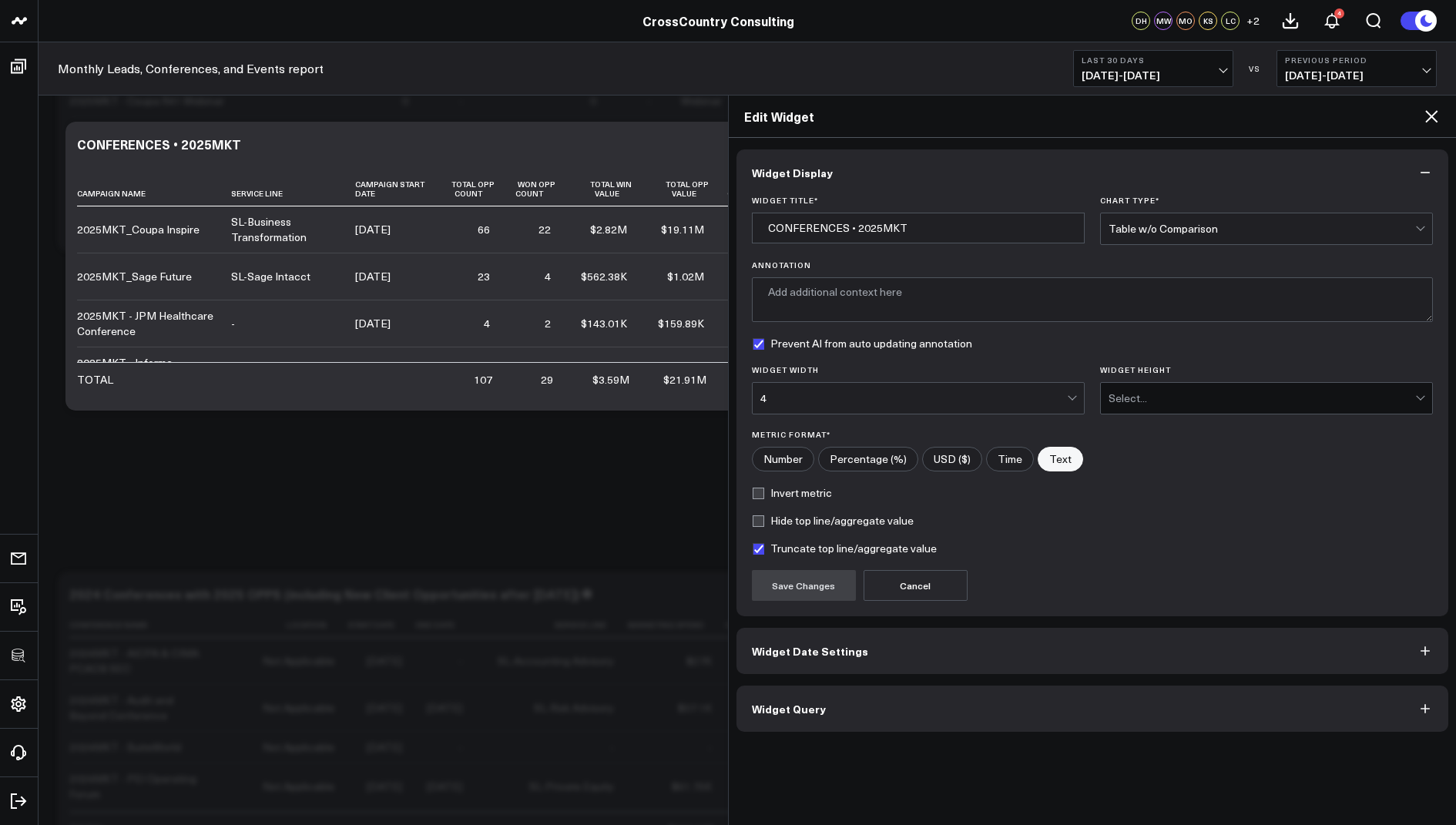
click at [774, 712] on button "Widget Query" at bounding box center [1092, 708] width 713 height 46
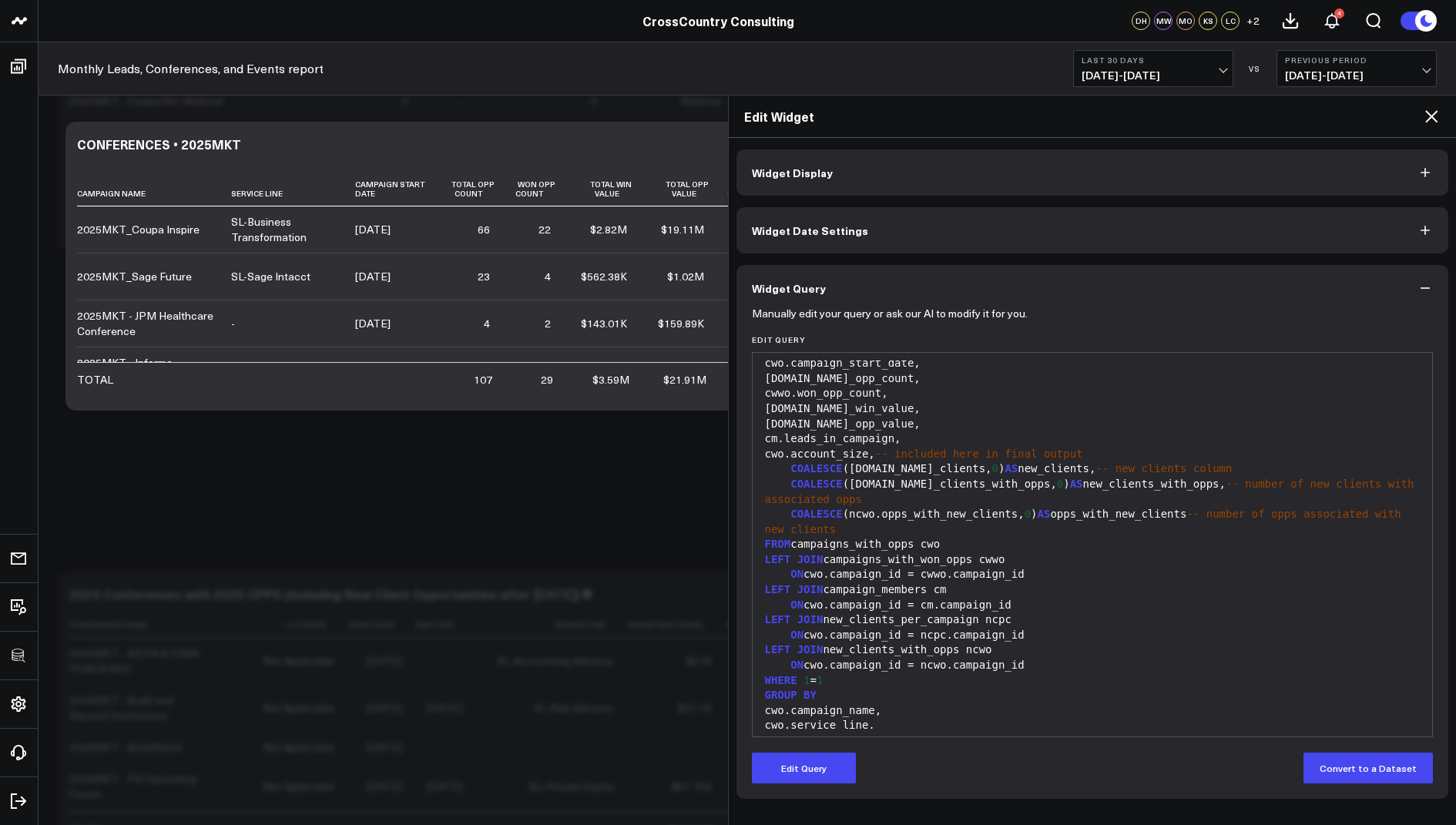
scroll to position [1585, 0]
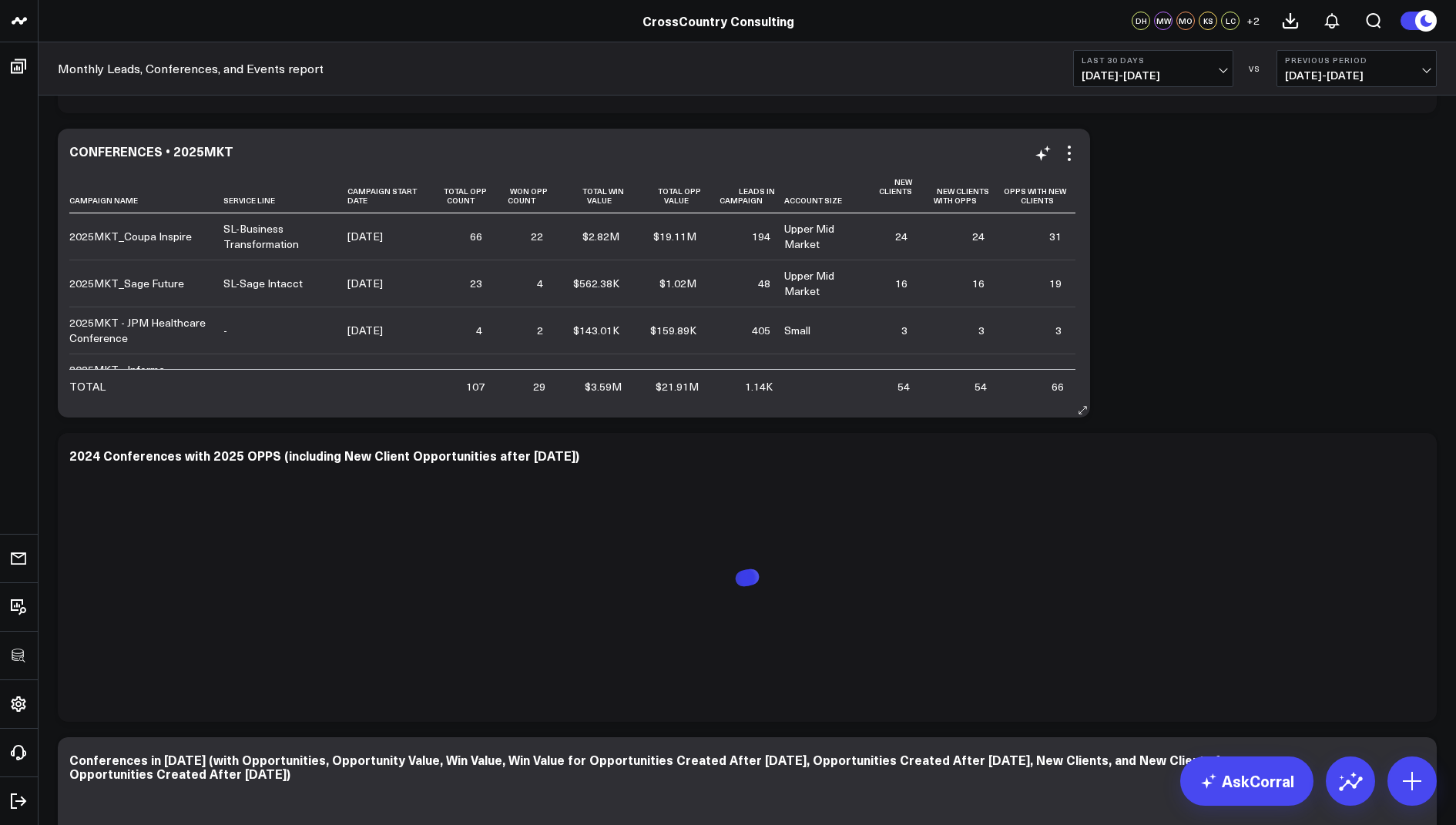
scroll to position [912, 0]
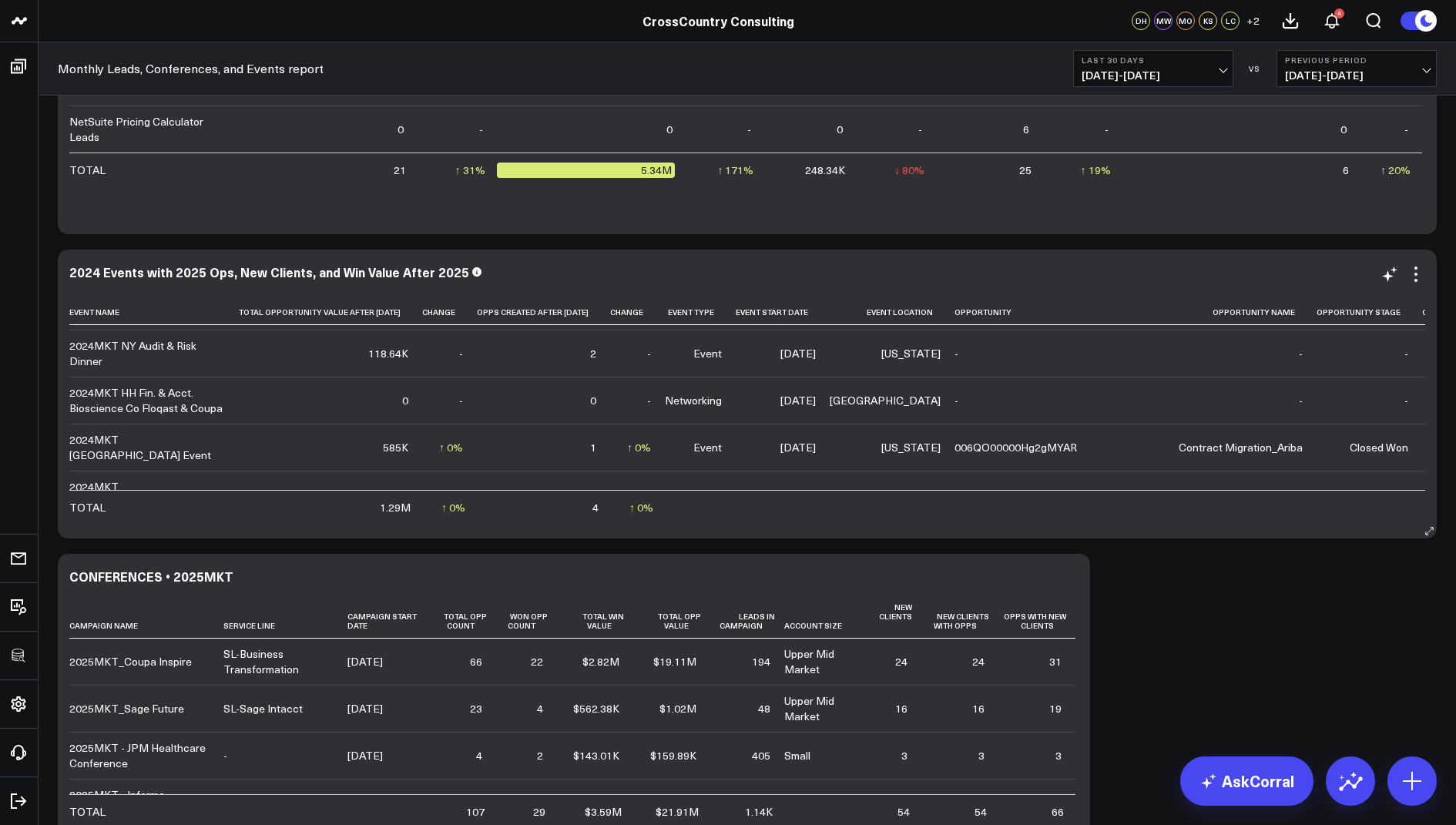
scroll to position [664, 0]
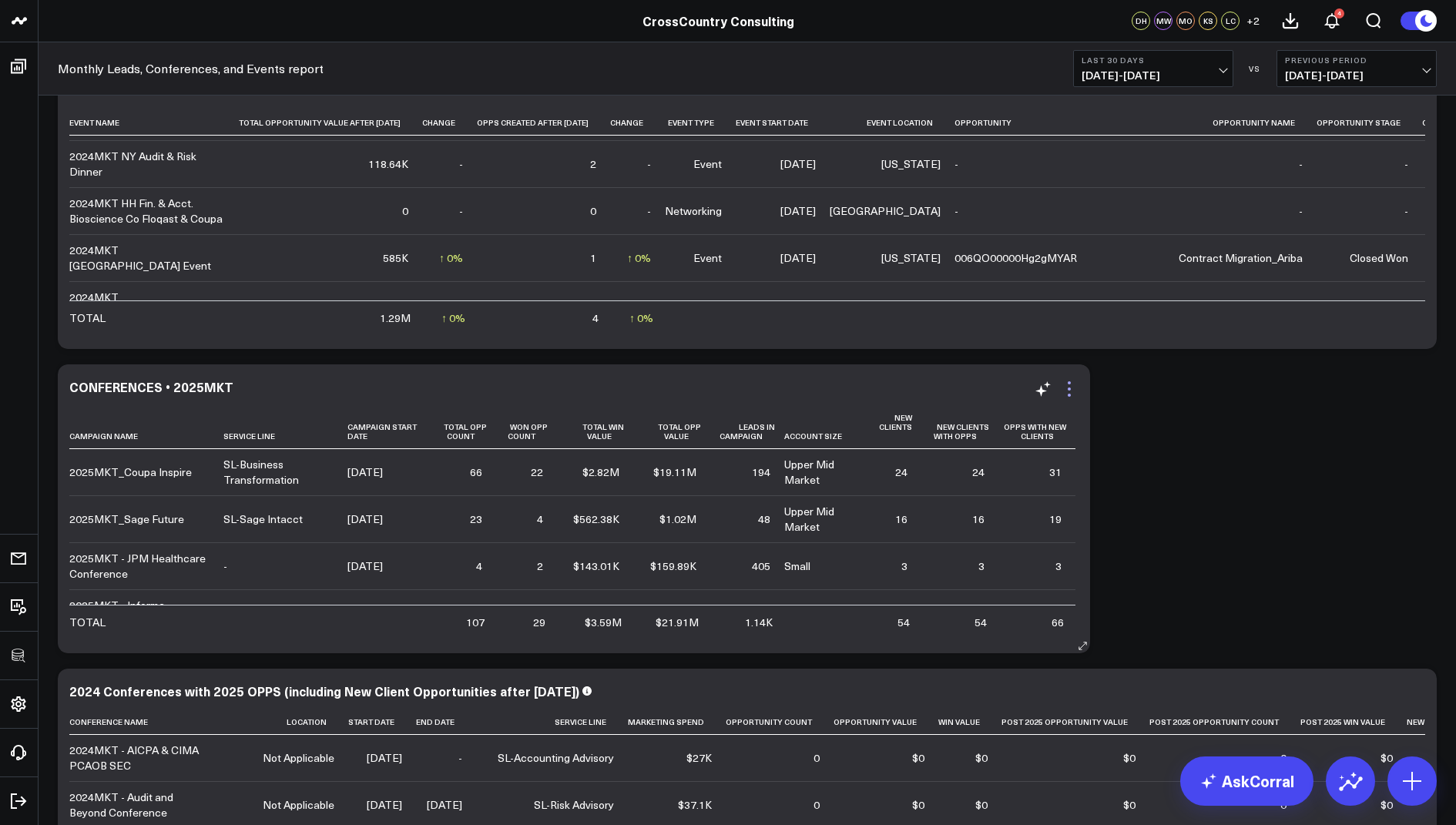
click at [1067, 391] on icon at bounding box center [1069, 389] width 18 height 18
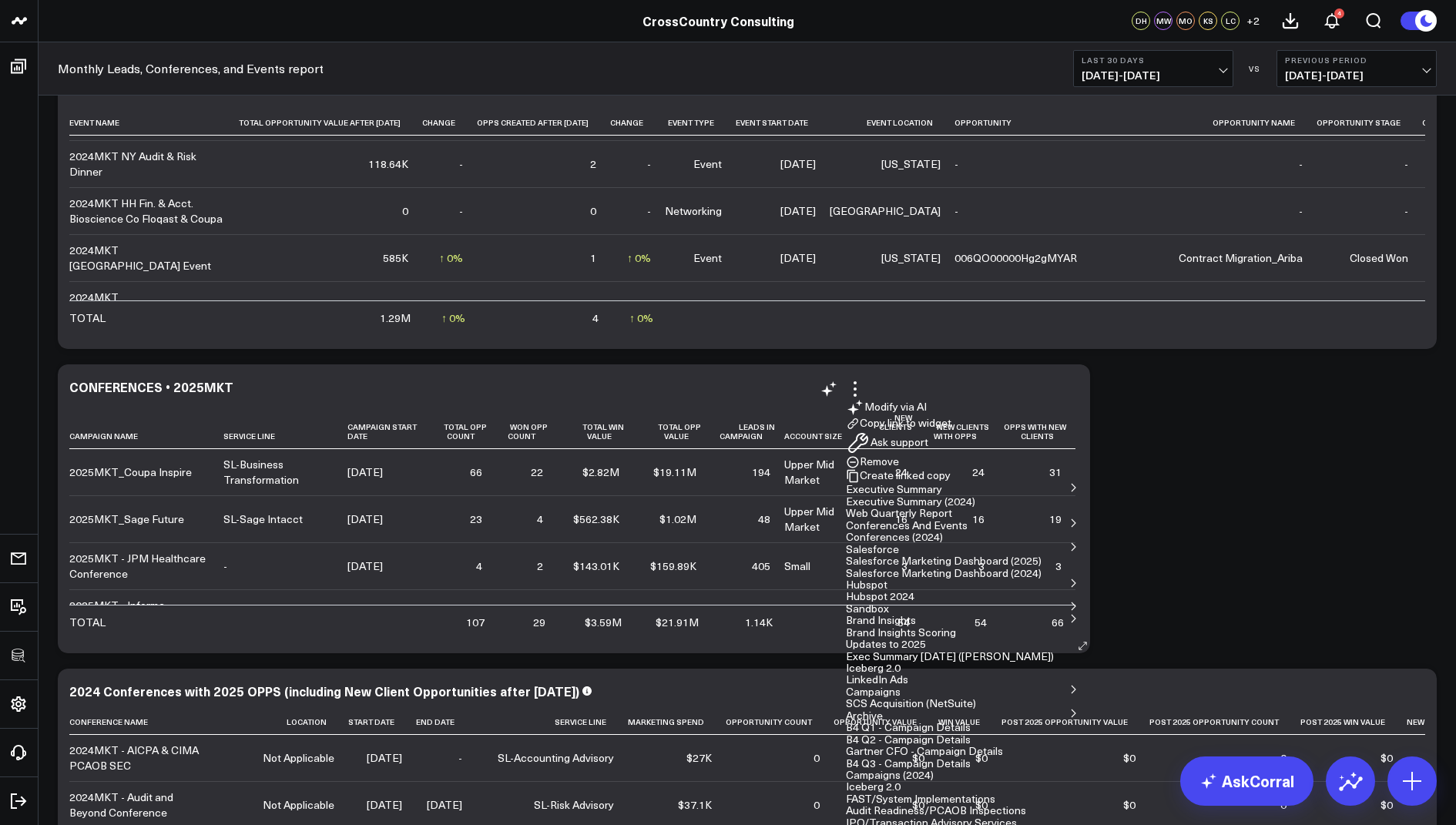
click at [951, 417] on button "Copy link to widget" at bounding box center [898, 423] width 106 height 14
